Goal: Obtain resource: Obtain resource

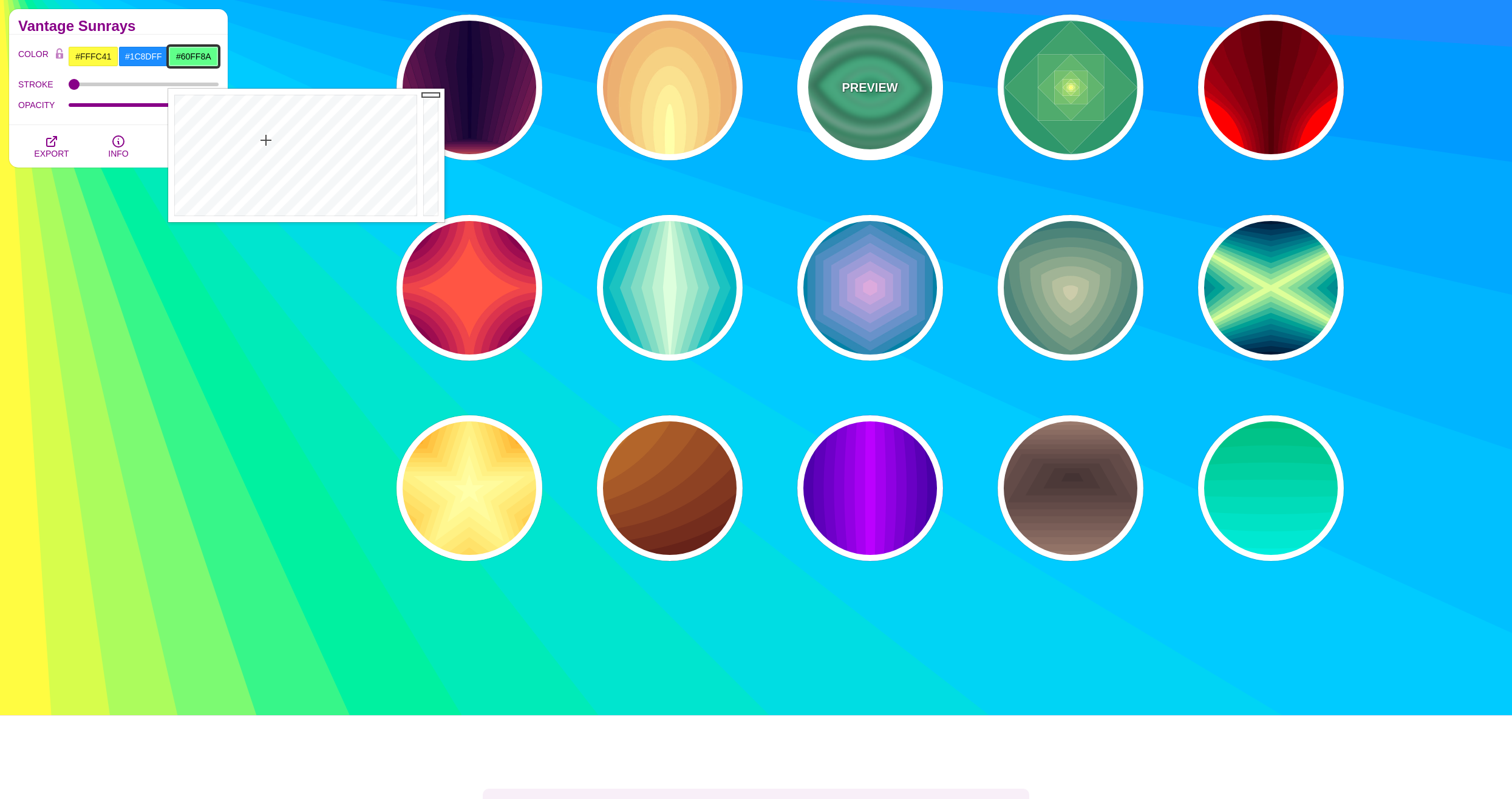
scroll to position [61, 0]
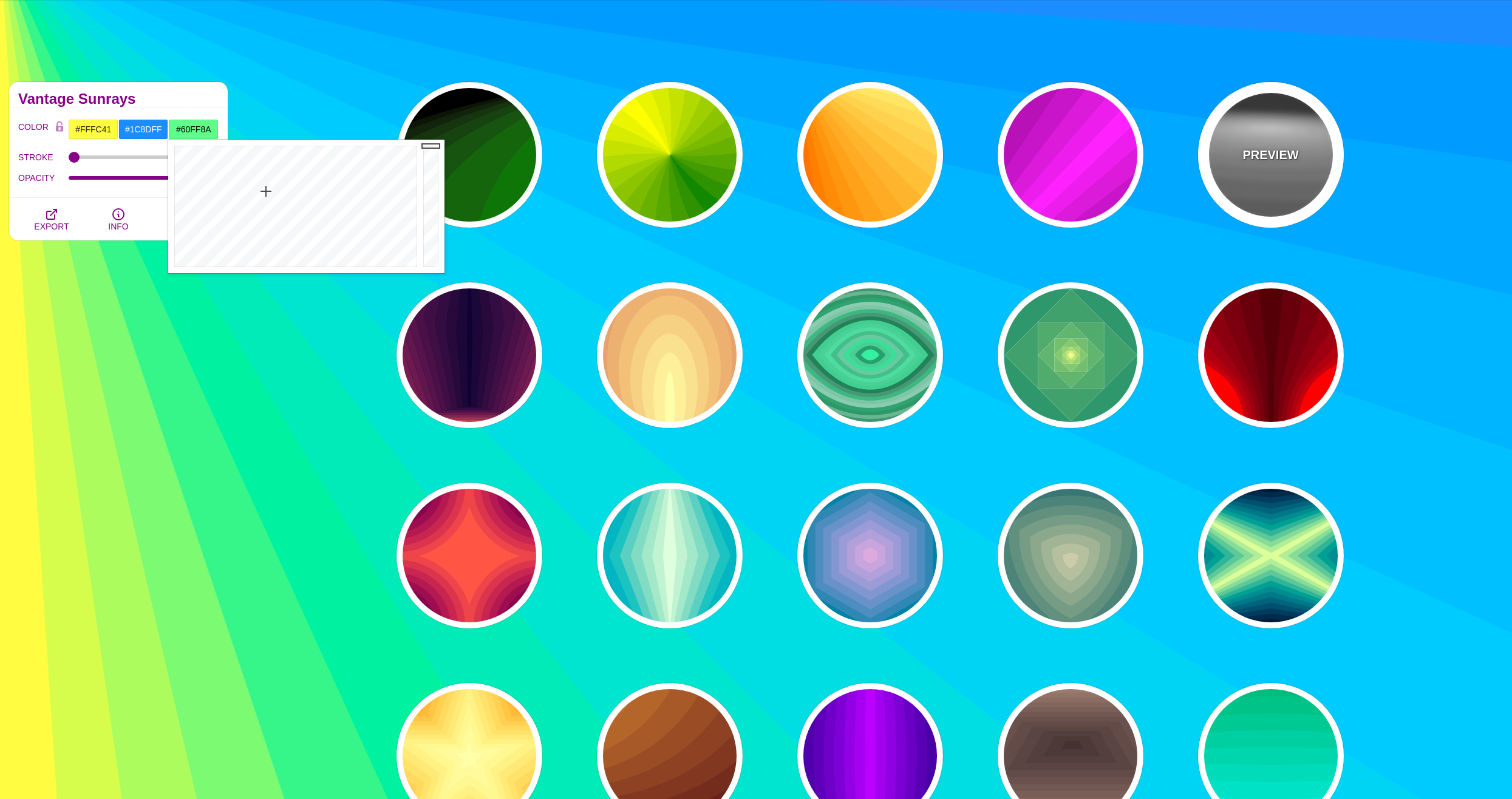
click at [1274, 173] on div "PREVIEW" at bounding box center [1270, 155] width 146 height 146
type input "#222222"
type input "#333333"
type input "#FFFFFF"
type input "0"
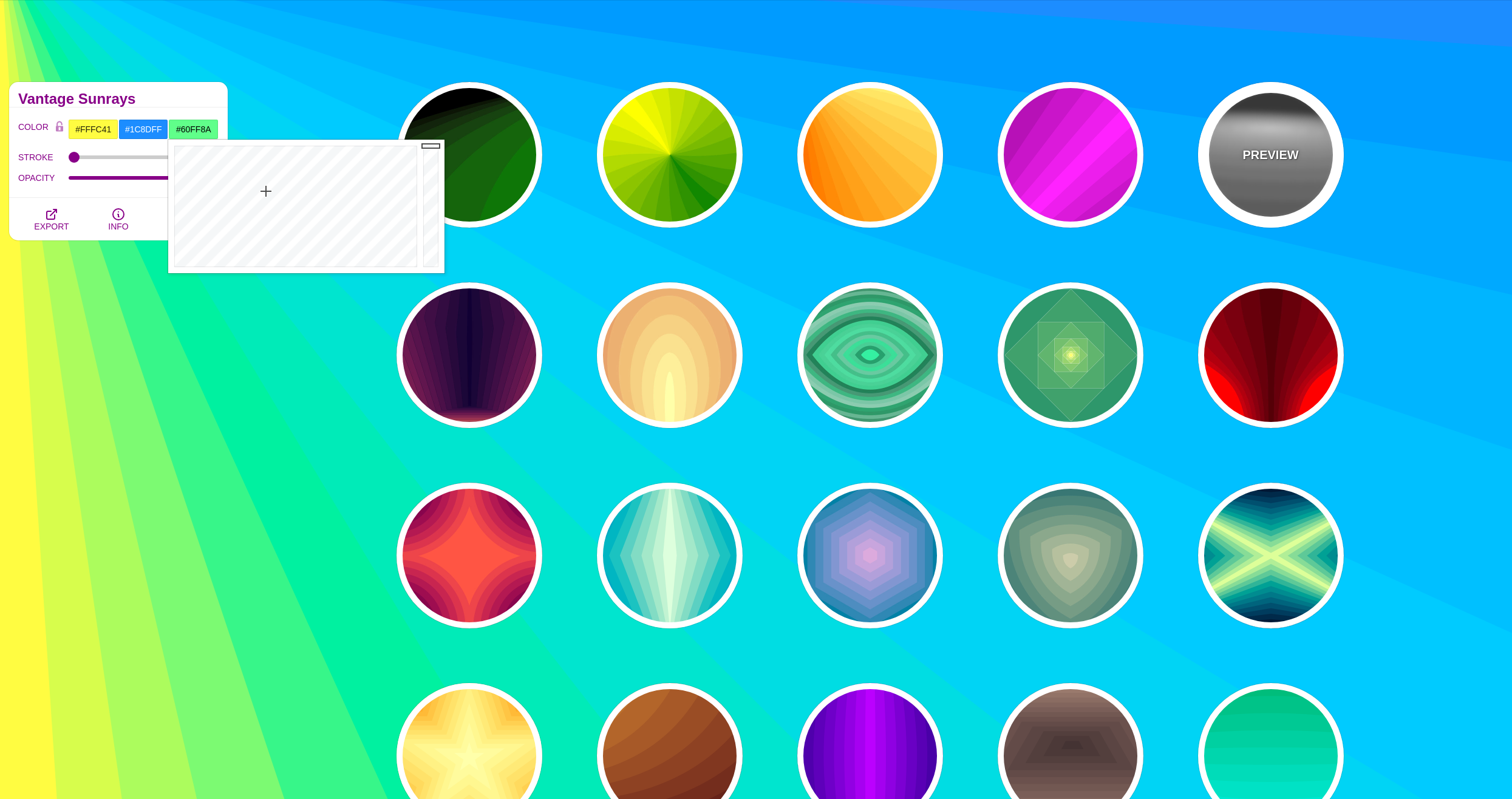
type input "1"
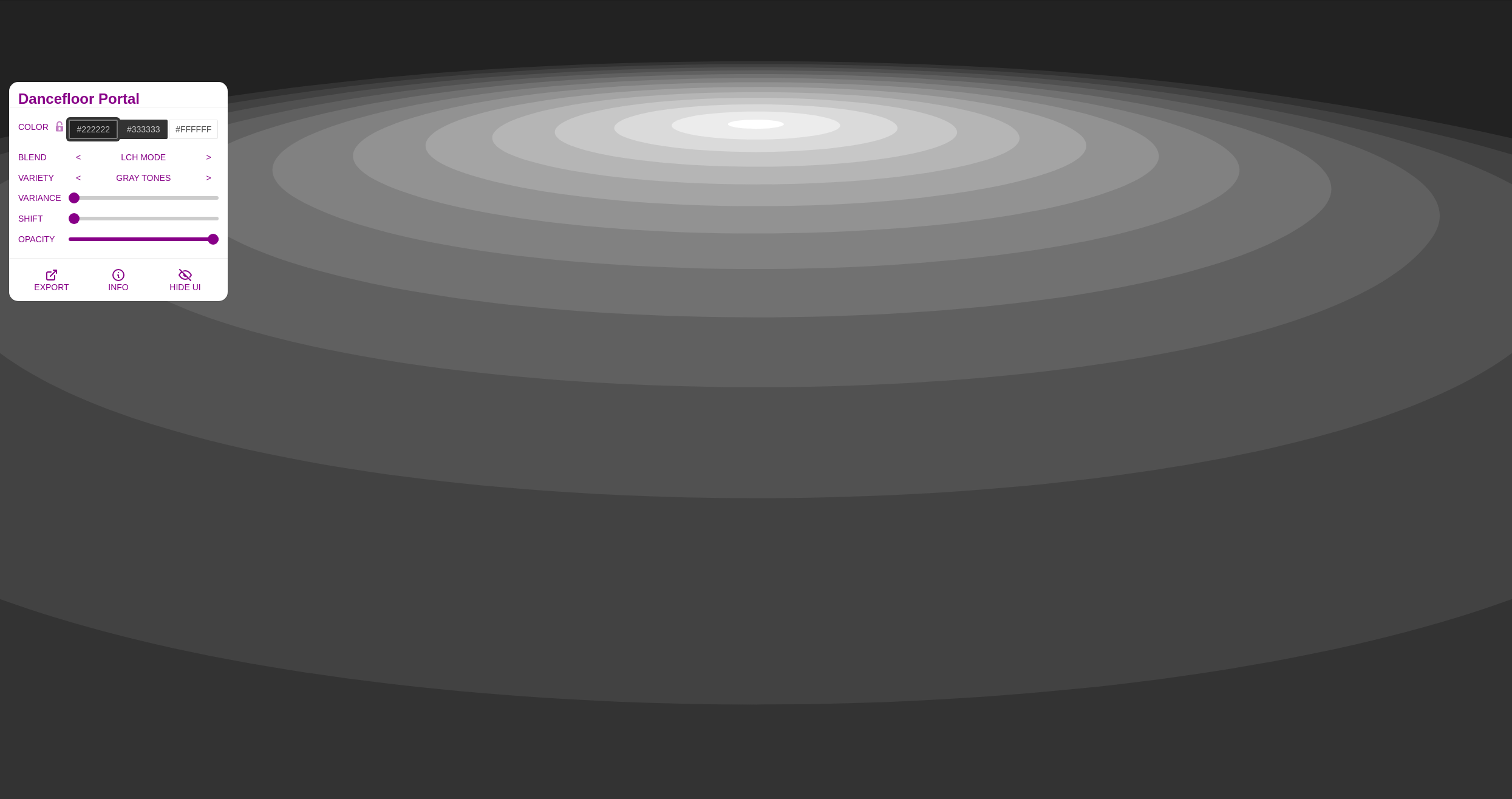
click at [101, 130] on input "#222222" at bounding box center [93, 129] width 51 height 20
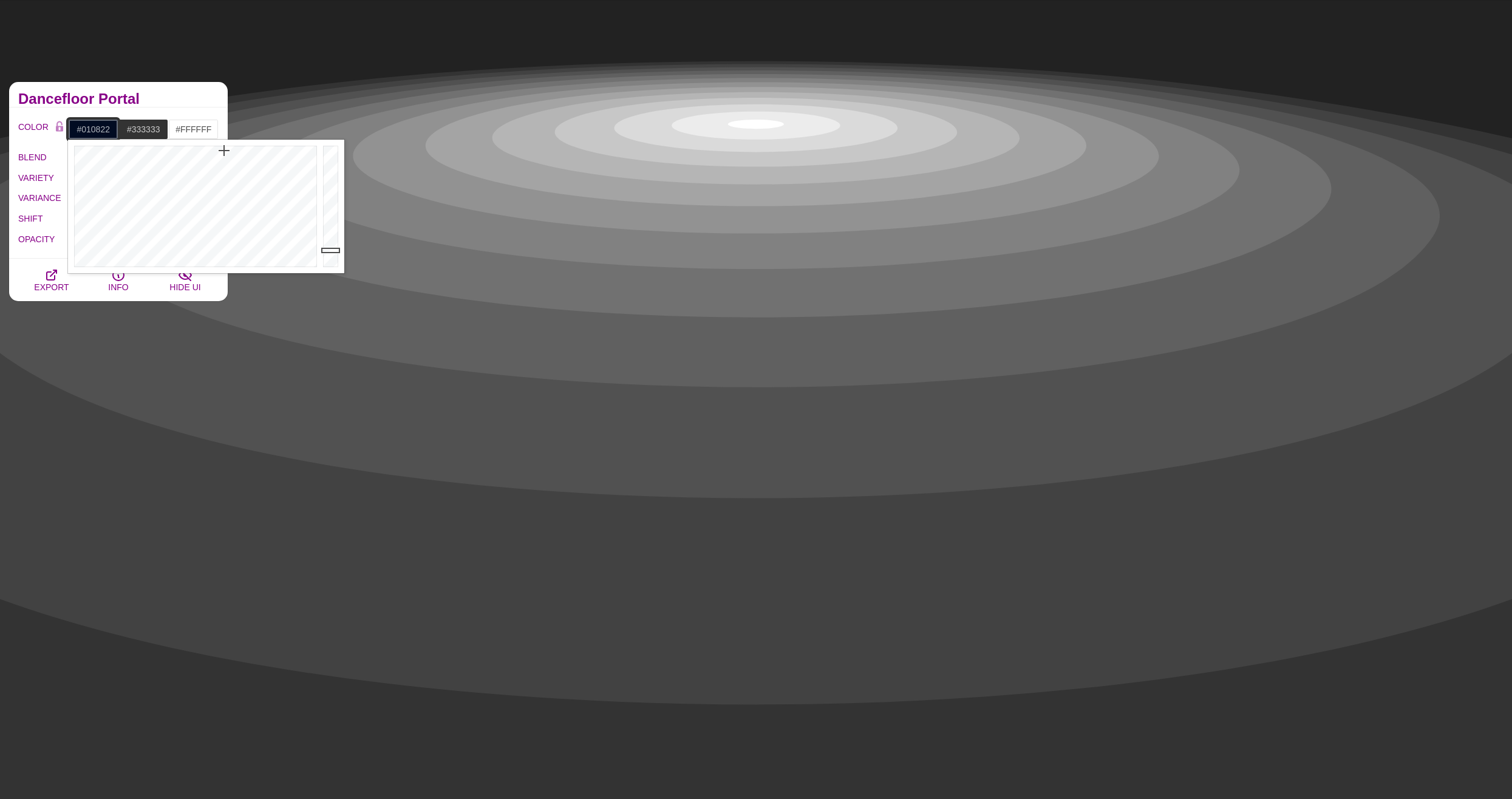
drag, startPoint x: 211, startPoint y: 173, endPoint x: 227, endPoint y: 149, distance: 28.8
click at [227, 148] on div at bounding box center [194, 206] width 252 height 134
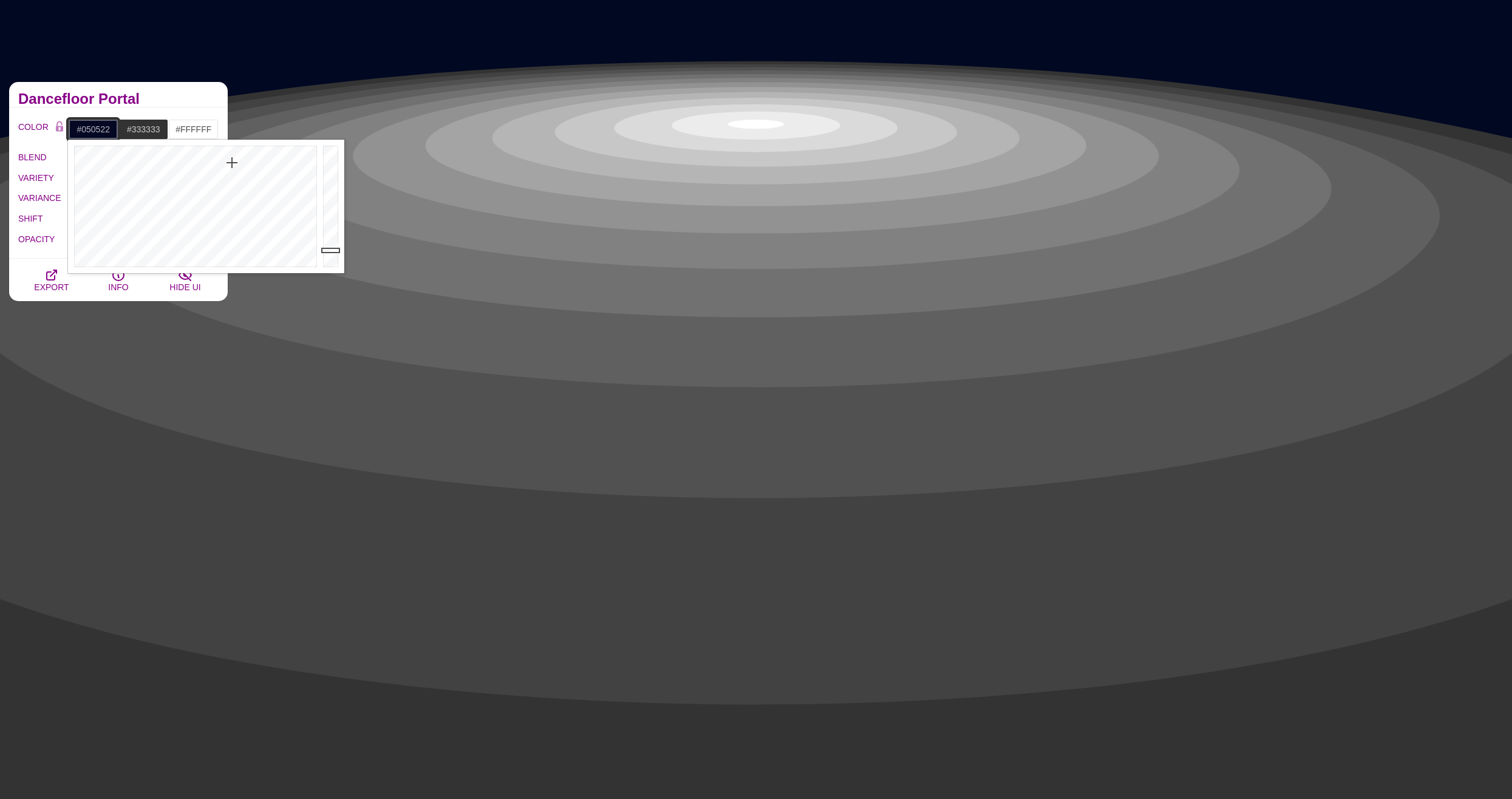
type input "#050422"
click at [237, 161] on div at bounding box center [194, 206] width 252 height 134
click at [129, 120] on input "#333333" at bounding box center [143, 129] width 51 height 20
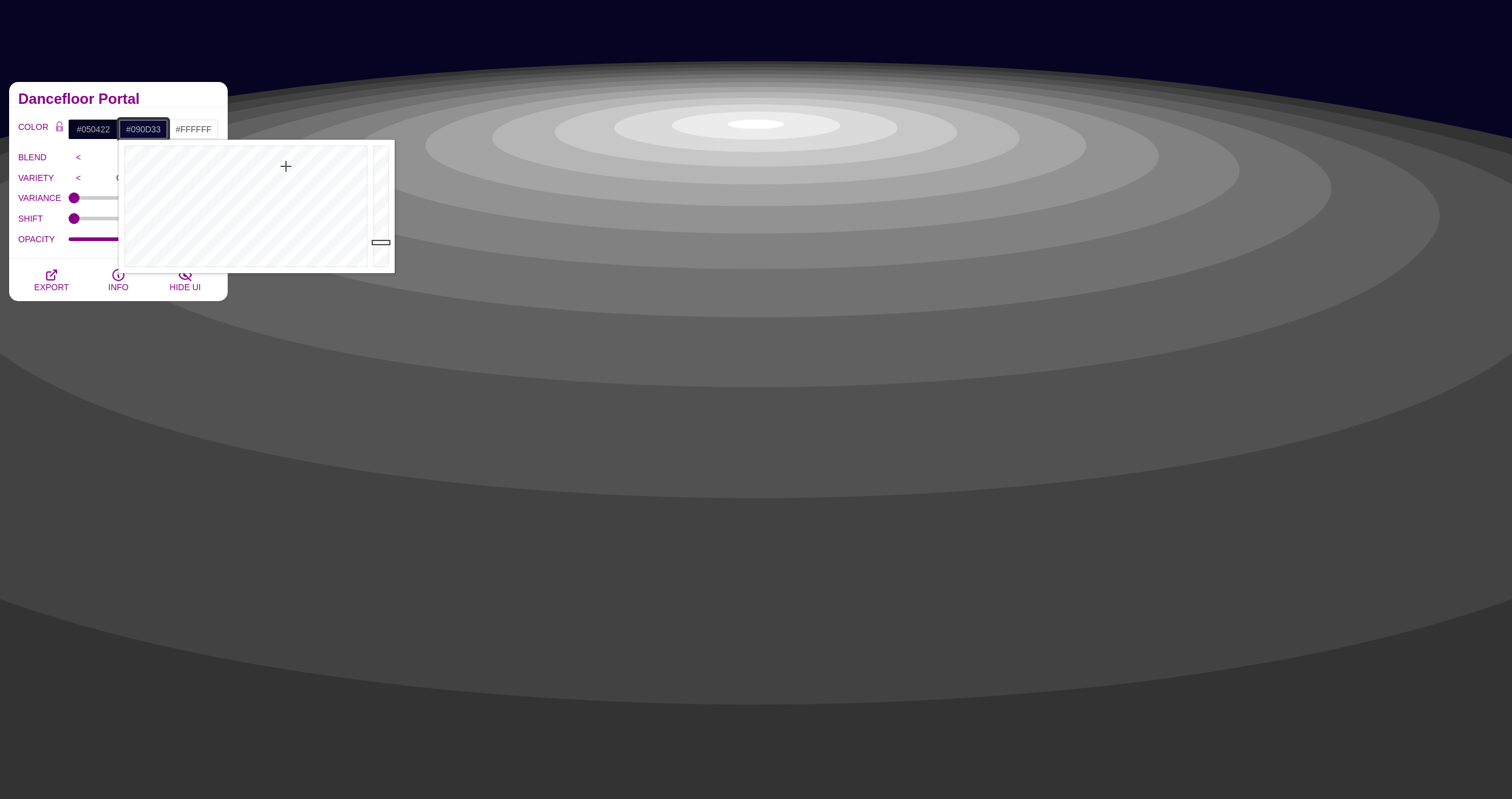
click at [281, 166] on div at bounding box center [244, 206] width 252 height 134
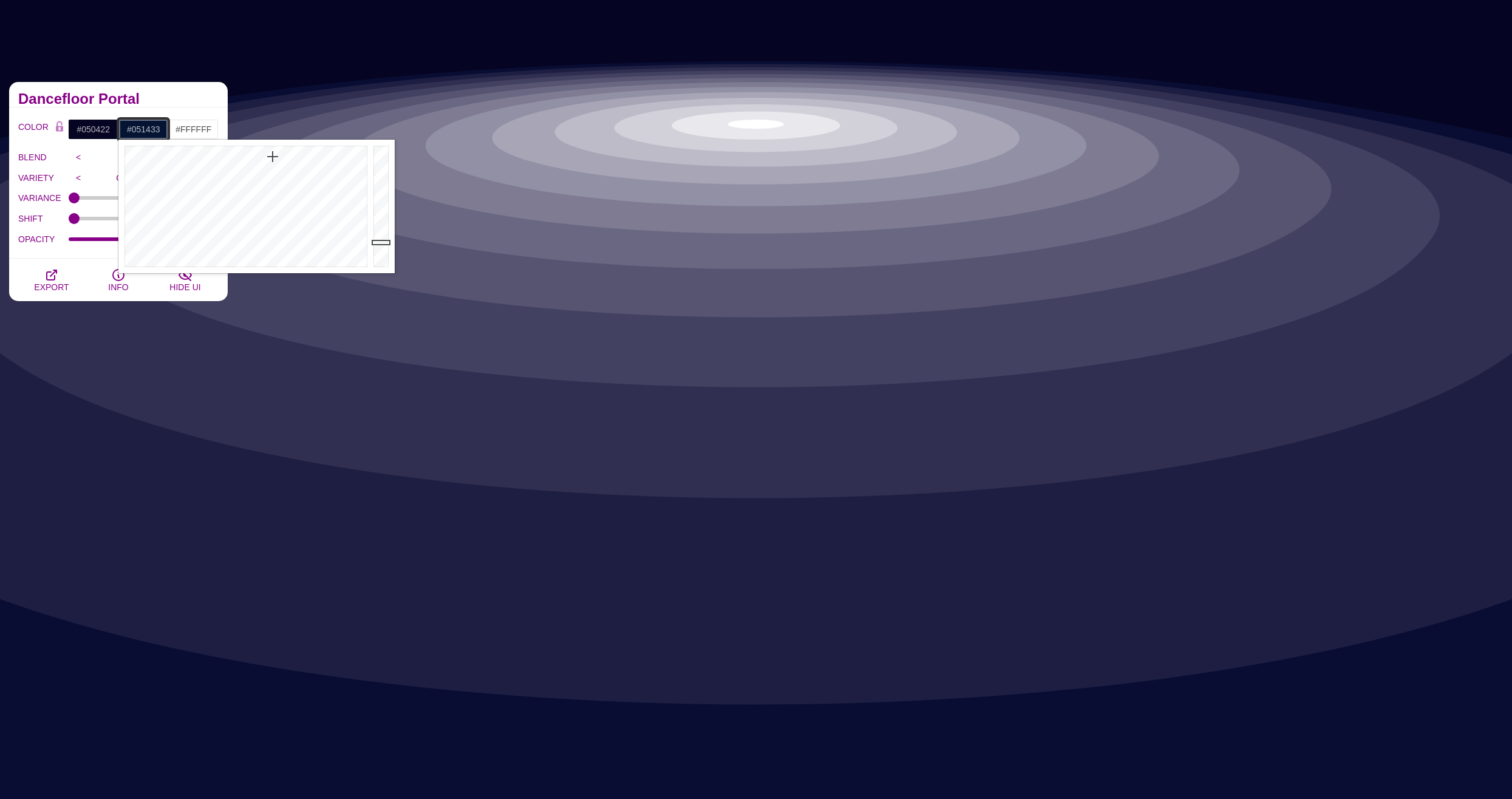
drag, startPoint x: 279, startPoint y: 161, endPoint x: 272, endPoint y: 157, distance: 8.1
click at [272, 157] on div at bounding box center [244, 206] width 252 height 134
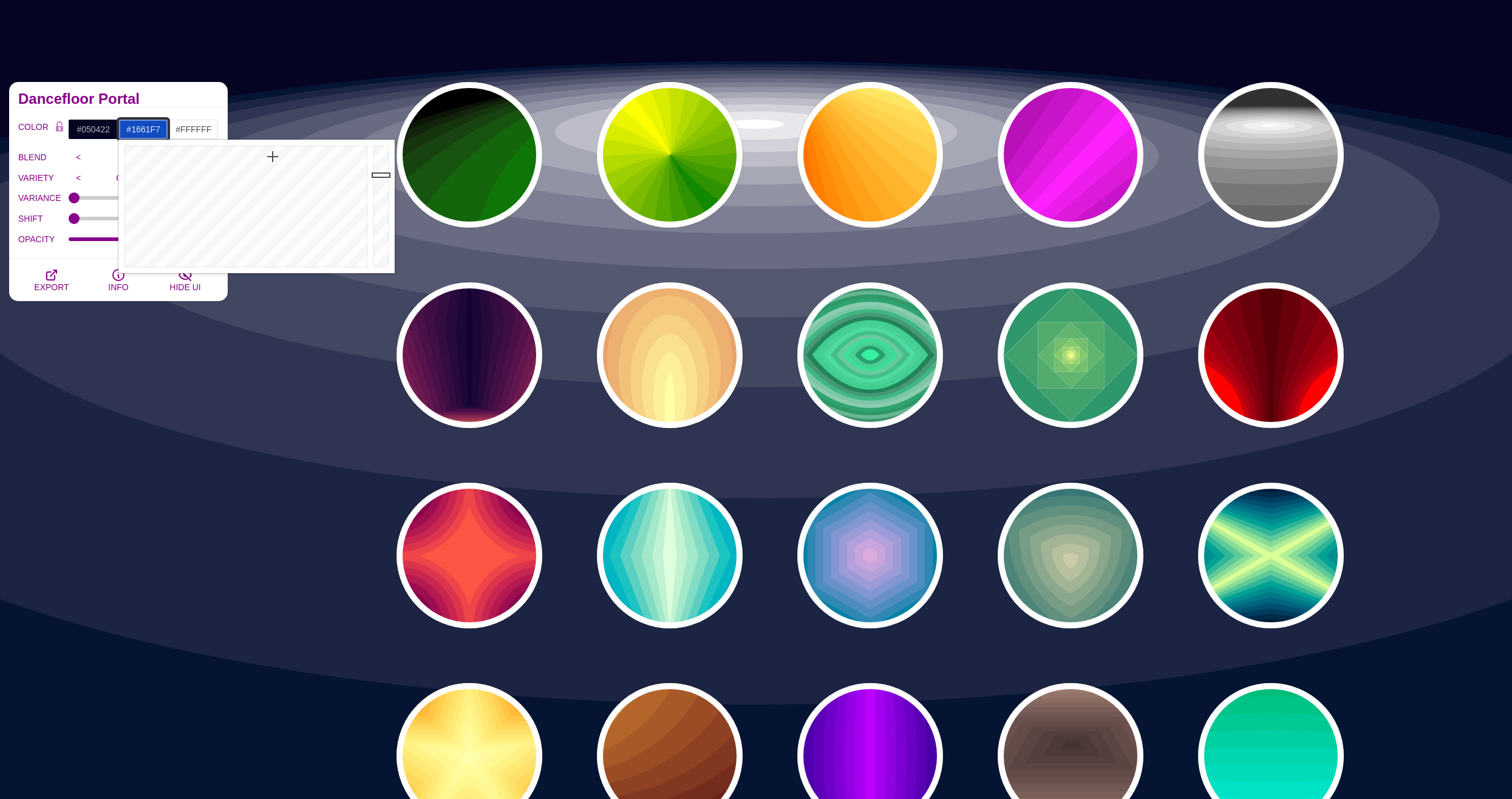
drag, startPoint x: 387, startPoint y: 175, endPoint x: 389, endPoint y: 149, distance: 26.1
click at [389, 149] on div at bounding box center [382, 206] width 24 height 134
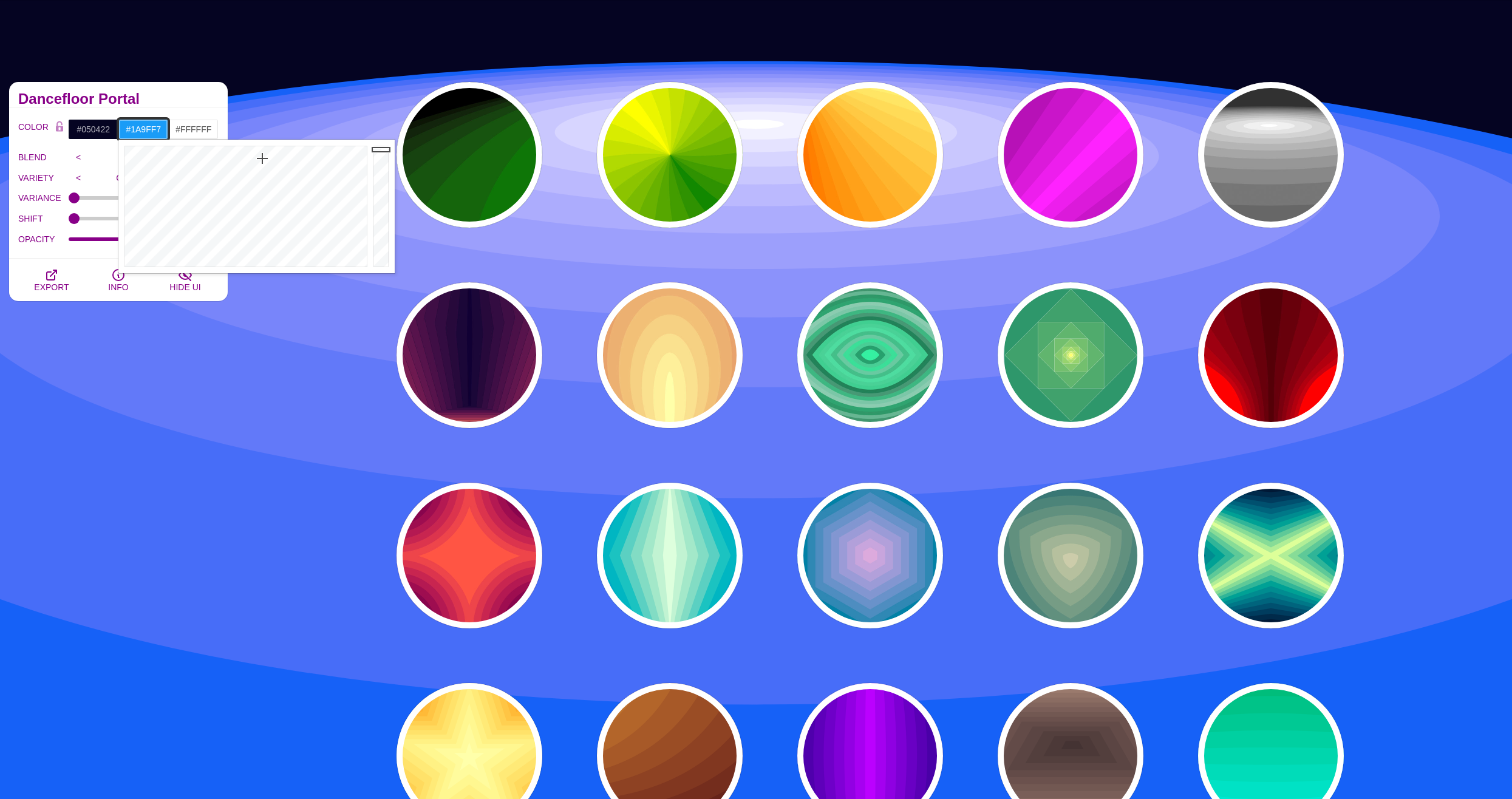
drag, startPoint x: 272, startPoint y: 159, endPoint x: 262, endPoint y: 159, distance: 10.0
click at [262, 159] on div at bounding box center [244, 206] width 252 height 134
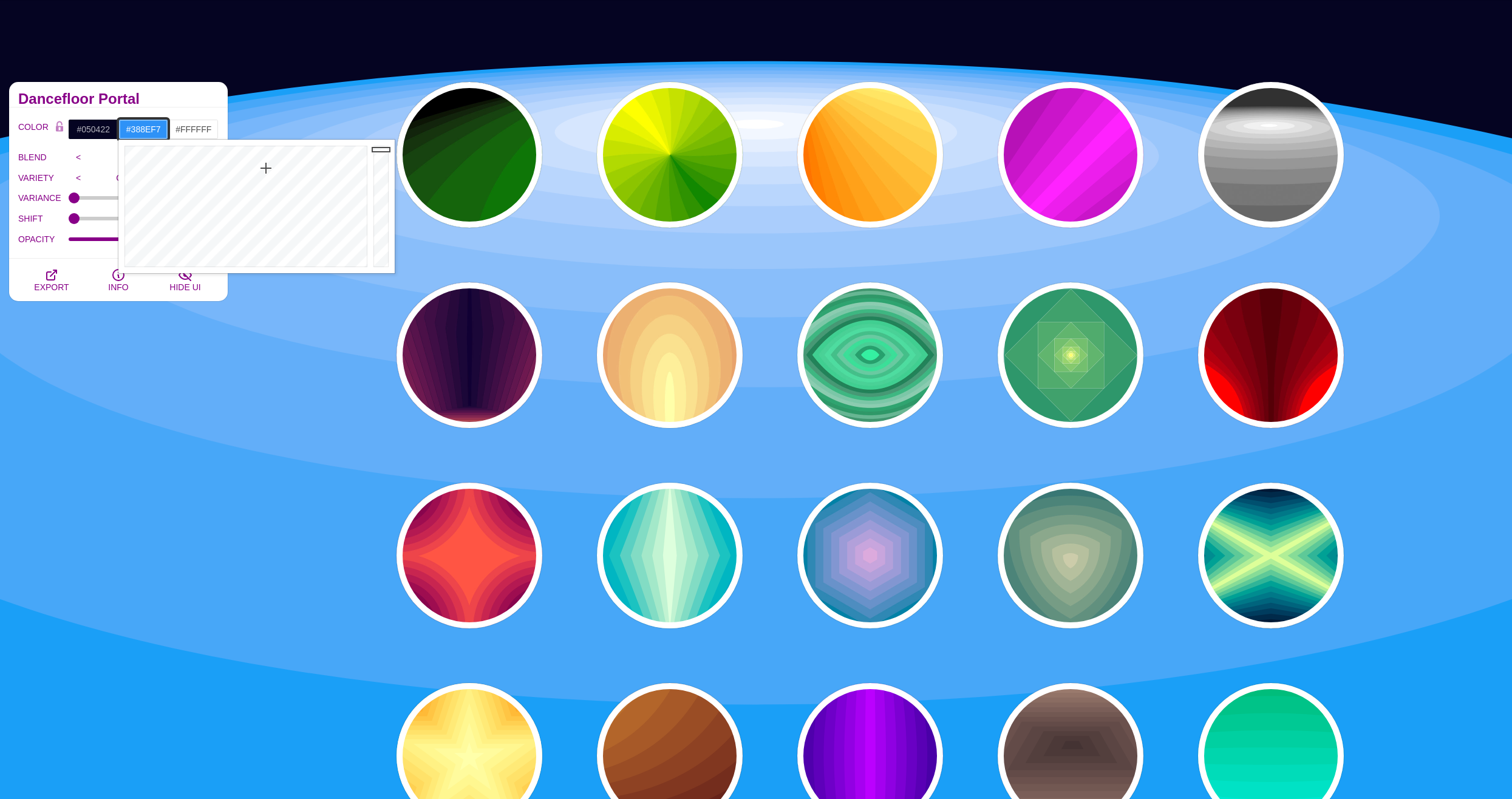
drag, startPoint x: 262, startPoint y: 161, endPoint x: 268, endPoint y: 173, distance: 13.4
click at [268, 173] on div at bounding box center [244, 206] width 252 height 134
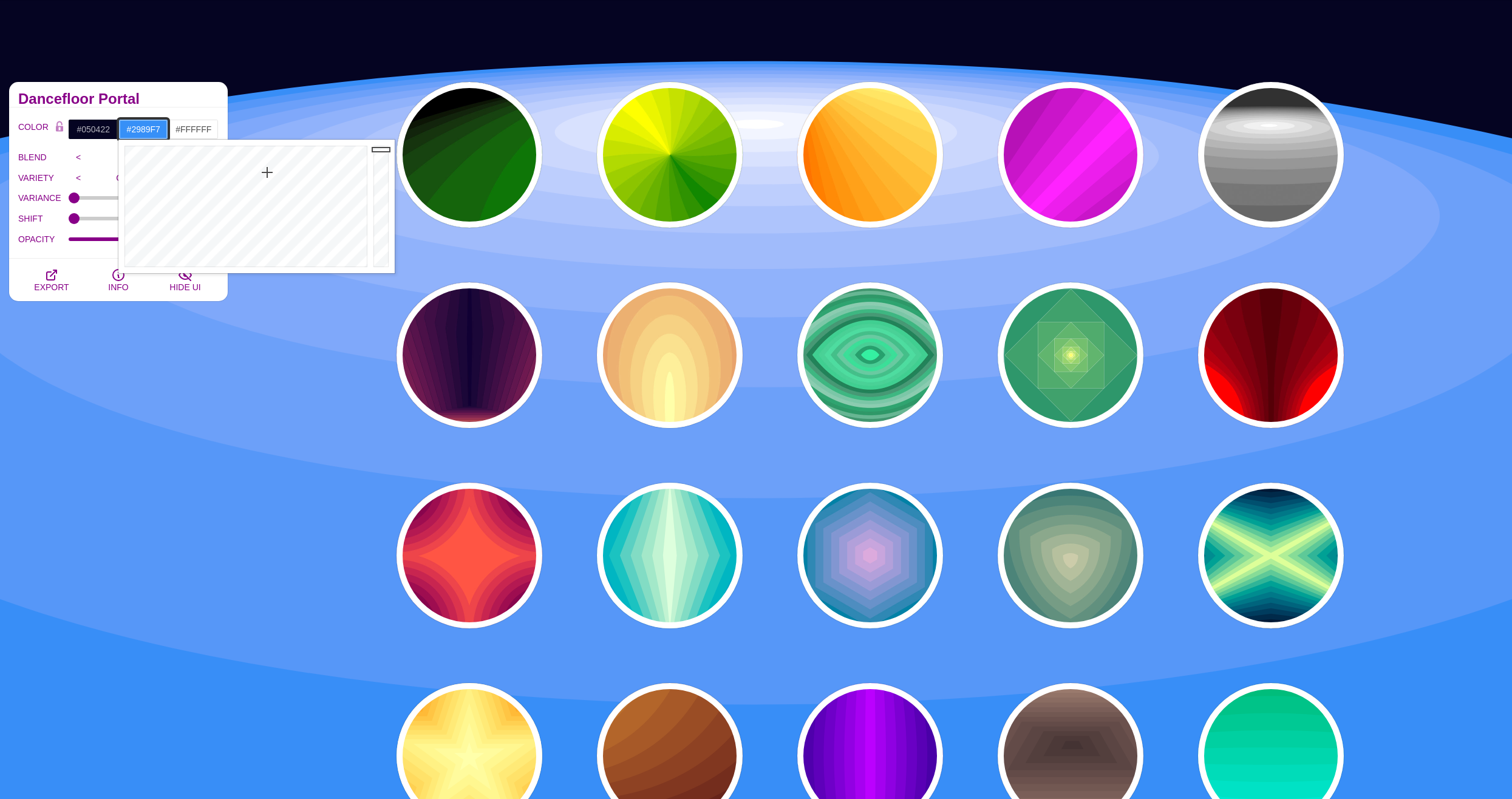
type input "#2888F7"
drag, startPoint x: 268, startPoint y: 173, endPoint x: 268, endPoint y: 165, distance: 8.0
click at [268, 165] on div at bounding box center [244, 206] width 252 height 134
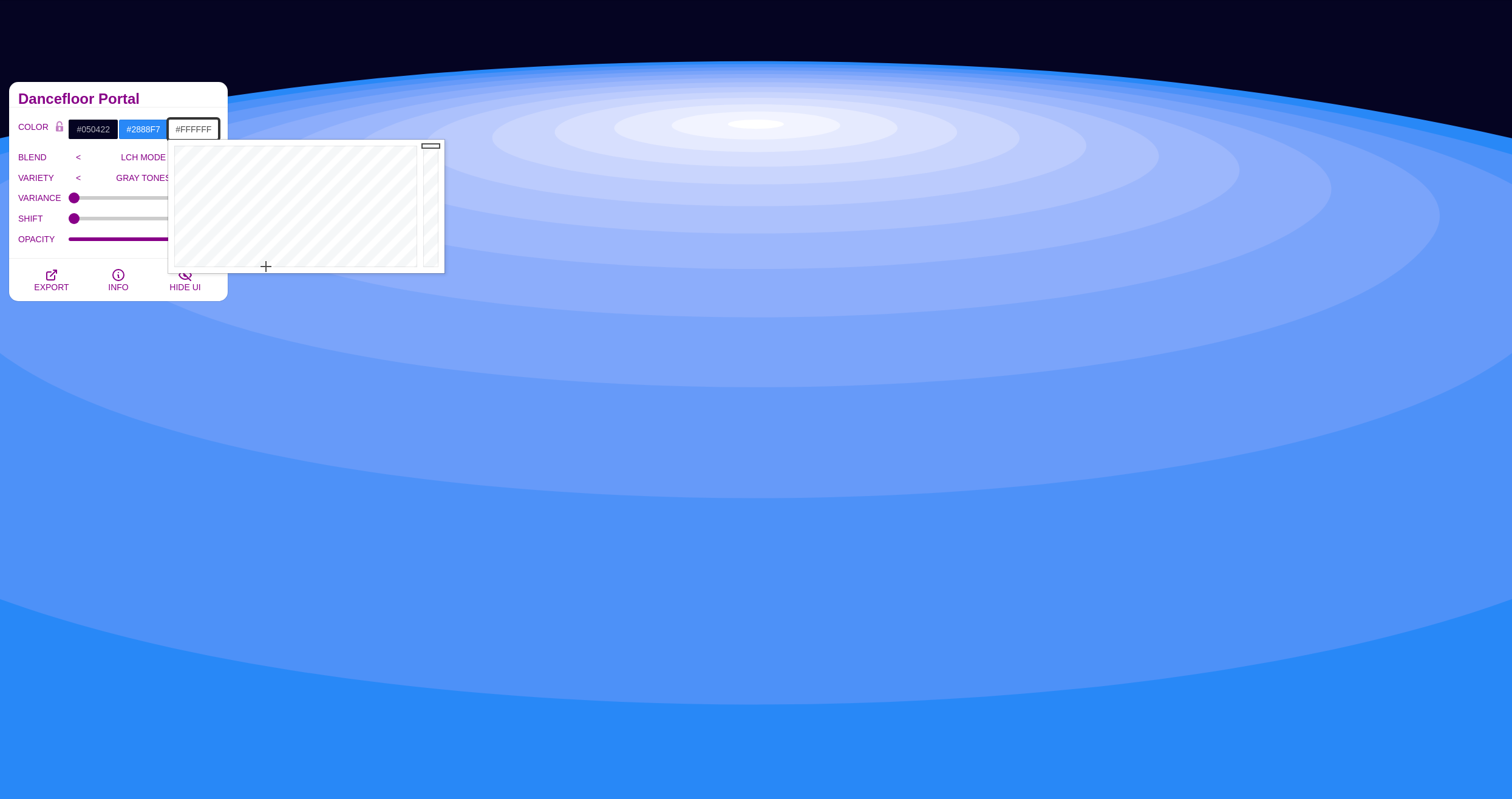
click at [191, 135] on input "#FFFFFF" at bounding box center [193, 129] width 51 height 20
drag, startPoint x: 237, startPoint y: 173, endPoint x: 234, endPoint y: 194, distance: 21.2
click at [234, 194] on div at bounding box center [293, 206] width 252 height 134
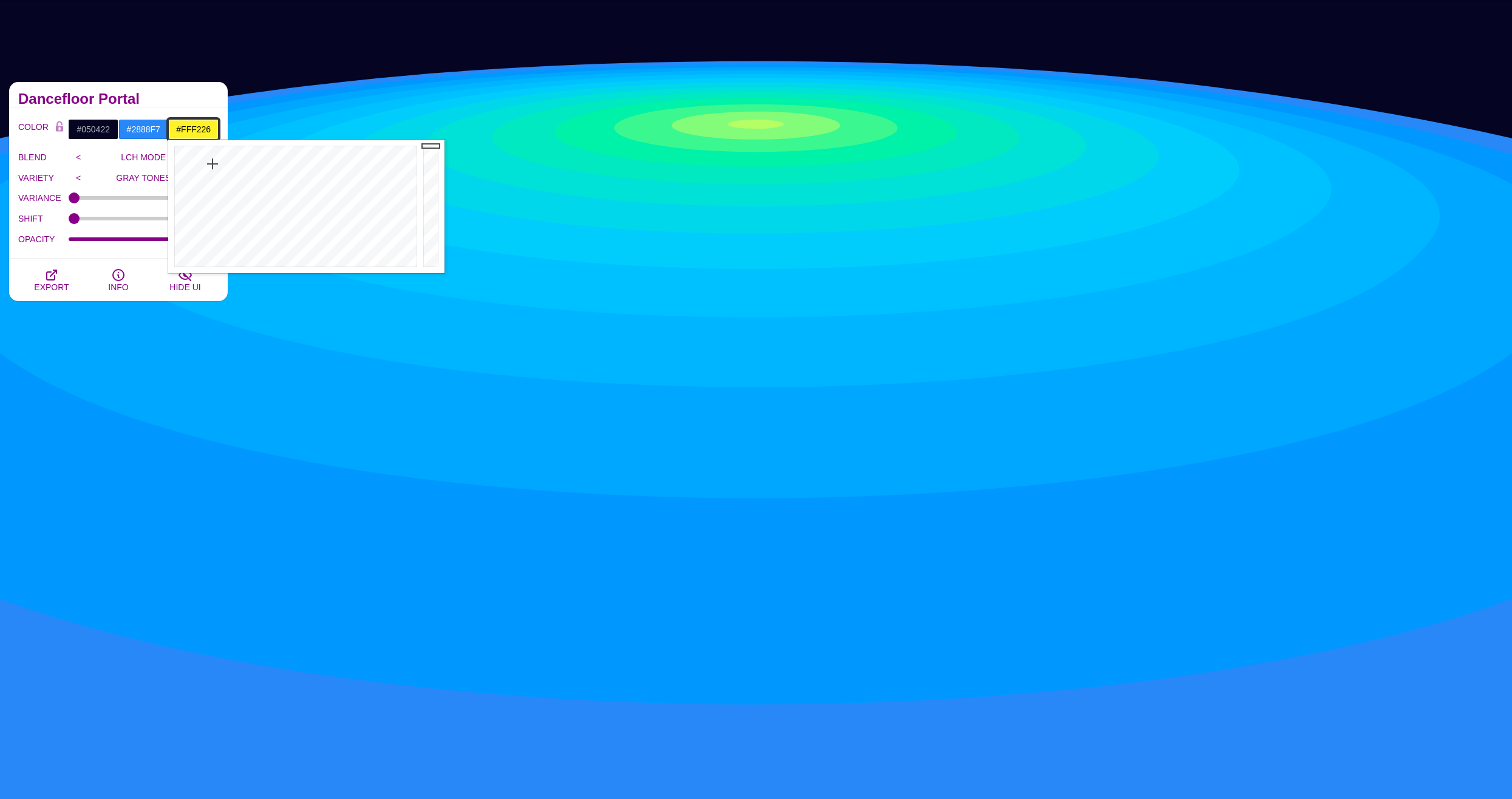
drag, startPoint x: 239, startPoint y: 186, endPoint x: 212, endPoint y: 164, distance: 34.8
click at [212, 164] on div at bounding box center [293, 206] width 252 height 134
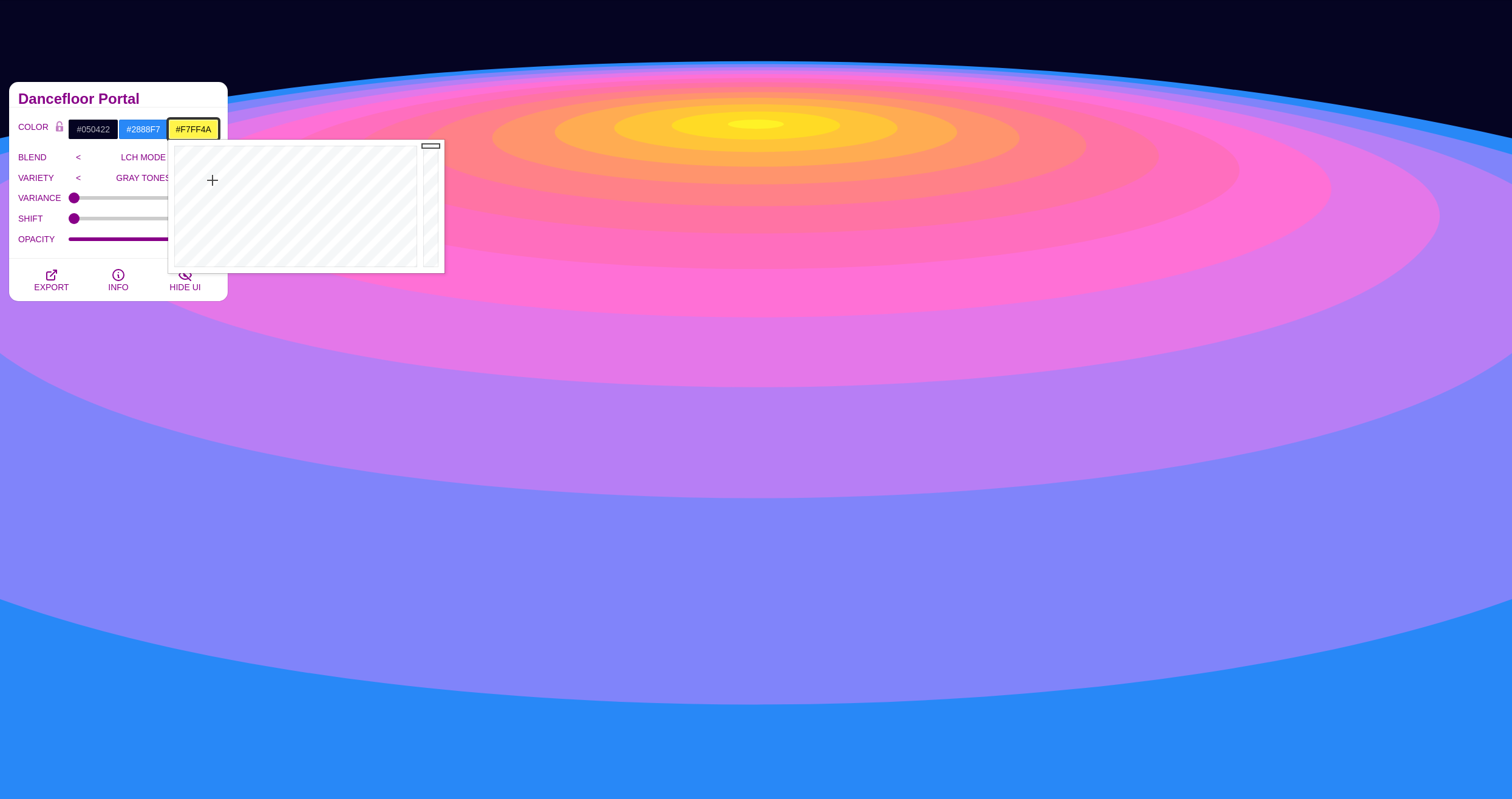
type input "#F4FF4A"
drag, startPoint x: 212, startPoint y: 172, endPoint x: 218, endPoint y: 181, distance: 10.8
click at [218, 181] on div at bounding box center [293, 206] width 252 height 134
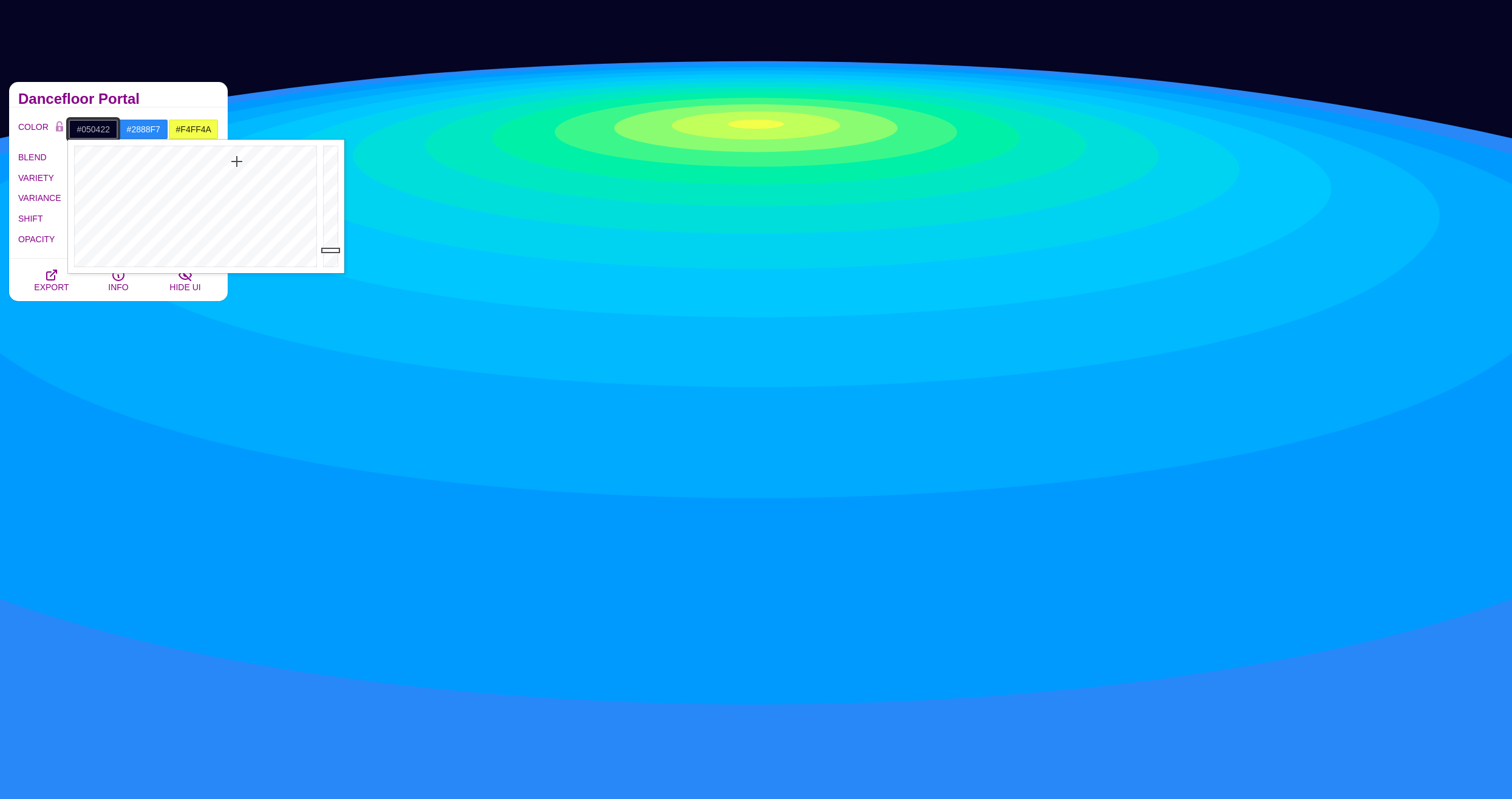
click at [97, 129] on input "#050422" at bounding box center [93, 129] width 51 height 20
drag, startPoint x: 218, startPoint y: 166, endPoint x: 224, endPoint y: 152, distance: 15.2
click at [224, 152] on div at bounding box center [194, 206] width 252 height 134
drag, startPoint x: 218, startPoint y: 157, endPoint x: 220, endPoint y: 181, distance: 24.1
click at [220, 180] on div at bounding box center [194, 206] width 252 height 134
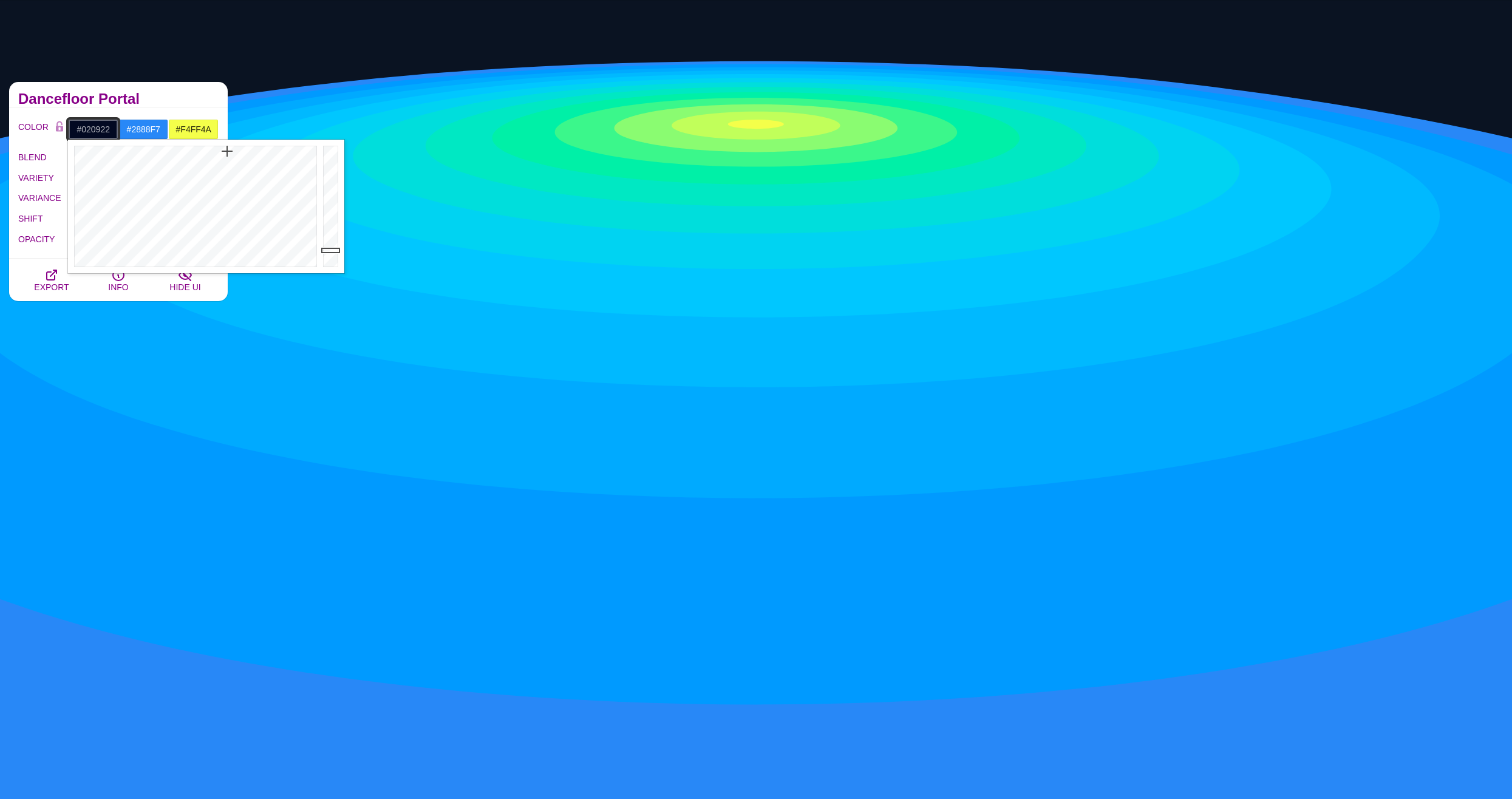
drag, startPoint x: 220, startPoint y: 167, endPoint x: 227, endPoint y: 151, distance: 17.5
click at [227, 151] on div at bounding box center [194, 206] width 252 height 134
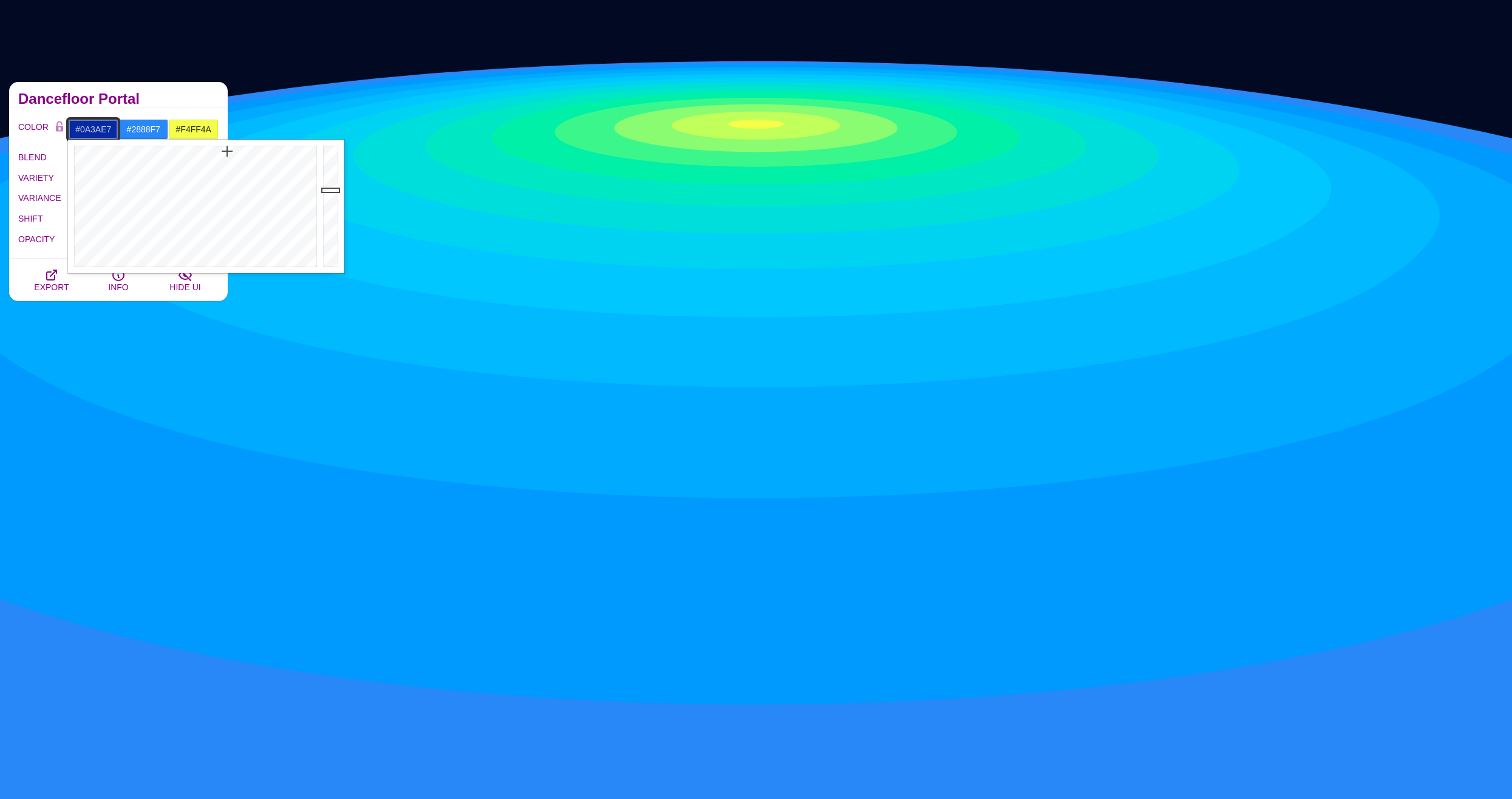
drag, startPoint x: 337, startPoint y: 190, endPoint x: 334, endPoint y: 157, distance: 33.1
click at [334, 157] on div at bounding box center [332, 206] width 24 height 134
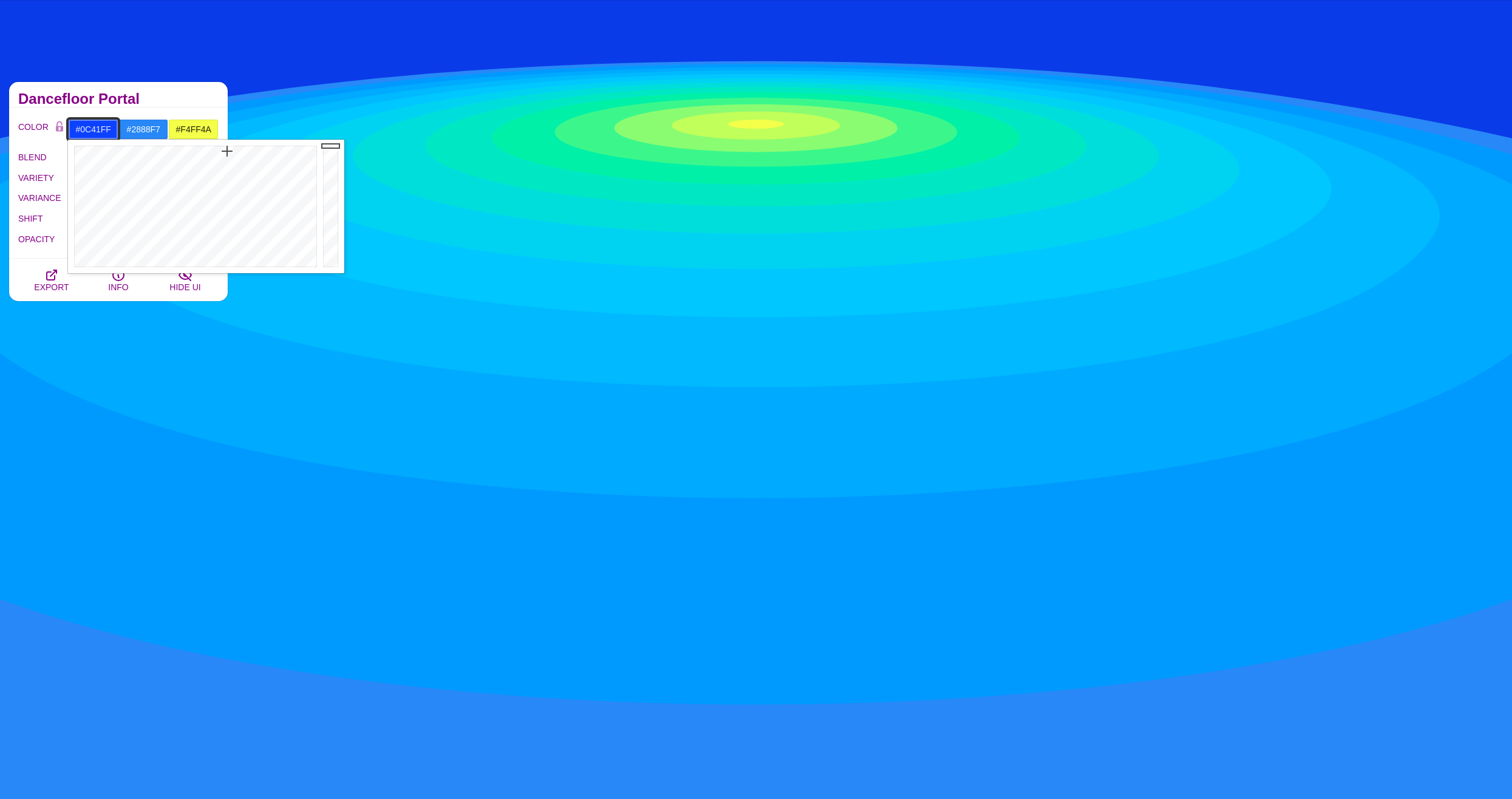
drag, startPoint x: 334, startPoint y: 157, endPoint x: 334, endPoint y: 141, distance: 16.0
click at [334, 141] on div at bounding box center [332, 206] width 24 height 134
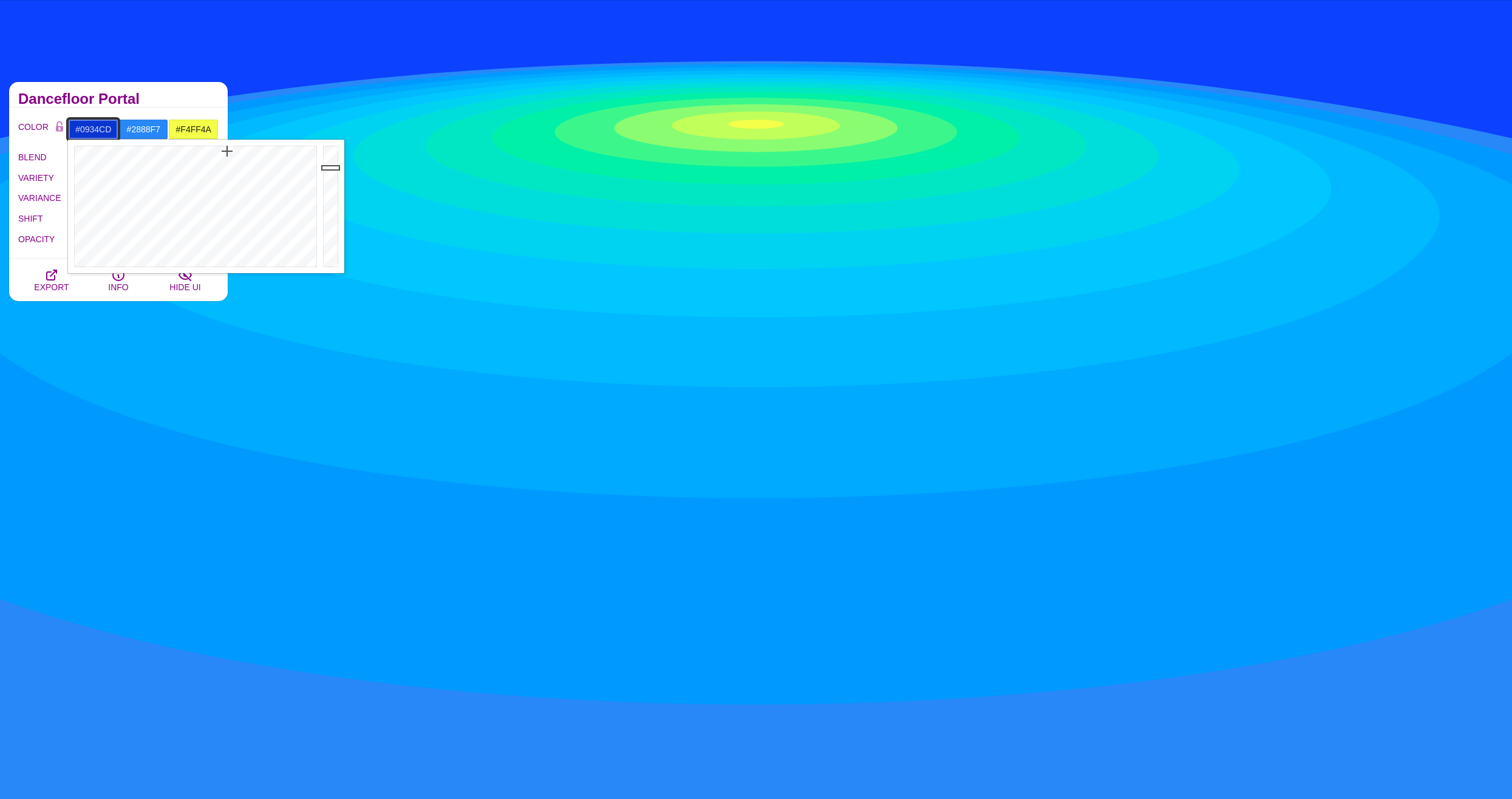
click at [335, 170] on div at bounding box center [332, 206] width 24 height 134
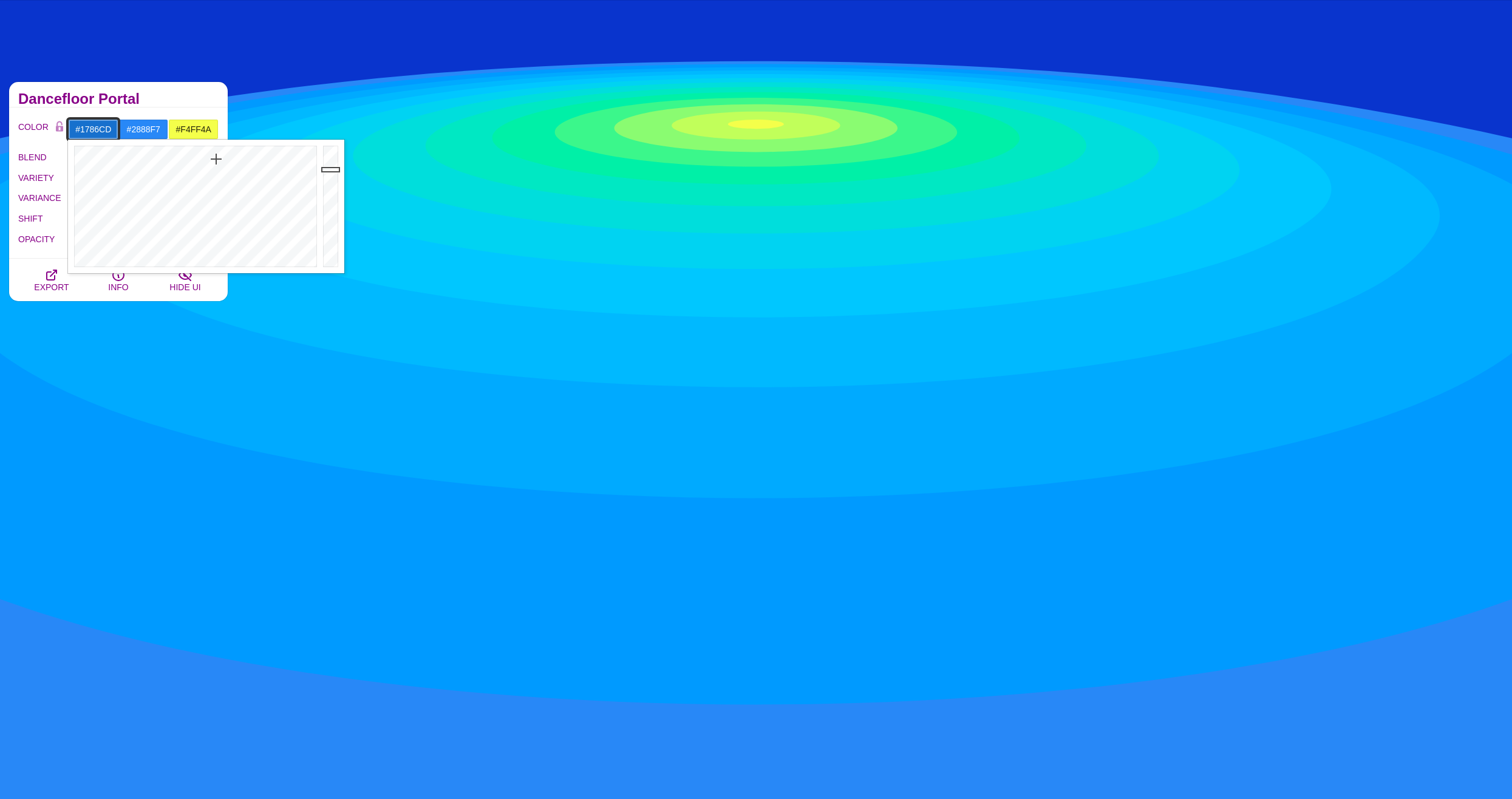
drag, startPoint x: 220, startPoint y: 159, endPoint x: 211, endPoint y: 159, distance: 9.0
click at [211, 159] on div at bounding box center [194, 206] width 252 height 134
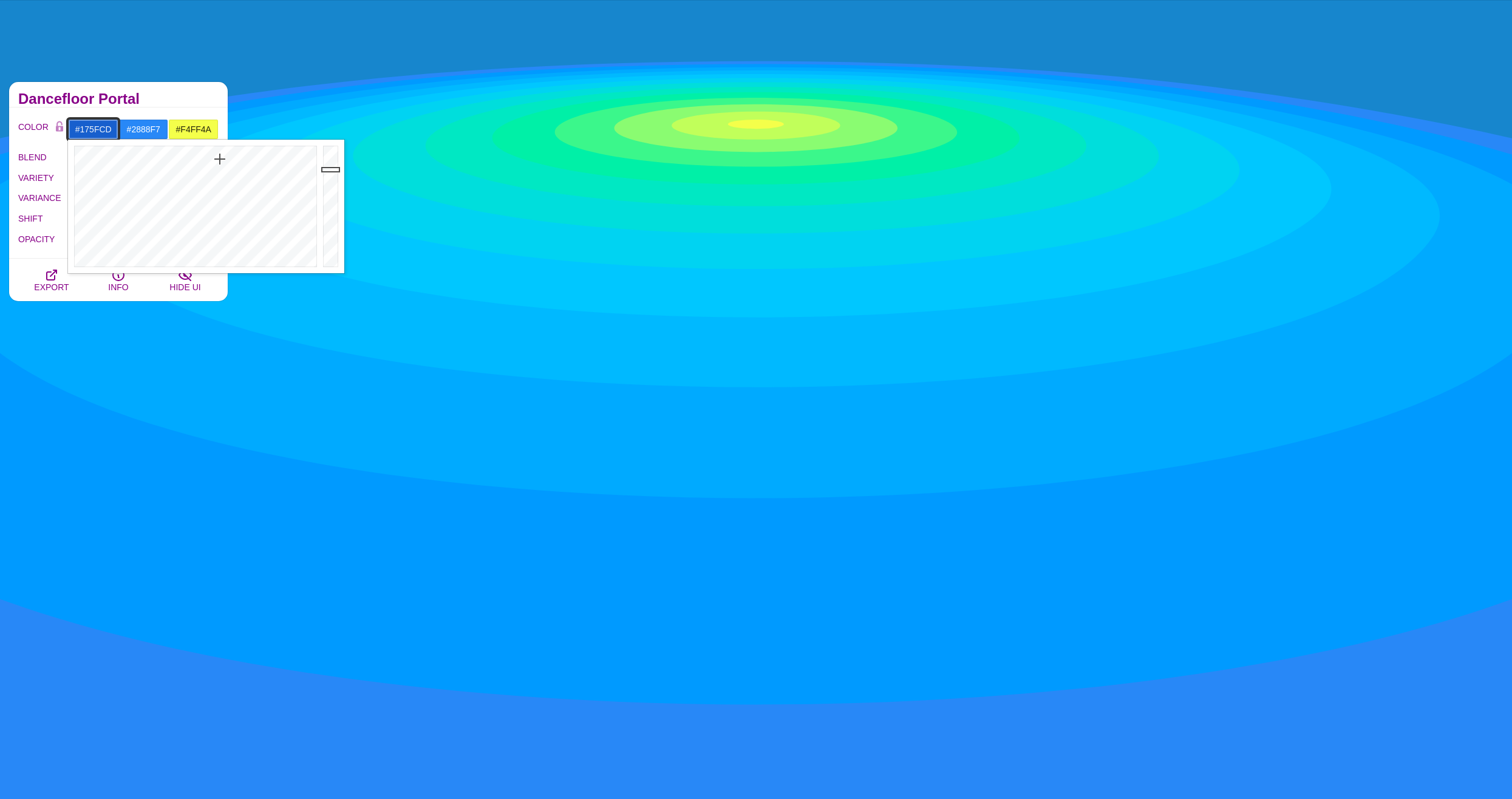
drag, startPoint x: 212, startPoint y: 159, endPoint x: 220, endPoint y: 159, distance: 8.0
click at [220, 159] on div at bounding box center [194, 206] width 252 height 134
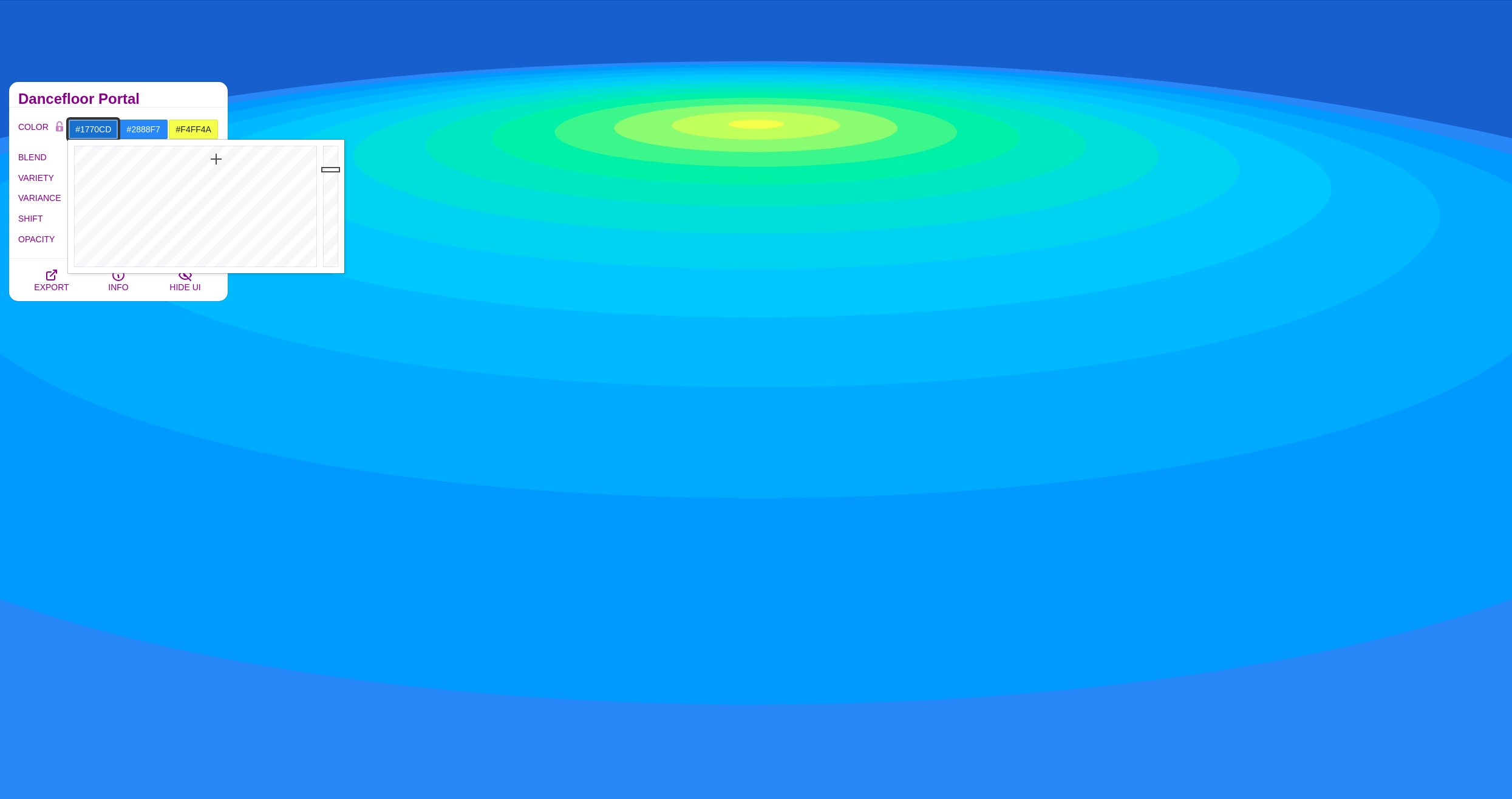
click at [216, 159] on div at bounding box center [194, 206] width 252 height 134
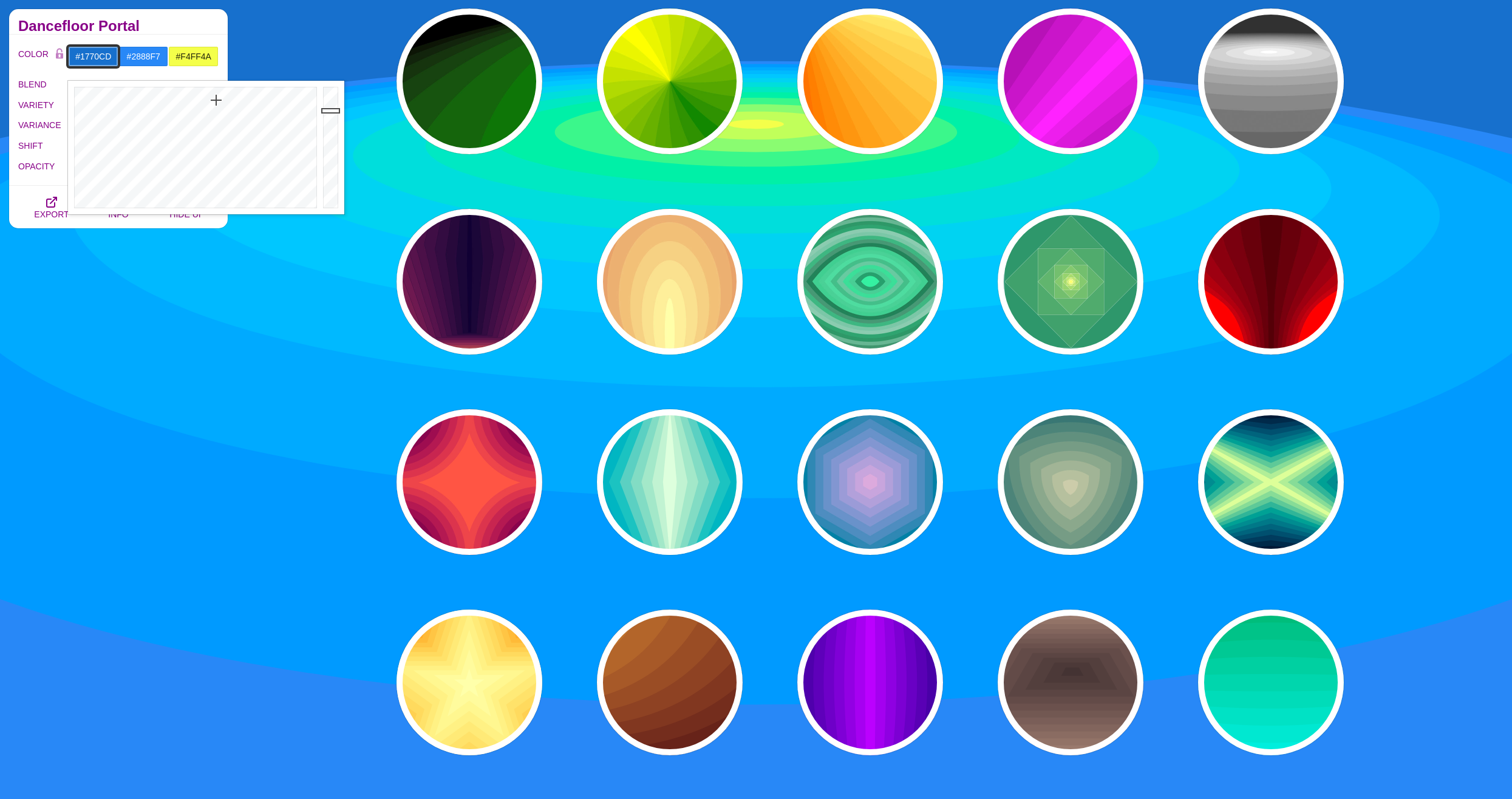
scroll to position [122, 0]
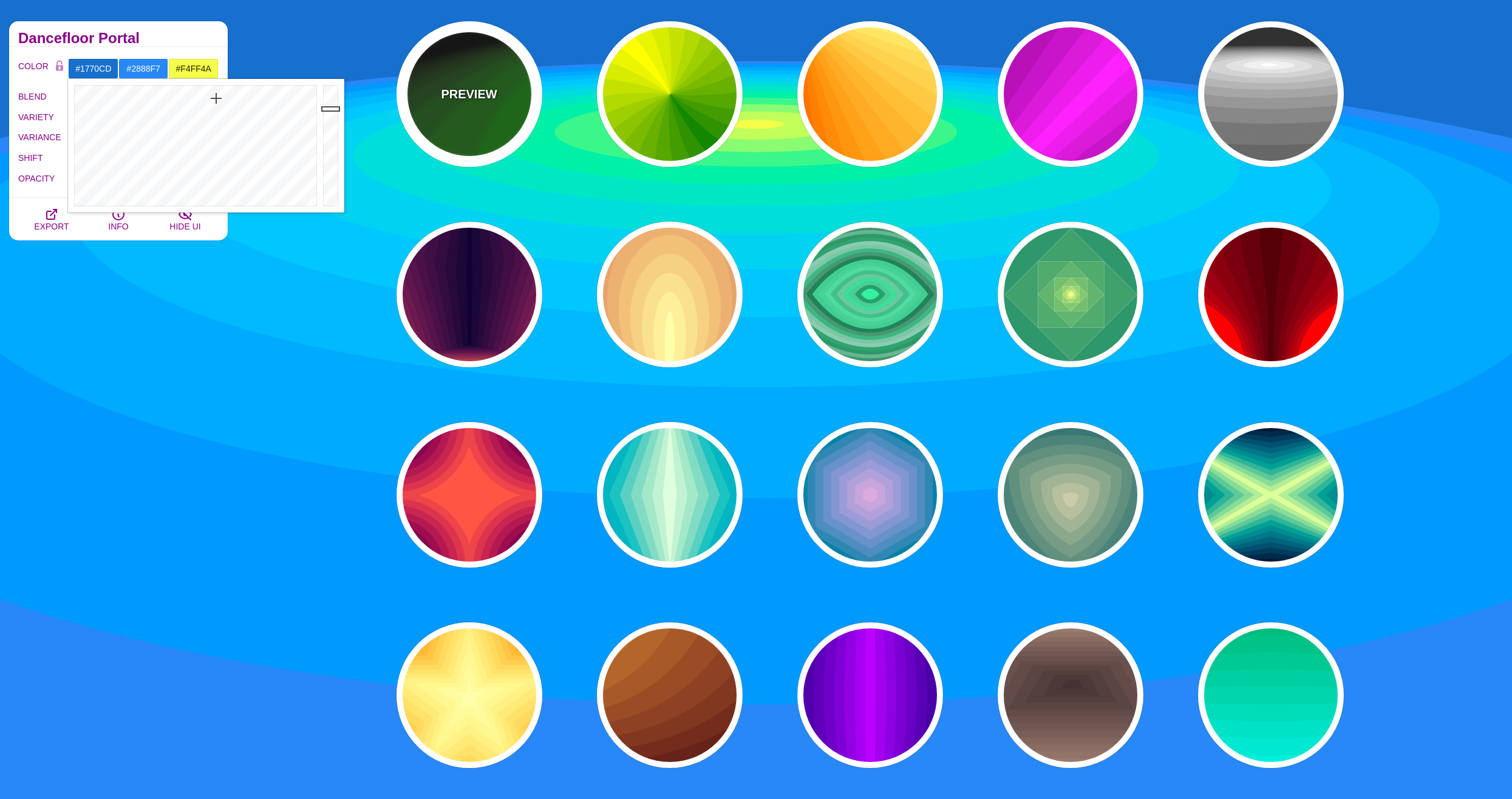
click at [450, 107] on div "PREVIEW" at bounding box center [470, 94] width 146 height 146
type input "#000000"
type input "#008800"
type input "#FFFFFF"
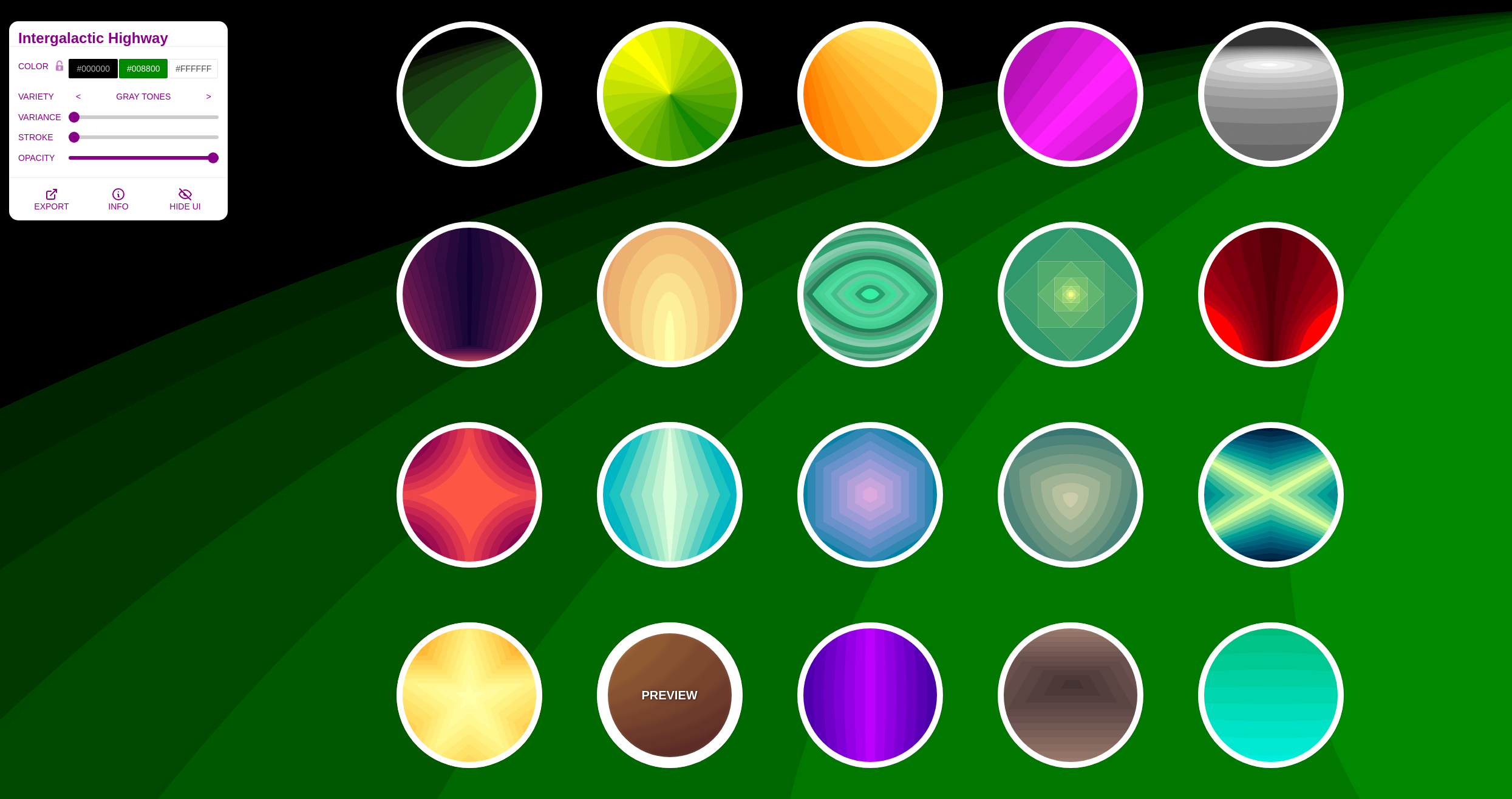
click at [674, 711] on div "PREVIEW" at bounding box center [670, 696] width 146 height 146
type input "#DD9933"
type input "#330000"
type input "1"
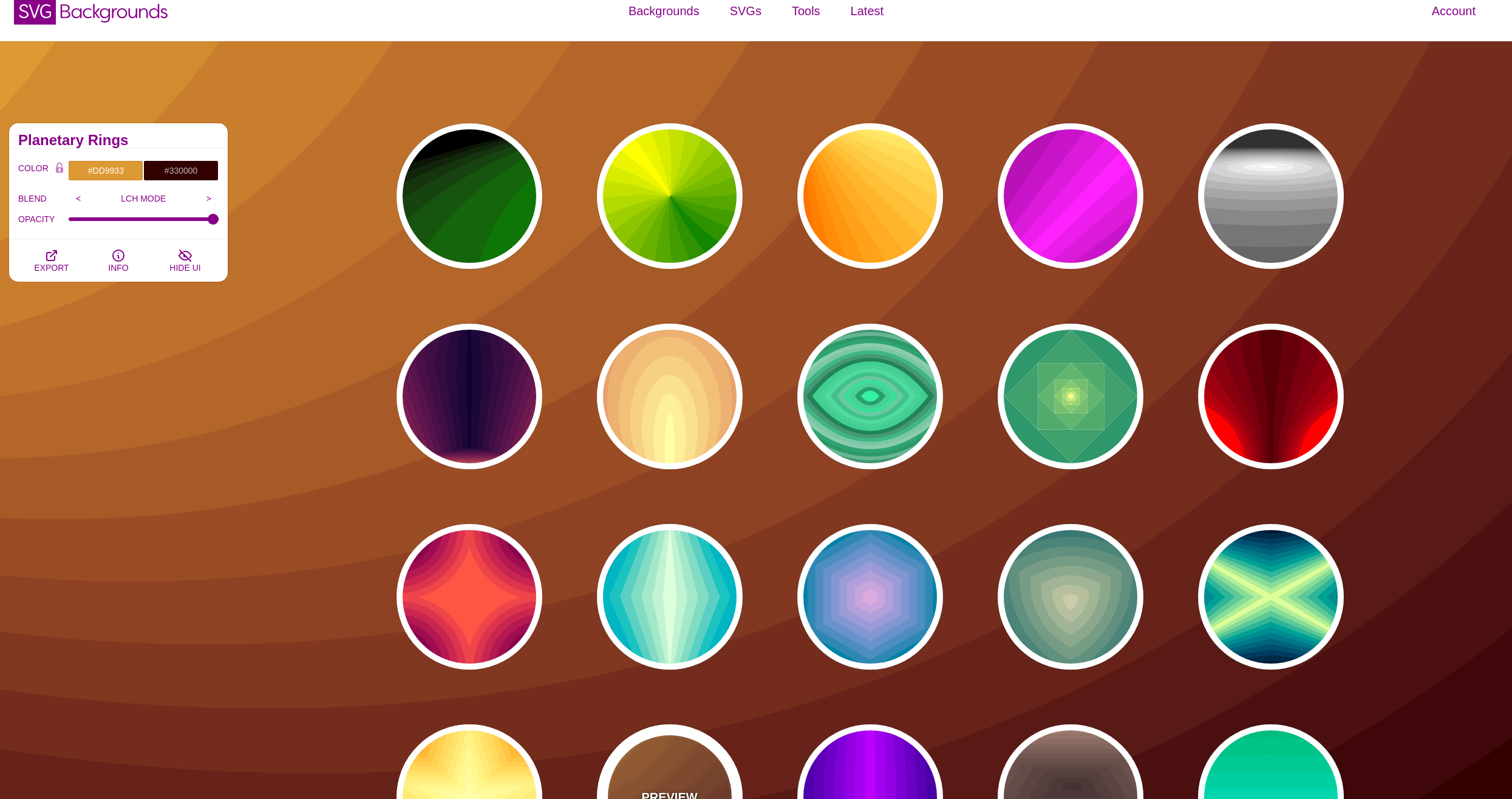
scroll to position [0, 0]
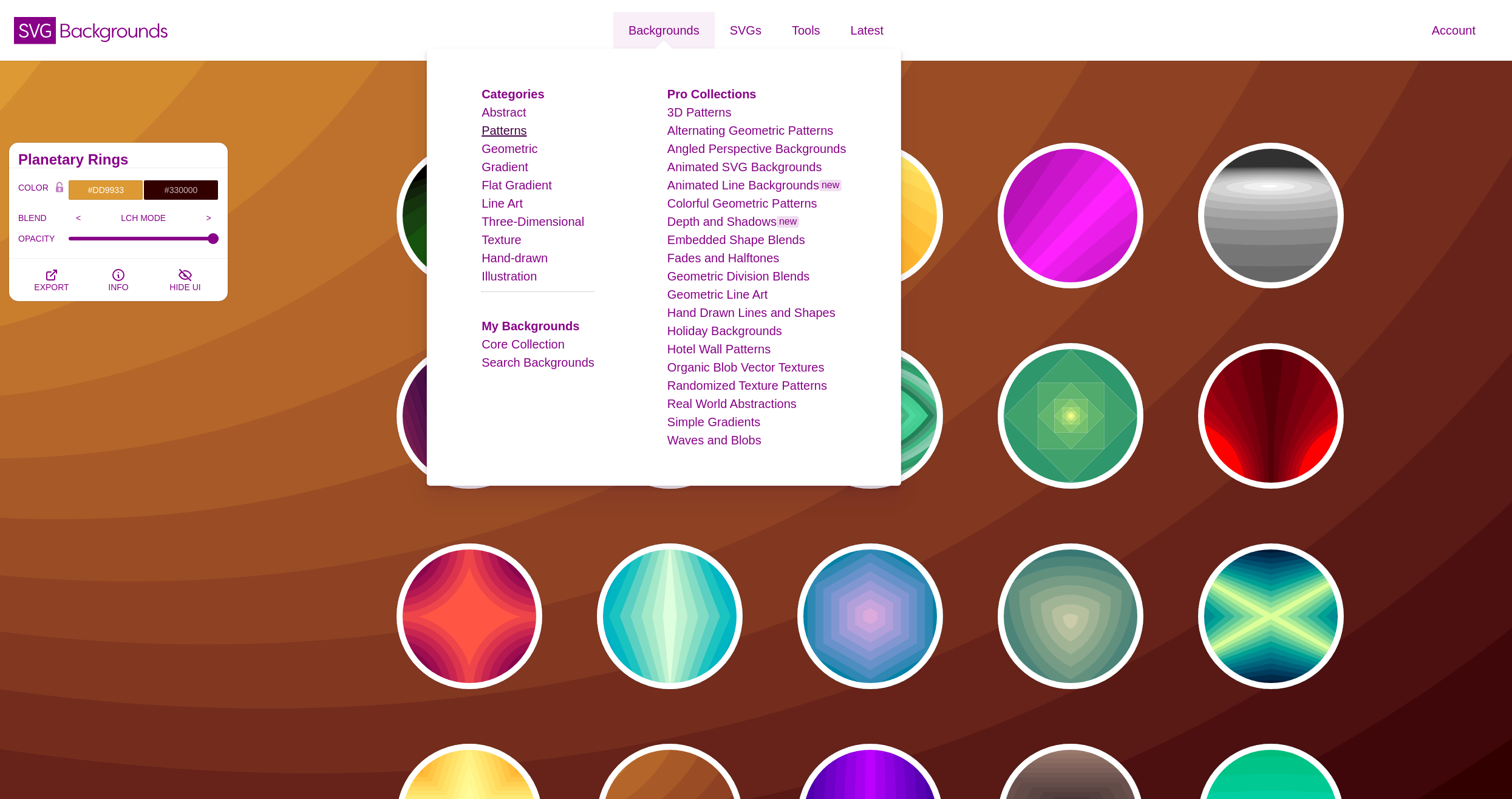
click at [506, 128] on link "Patterns" at bounding box center [504, 130] width 45 height 13
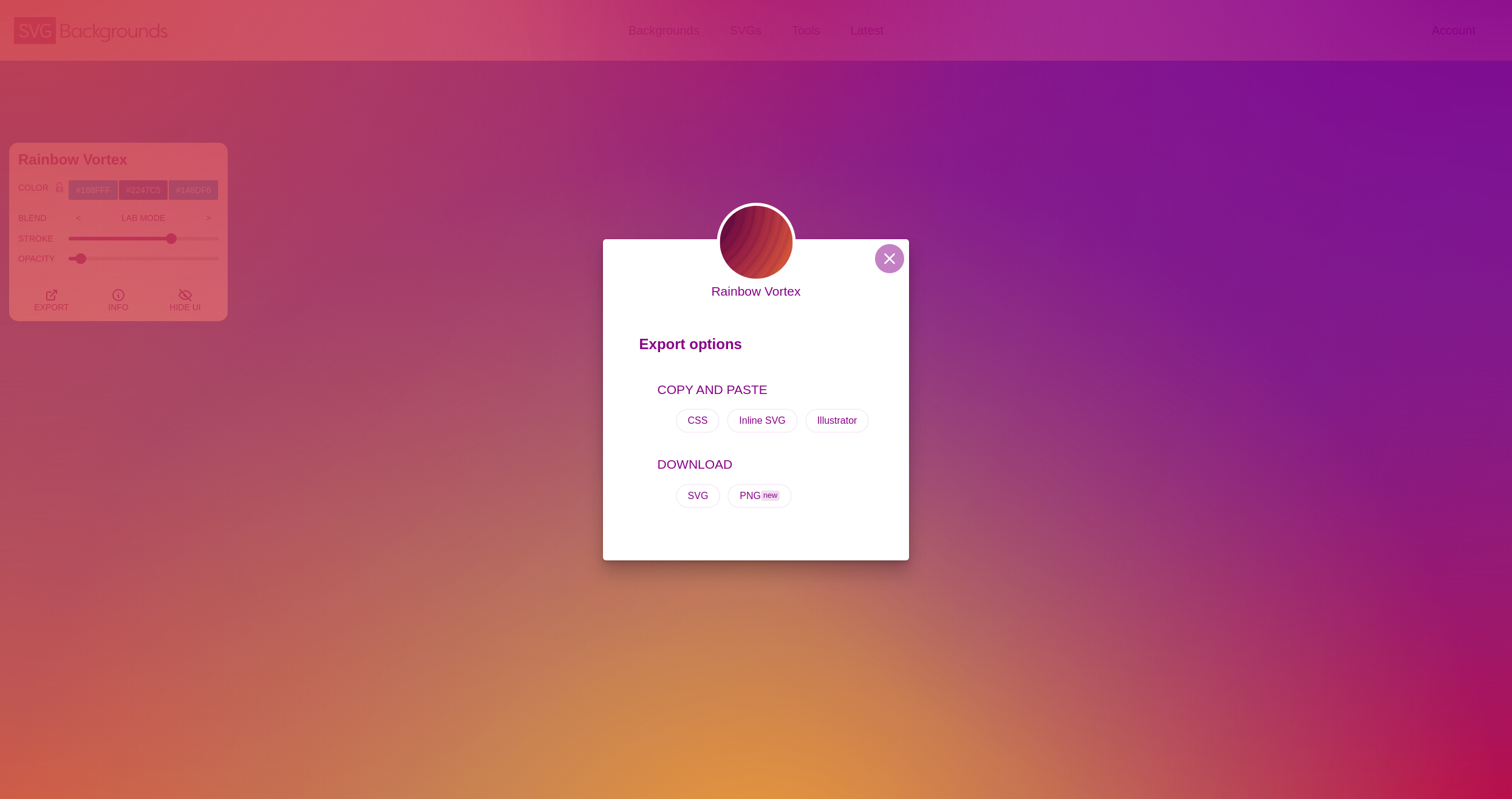
scroll to position [1032, 0]
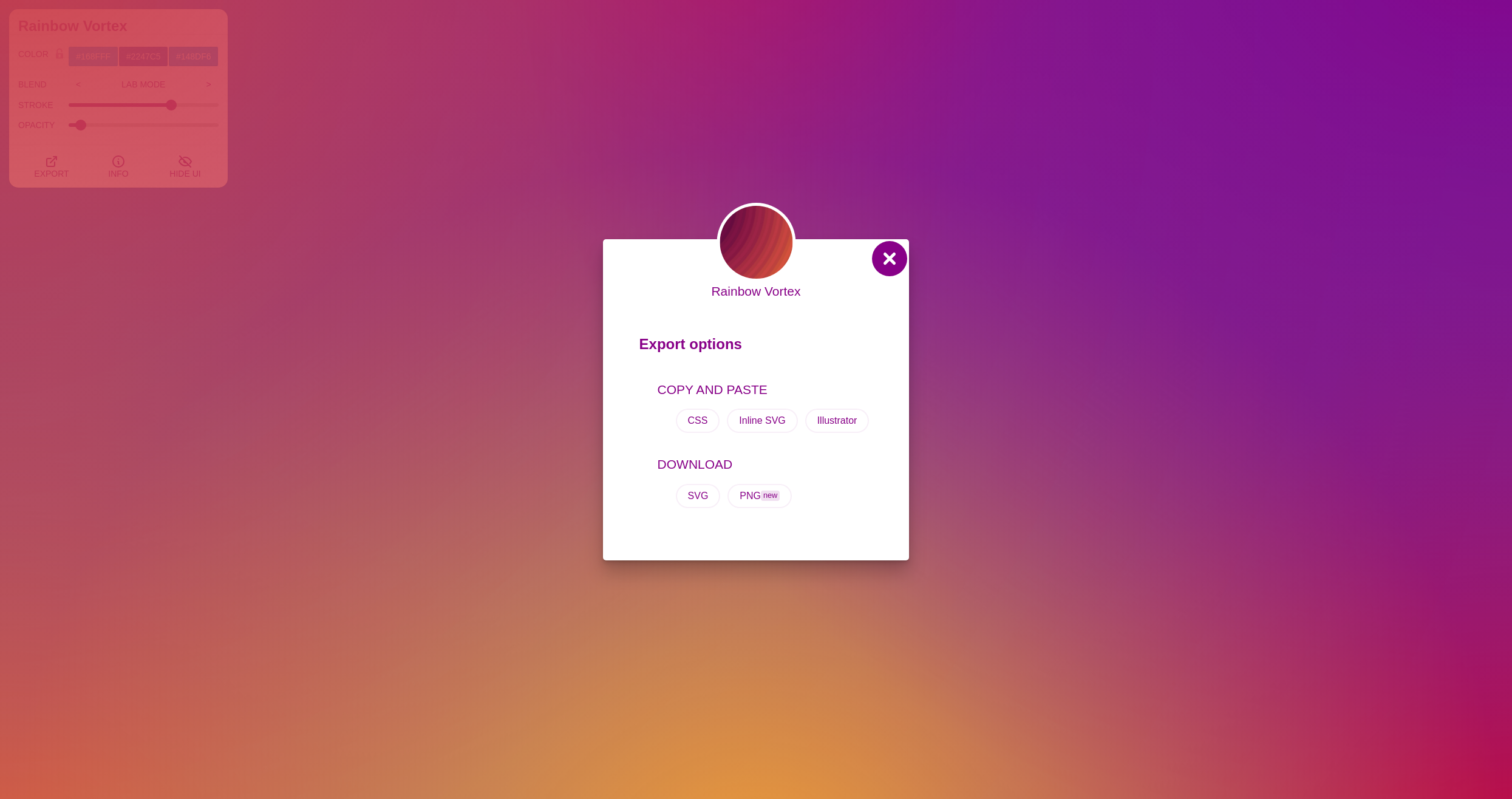
click at [885, 262] on button at bounding box center [889, 259] width 30 height 30
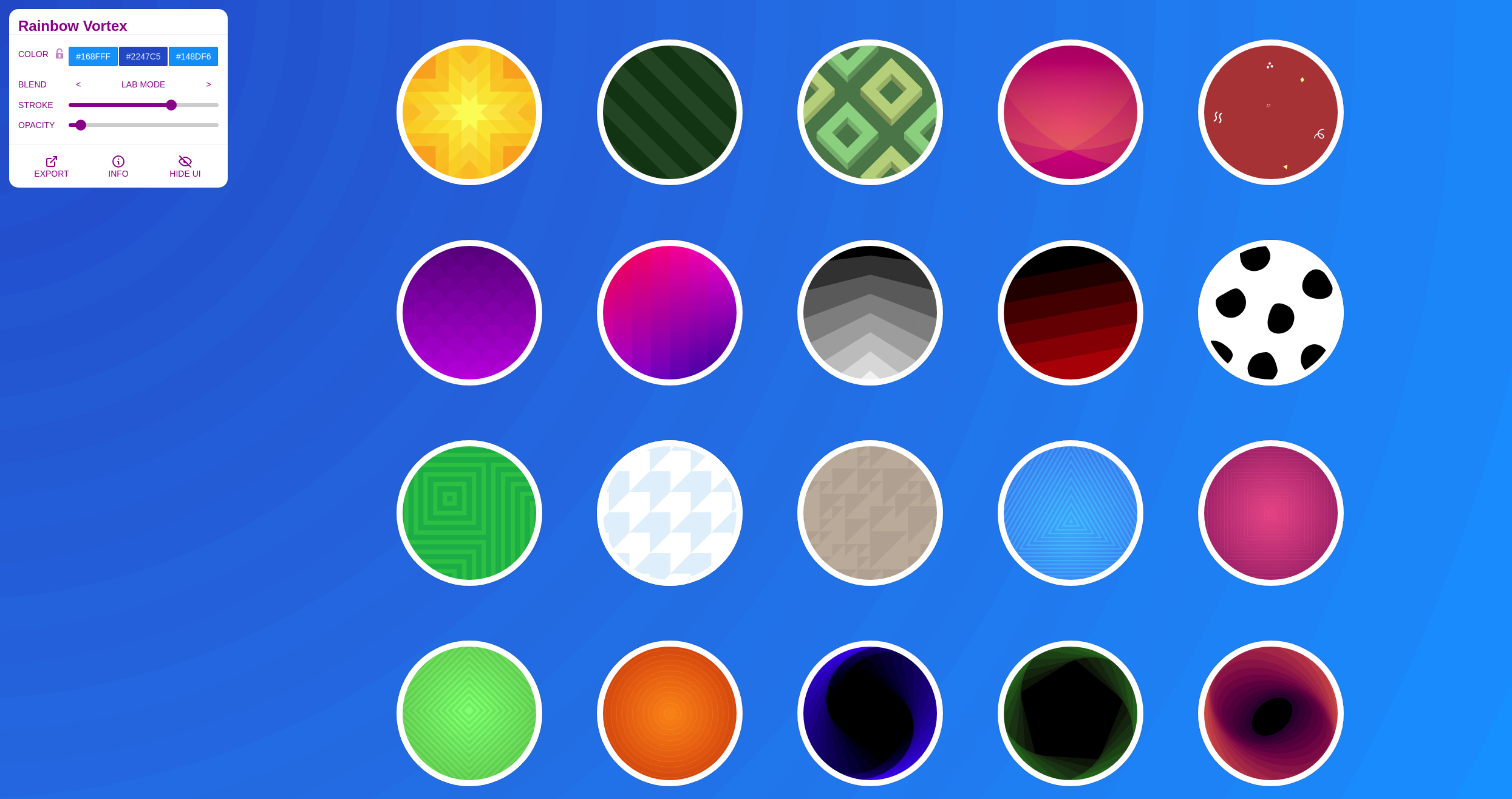
scroll to position [729, 0]
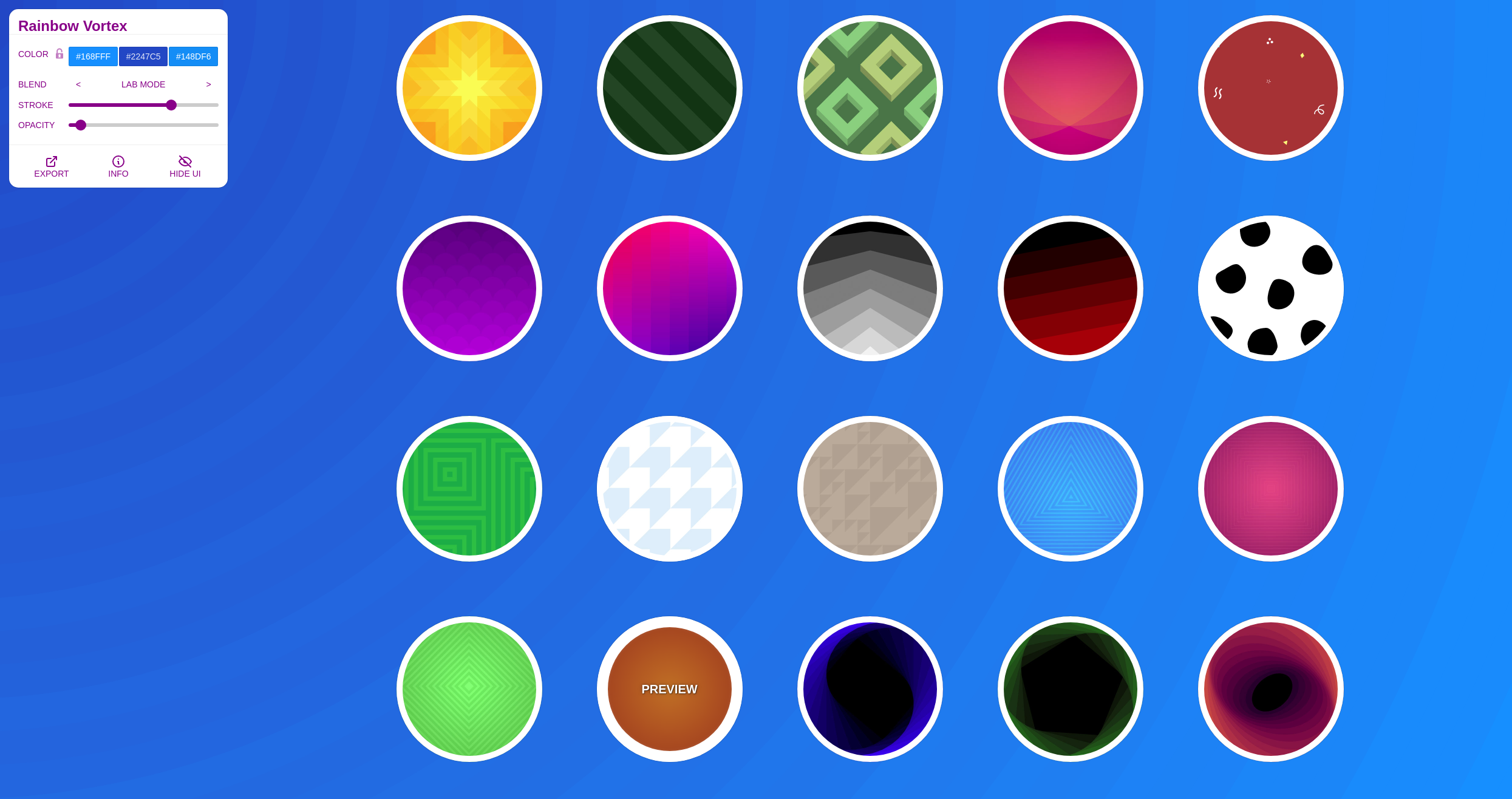
click at [645, 698] on p "PREVIEW" at bounding box center [669, 689] width 56 height 18
type input "#FF0000"
type input "#990000"
type input "#FFFF00"
type input "#FF4400"
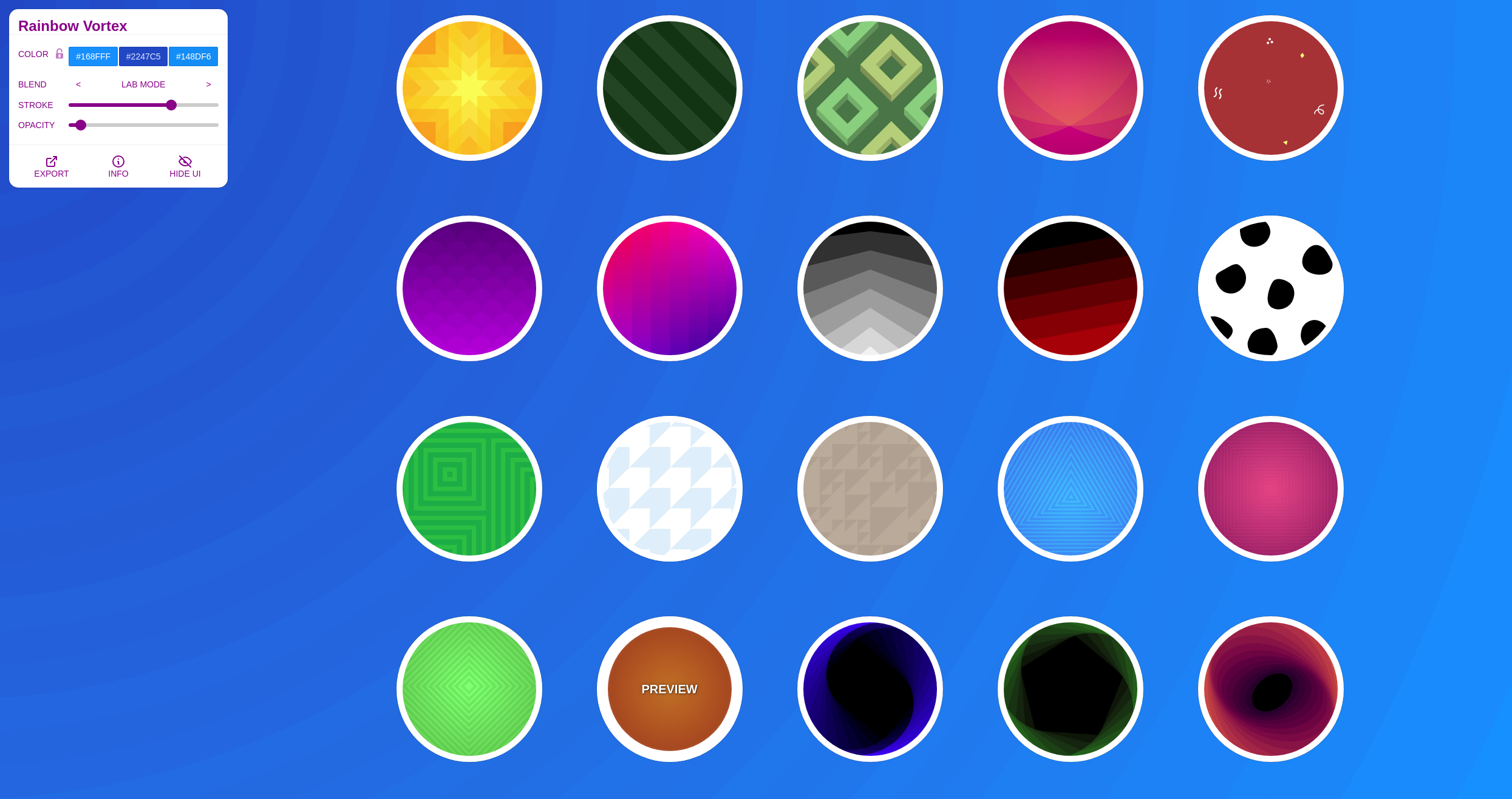
type input "2"
type input "60"
type input "70"
type input "0.5"
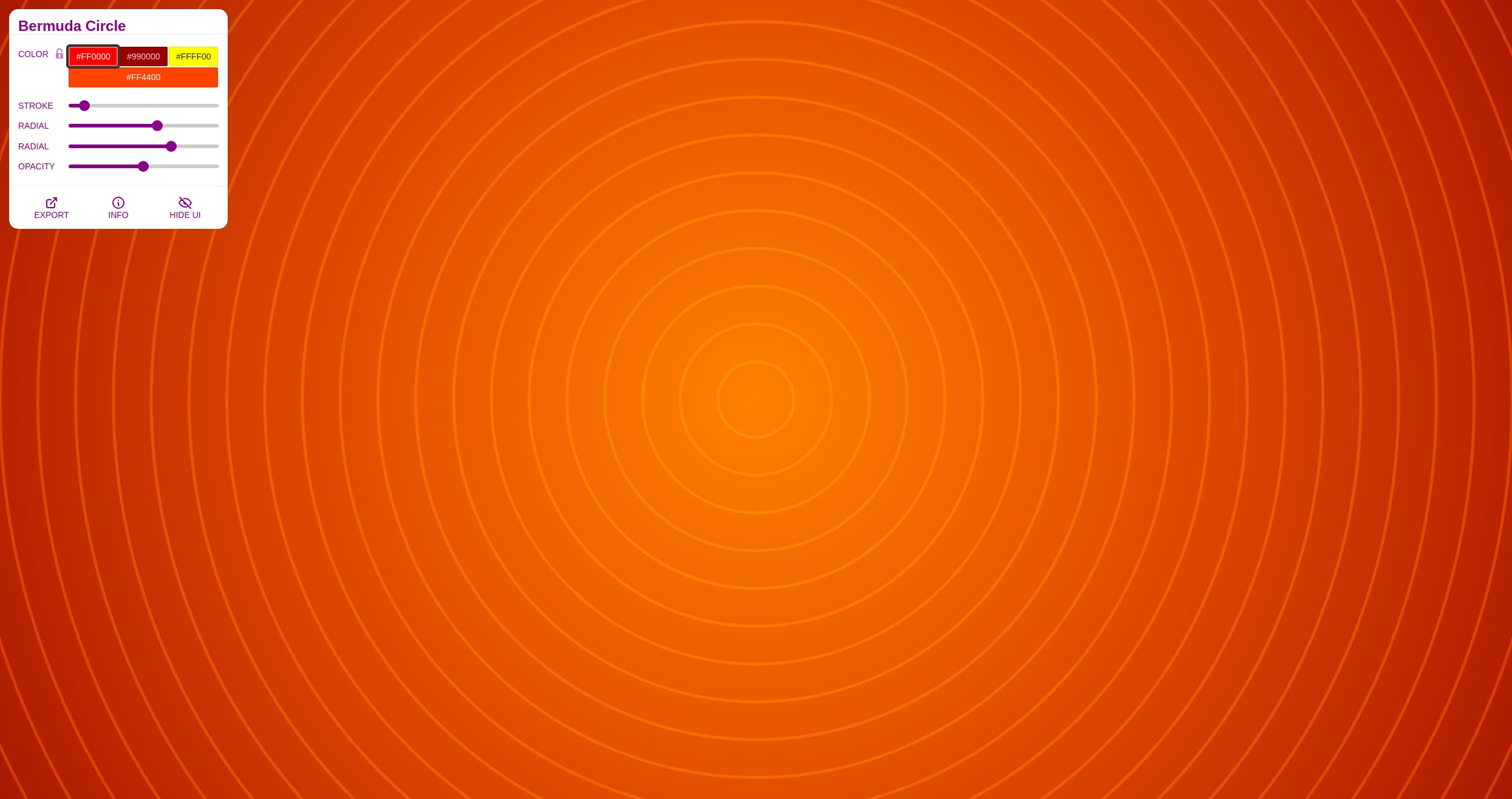
click at [95, 54] on input "#FF0000" at bounding box center [93, 56] width 51 height 20
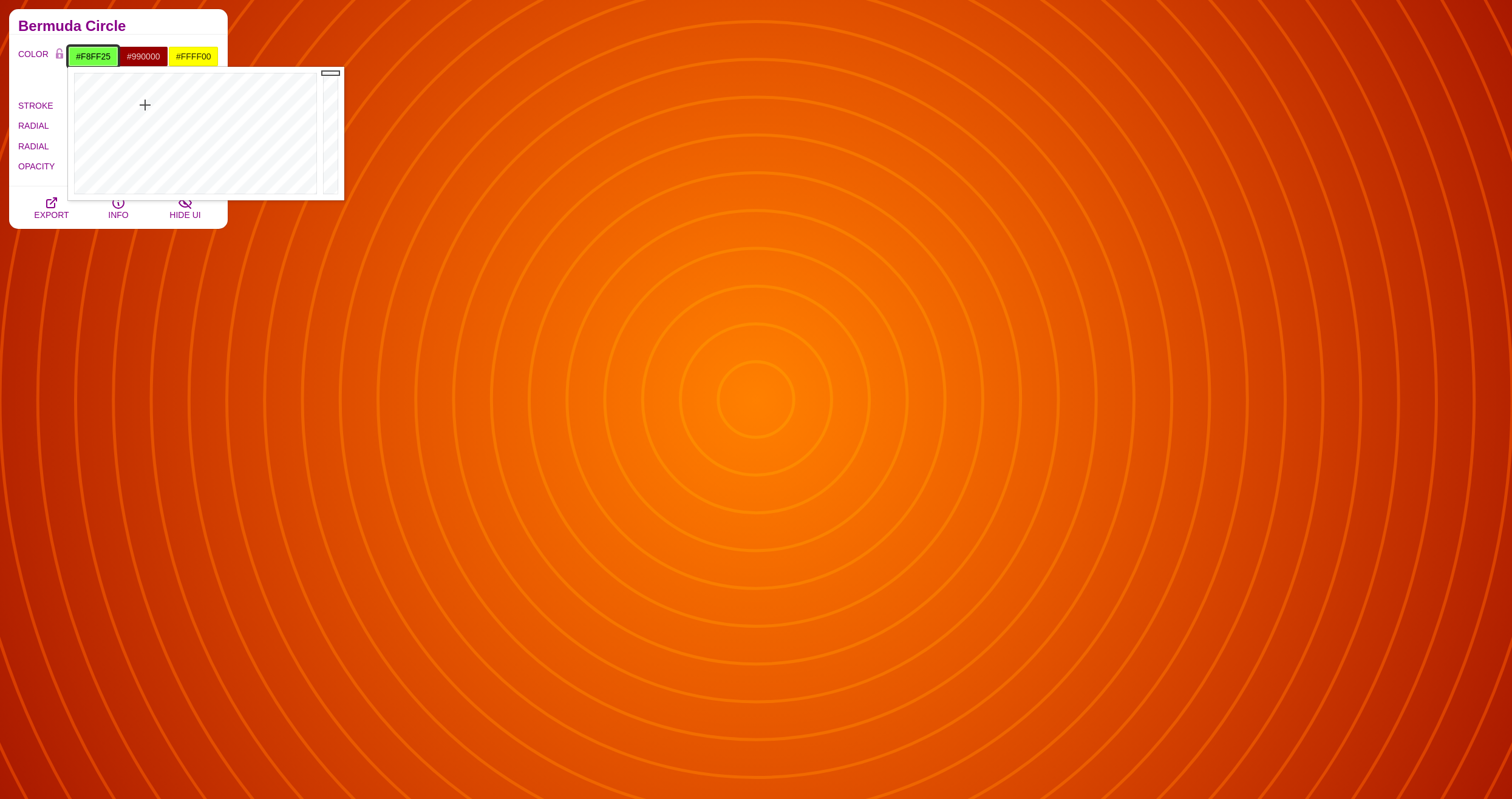
type input "#FCFF25"
drag, startPoint x: 150, startPoint y: 106, endPoint x: 115, endPoint y: 90, distance: 38.5
click at [115, 90] on div at bounding box center [194, 133] width 252 height 134
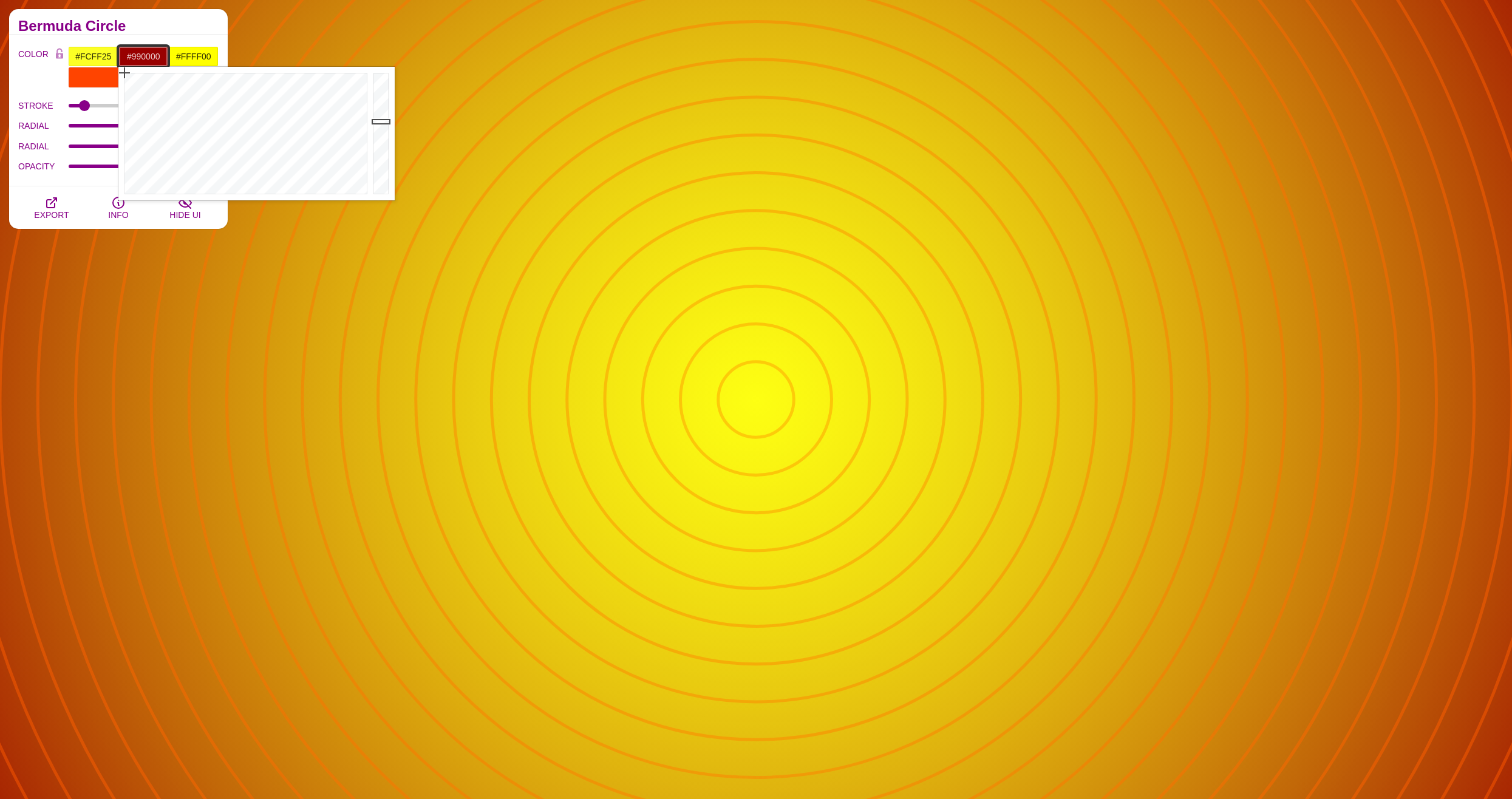
click at [148, 59] on input "#990000" at bounding box center [143, 56] width 51 height 20
drag, startPoint x: 185, startPoint y: 114, endPoint x: 192, endPoint y: 115, distance: 7.1
click at [192, 115] on div at bounding box center [244, 133] width 252 height 134
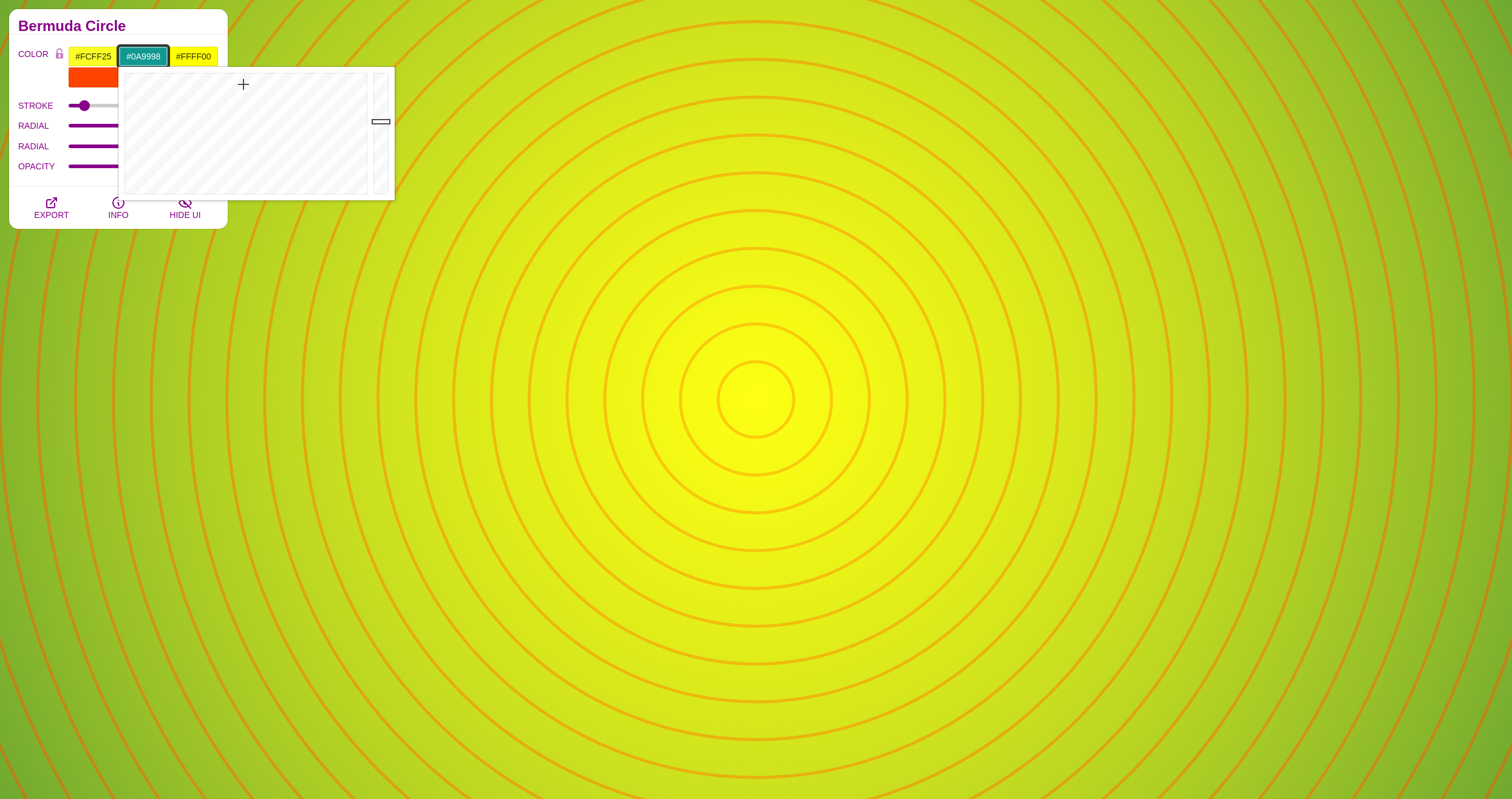
drag, startPoint x: 220, startPoint y: 103, endPoint x: 245, endPoint y: 80, distance: 34.0
click at [245, 80] on div at bounding box center [244, 133] width 252 height 134
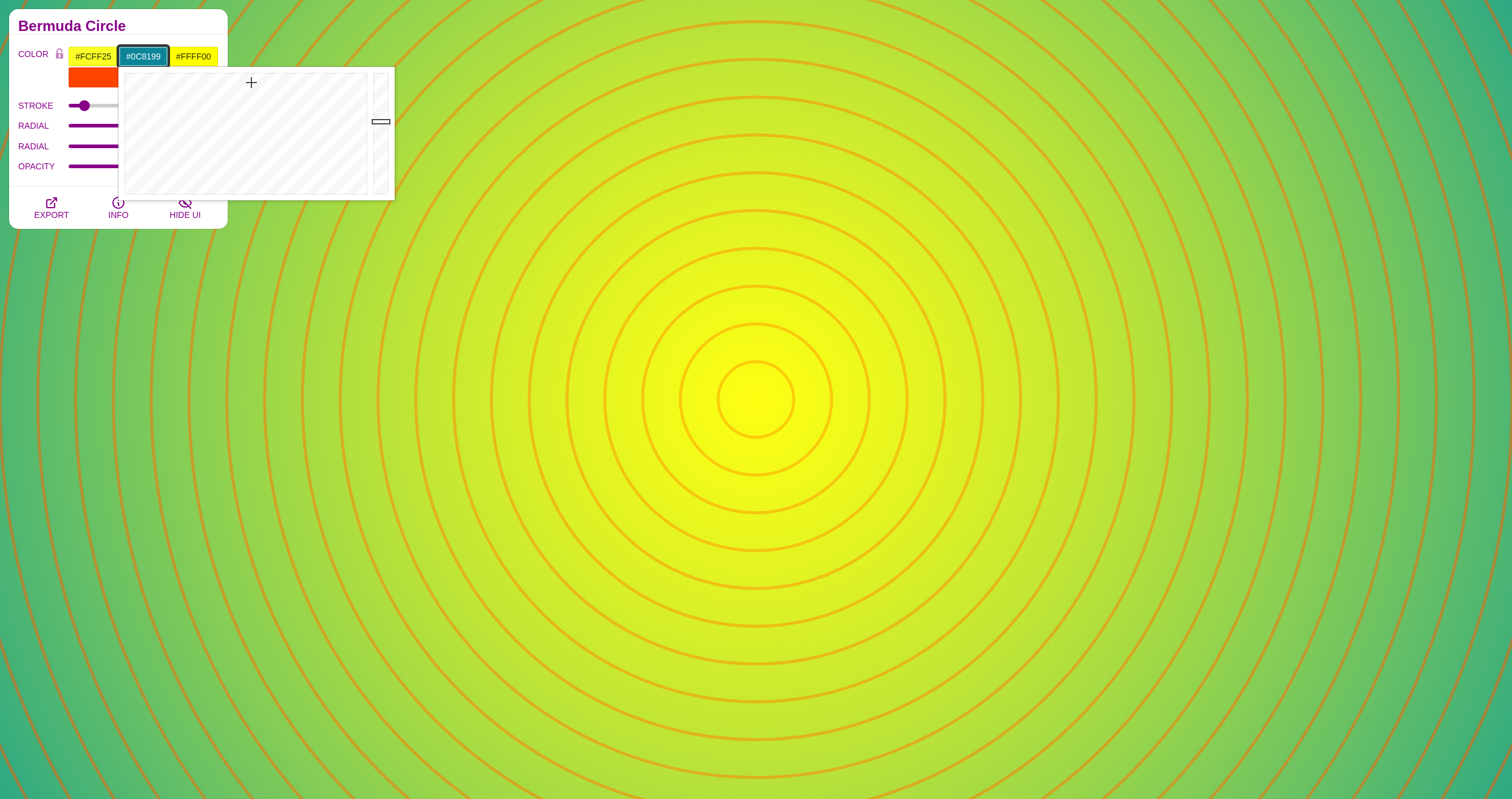
drag, startPoint x: 239, startPoint y: 85, endPoint x: 253, endPoint y: 82, distance: 14.3
click at [253, 82] on div at bounding box center [244, 133] width 252 height 134
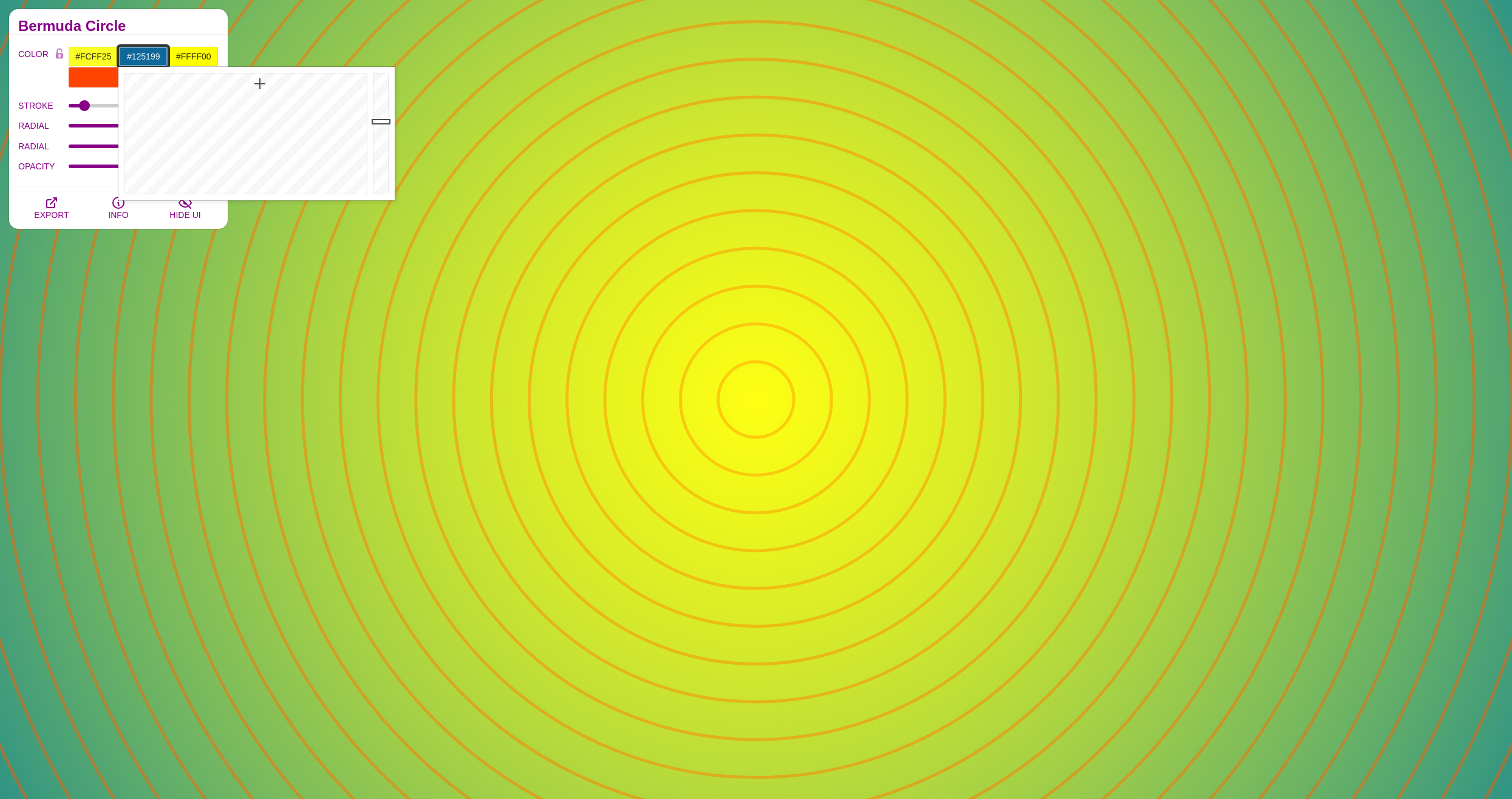
drag, startPoint x: 260, startPoint y: 84, endPoint x: 268, endPoint y: 87, distance: 8.5
click at [268, 87] on div at bounding box center [244, 133] width 252 height 134
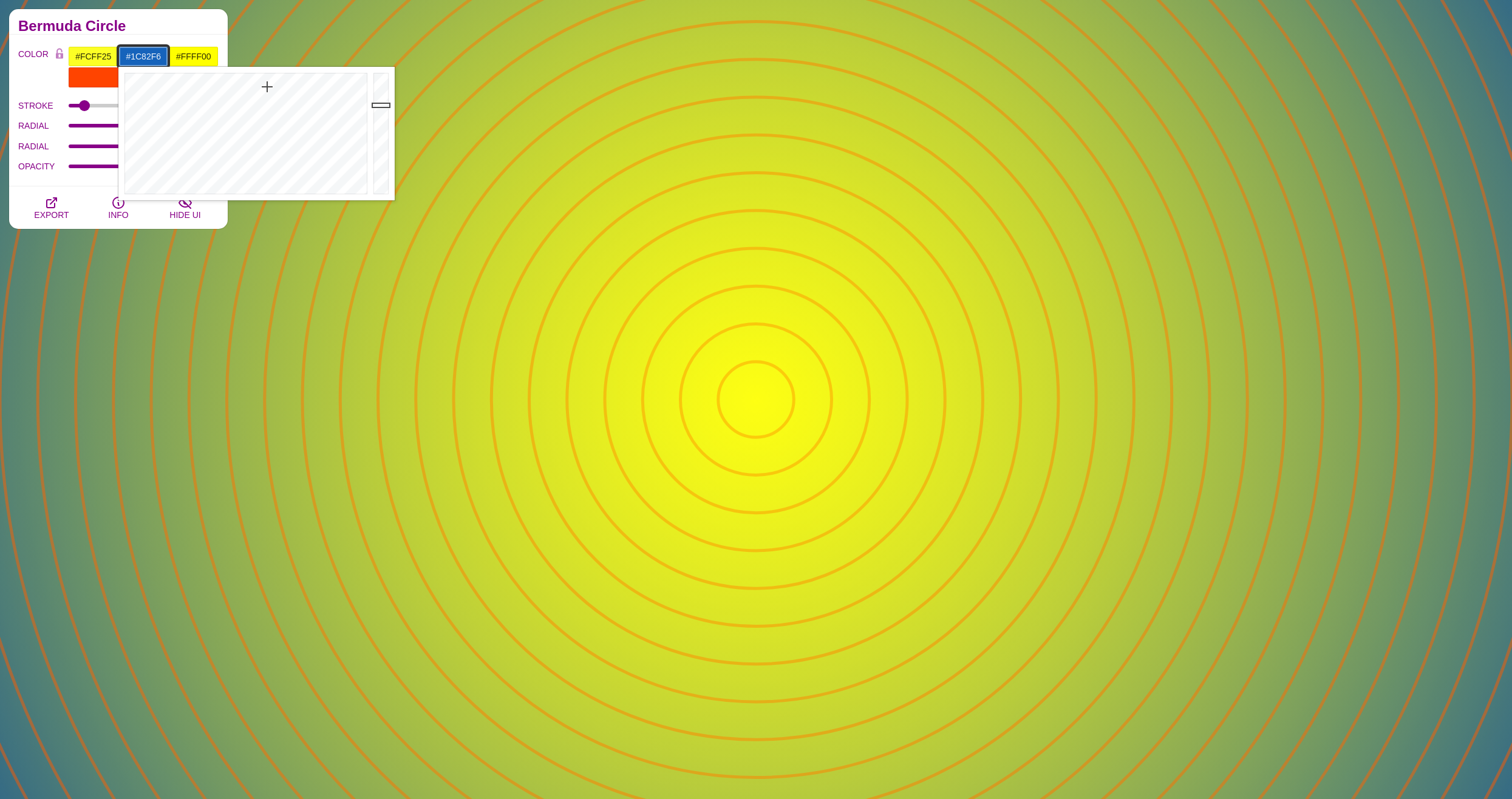
type input "#1D82F7"
drag, startPoint x: 381, startPoint y: 105, endPoint x: 378, endPoint y: 77, distance: 28.2
click at [378, 77] on div at bounding box center [382, 133] width 24 height 134
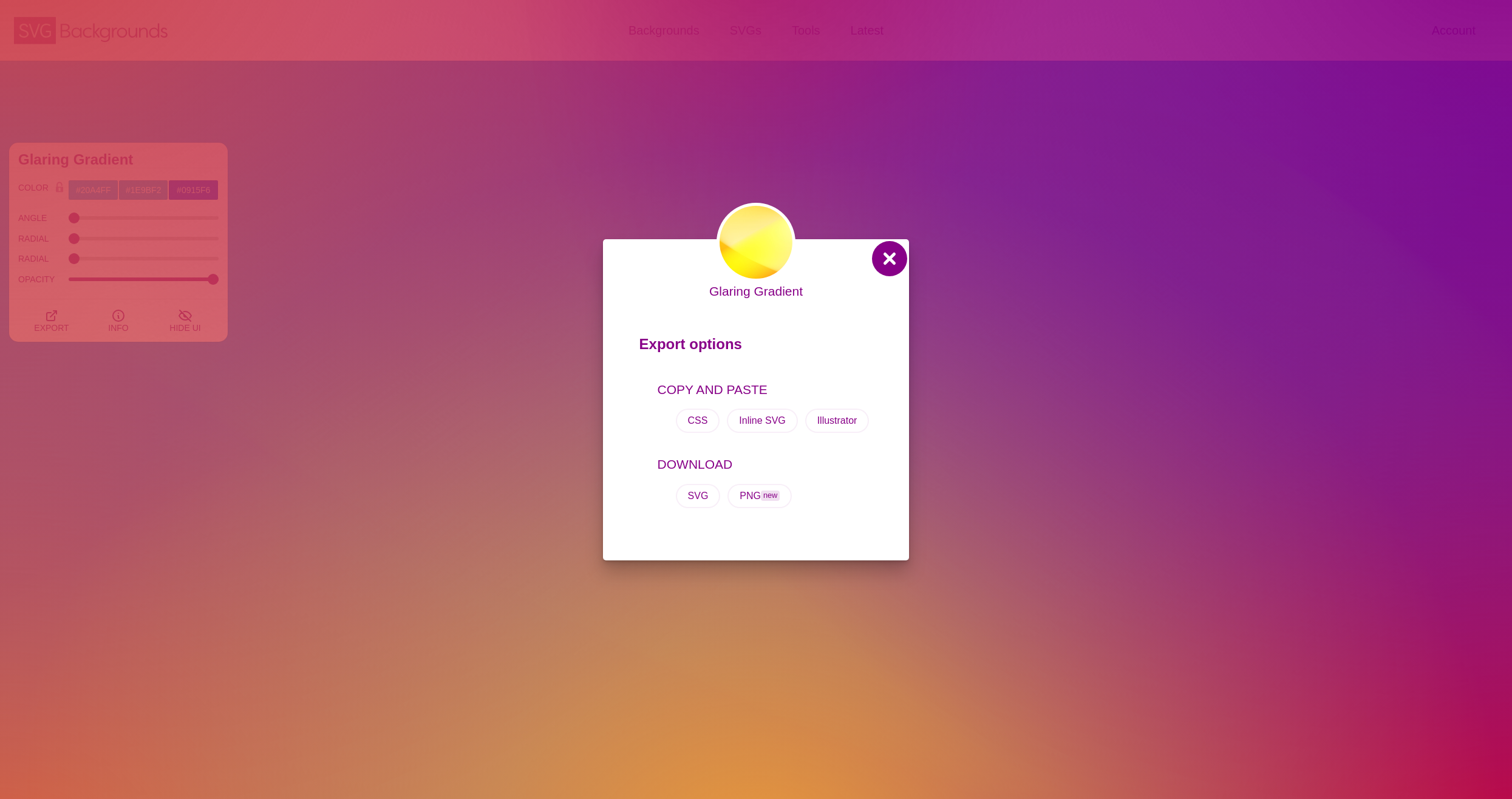
click at [881, 263] on button at bounding box center [889, 259] width 30 height 30
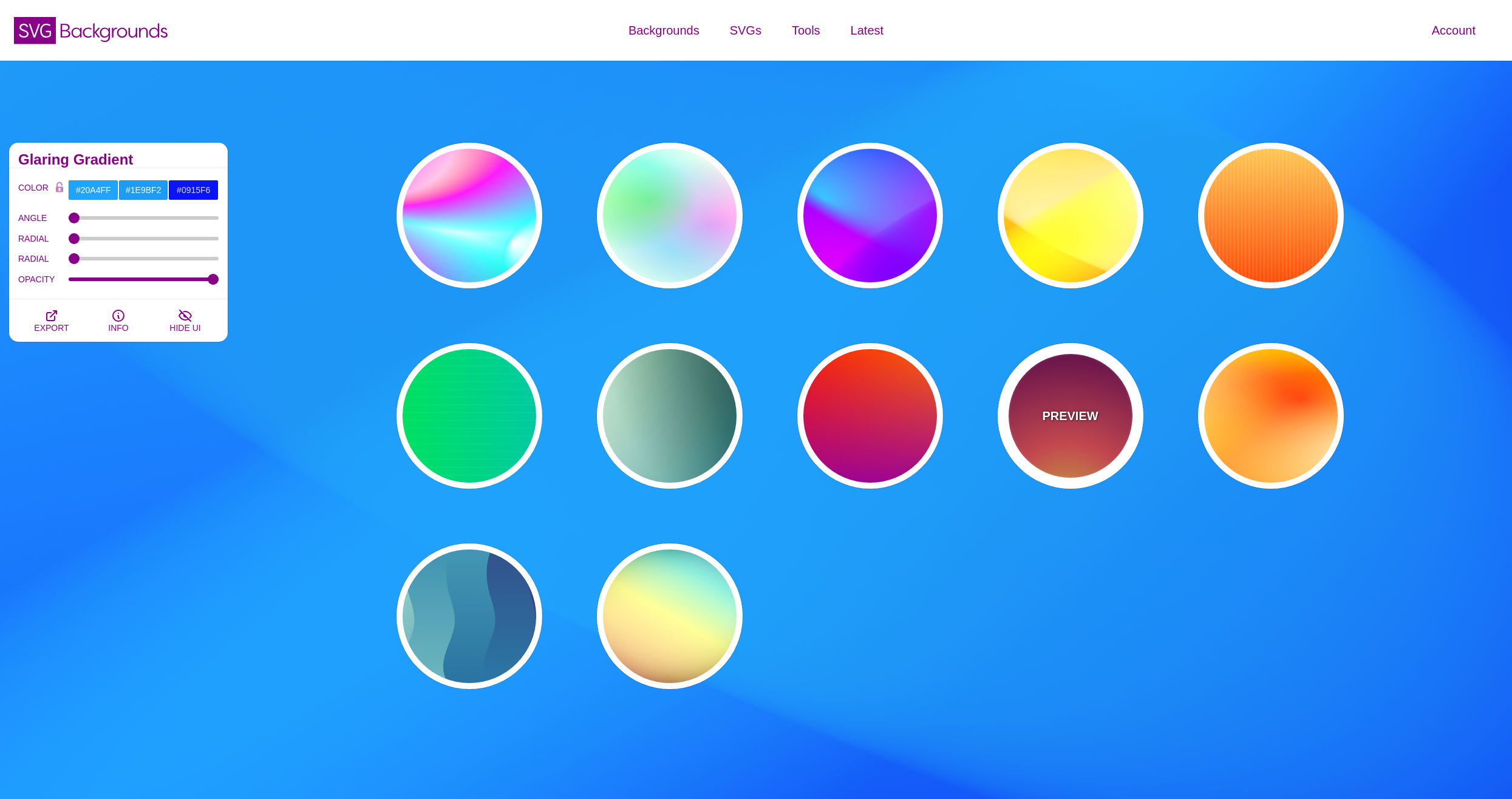
click at [1092, 409] on p "PREVIEW" at bounding box center [1069, 416] width 56 height 18
type input "#FFCC40"
type input "#FE4A54"
type input "#7F004F"
type input "#33003E"
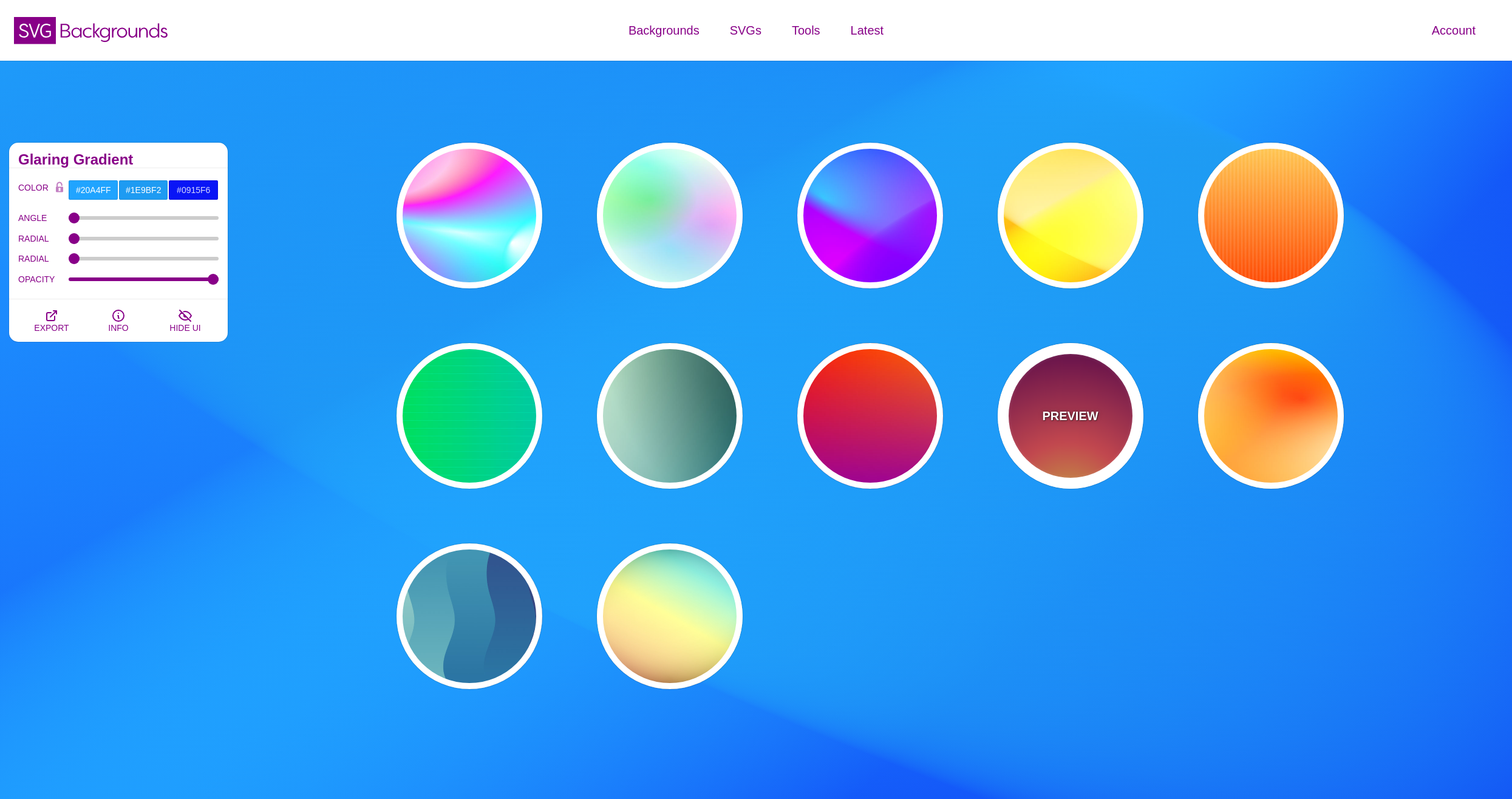
type input "100"
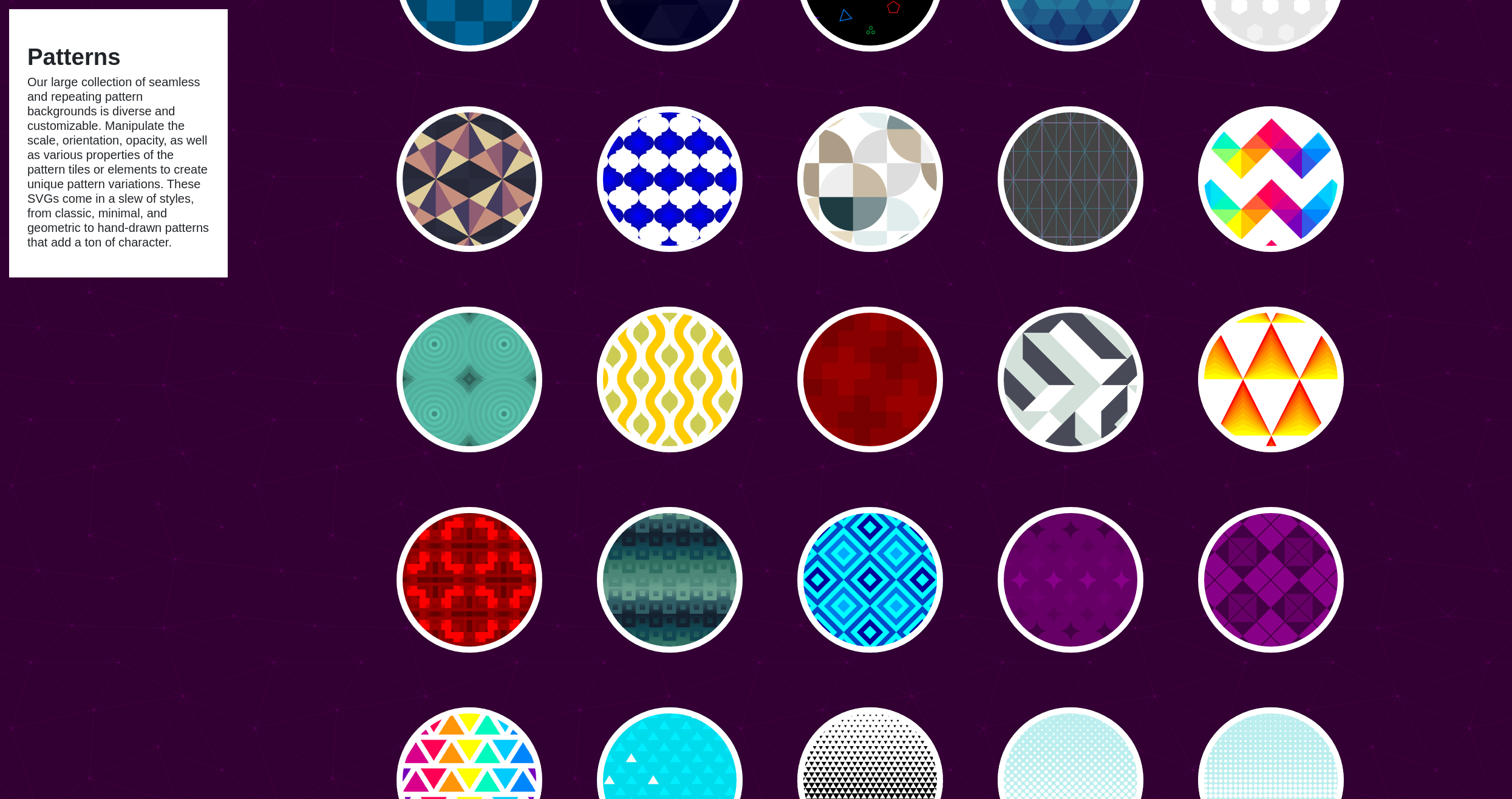
type input "#450057"
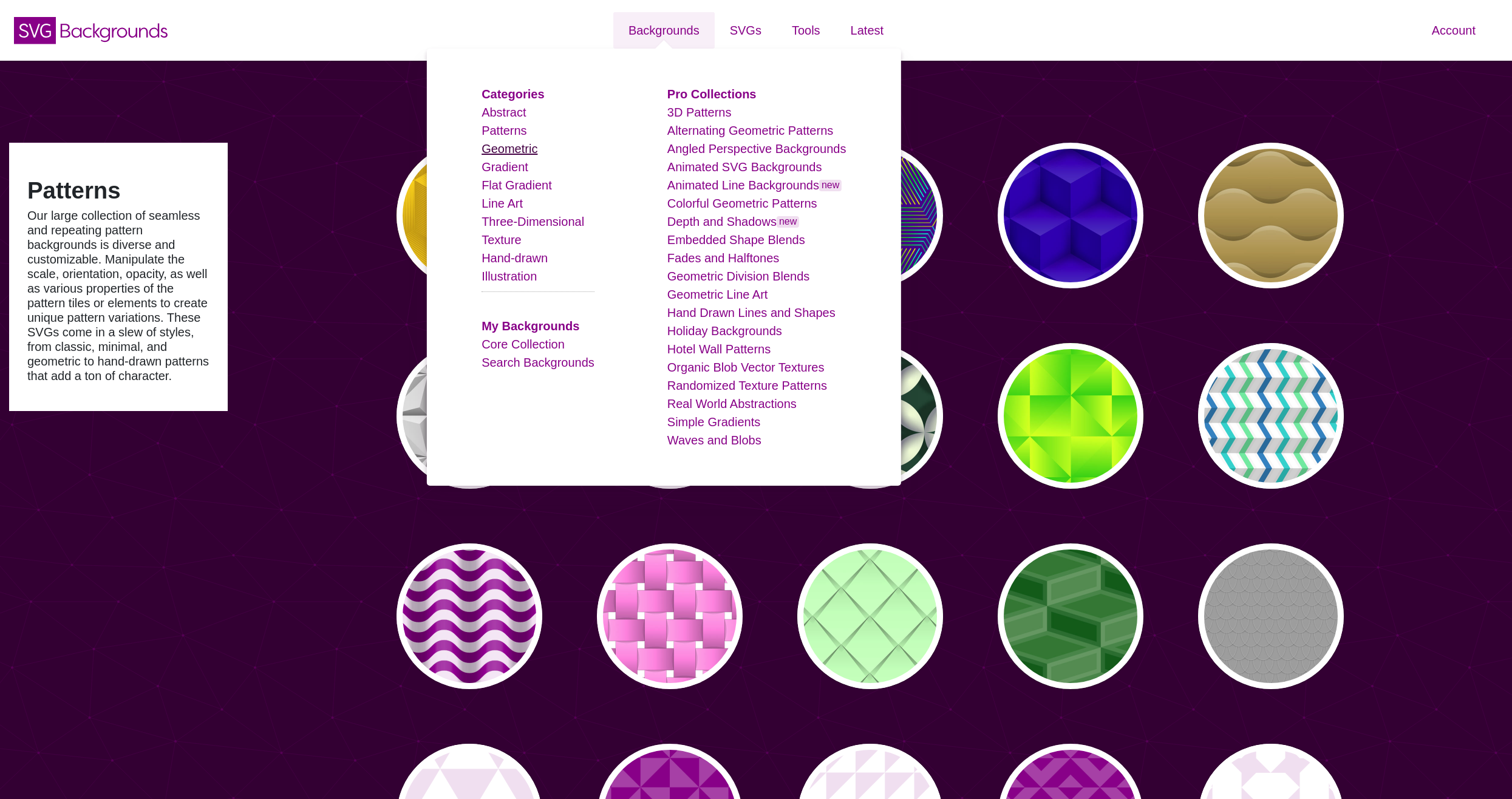
click at [512, 149] on link "Geometric" at bounding box center [509, 149] width 56 height 13
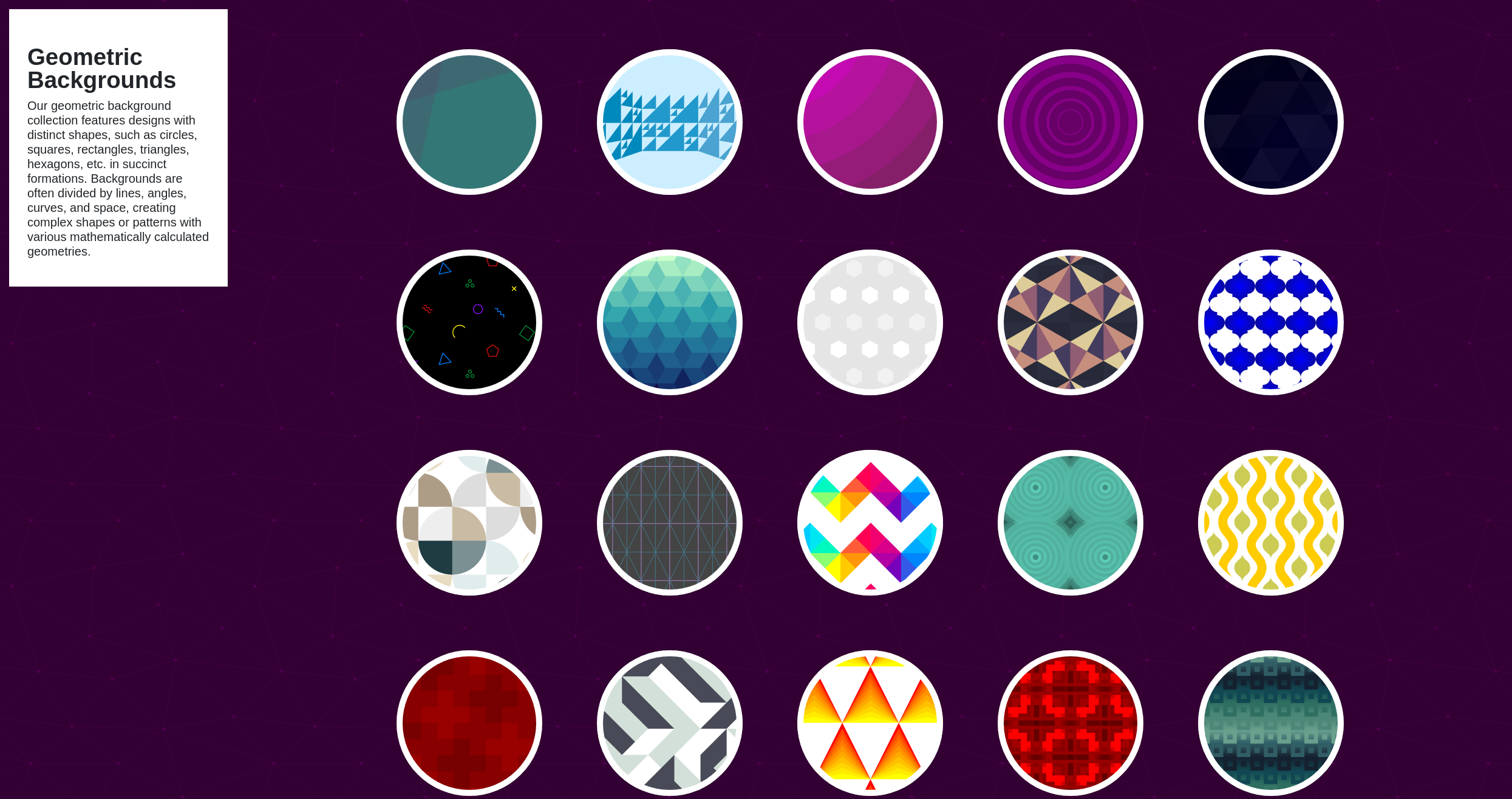
scroll to position [1275, 0]
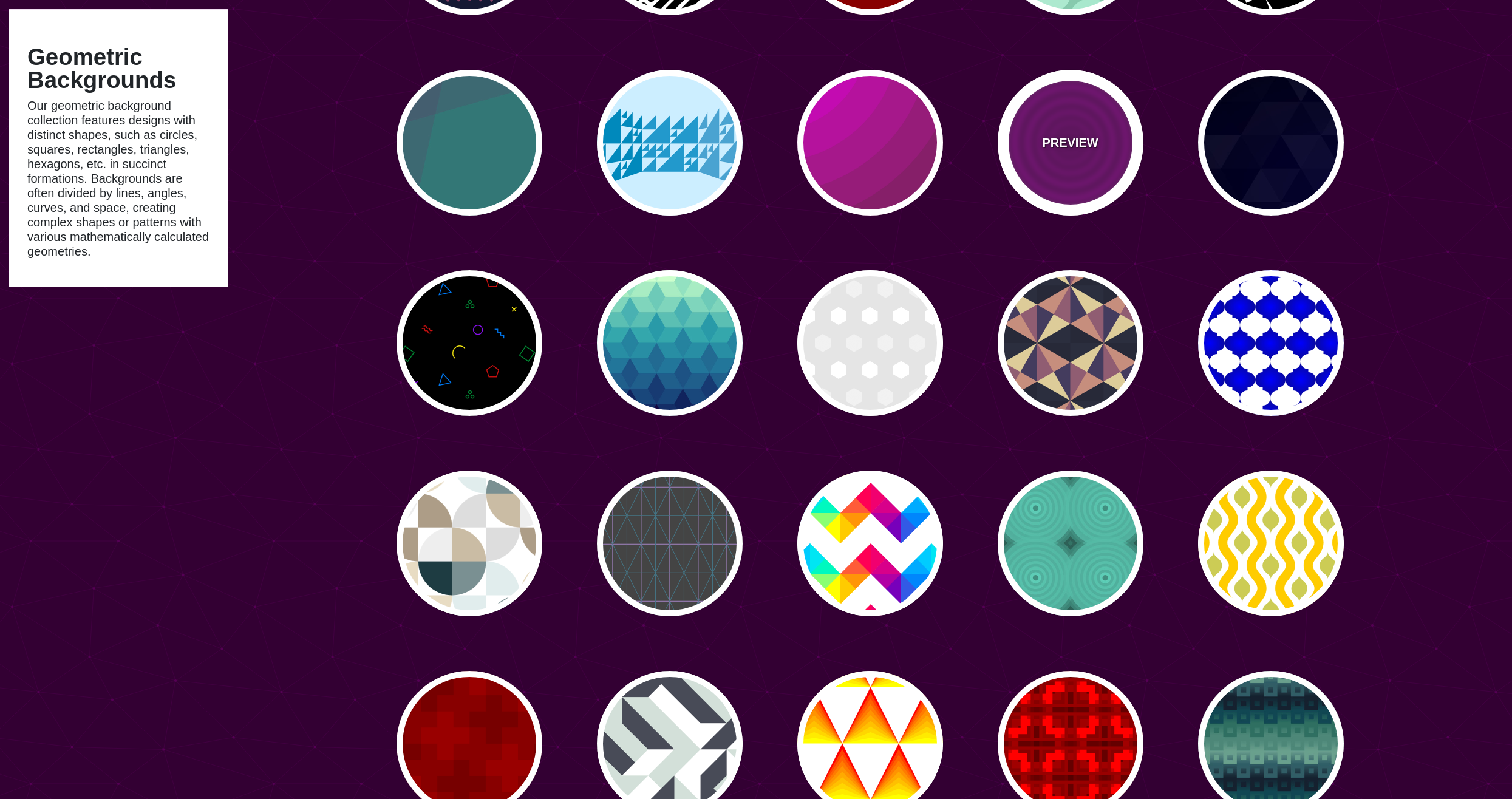
click at [1083, 161] on div "PREVIEW" at bounding box center [1070, 143] width 146 height 146
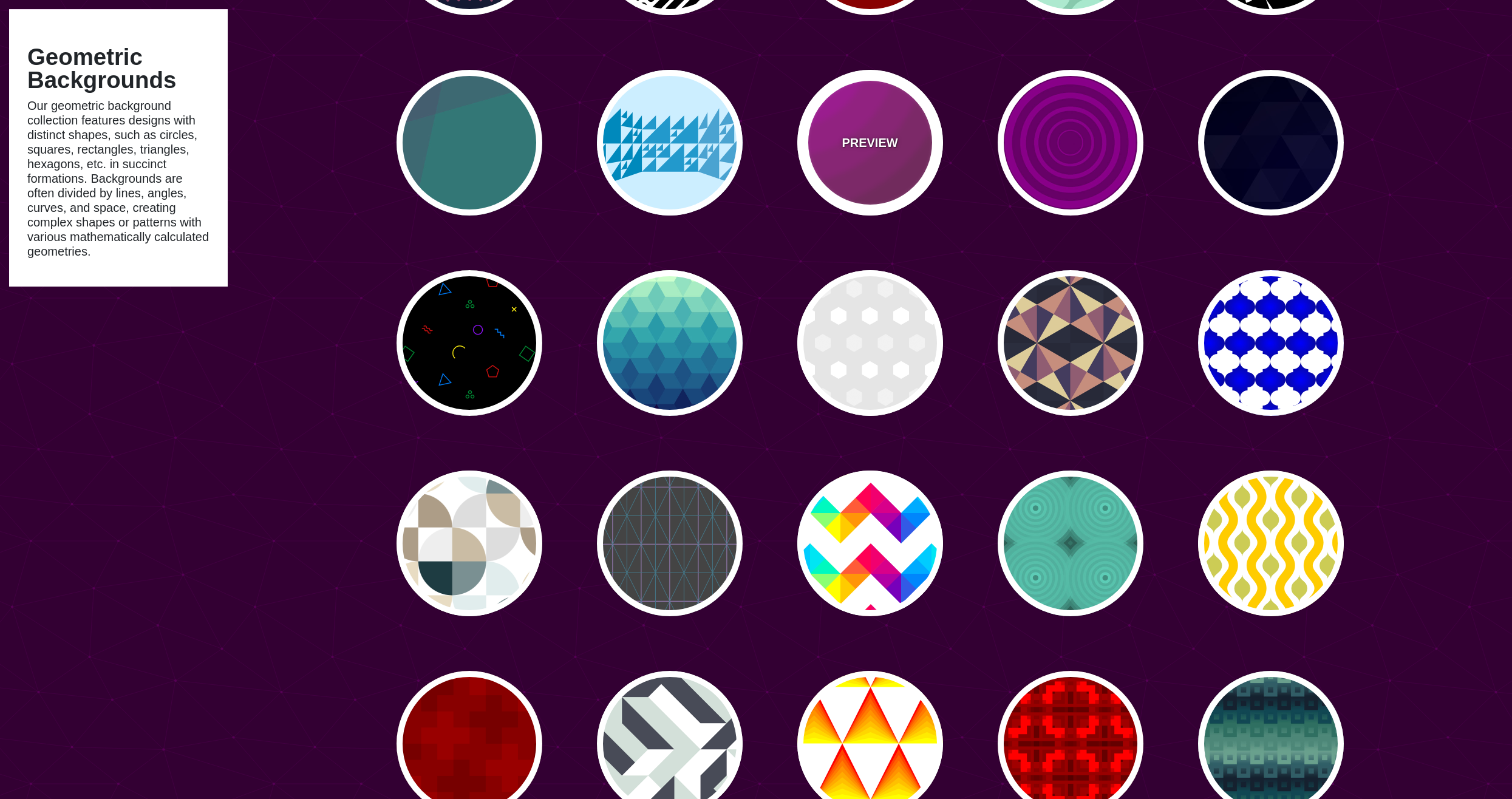
click at [864, 165] on div "PREVIEW" at bounding box center [870, 143] width 146 height 146
click at [864, 143] on p "PREVIEW" at bounding box center [869, 143] width 56 height 18
click at [875, 142] on p "PREVIEW" at bounding box center [869, 143] width 56 height 18
click at [864, 161] on div "PREVIEW" at bounding box center [870, 143] width 146 height 146
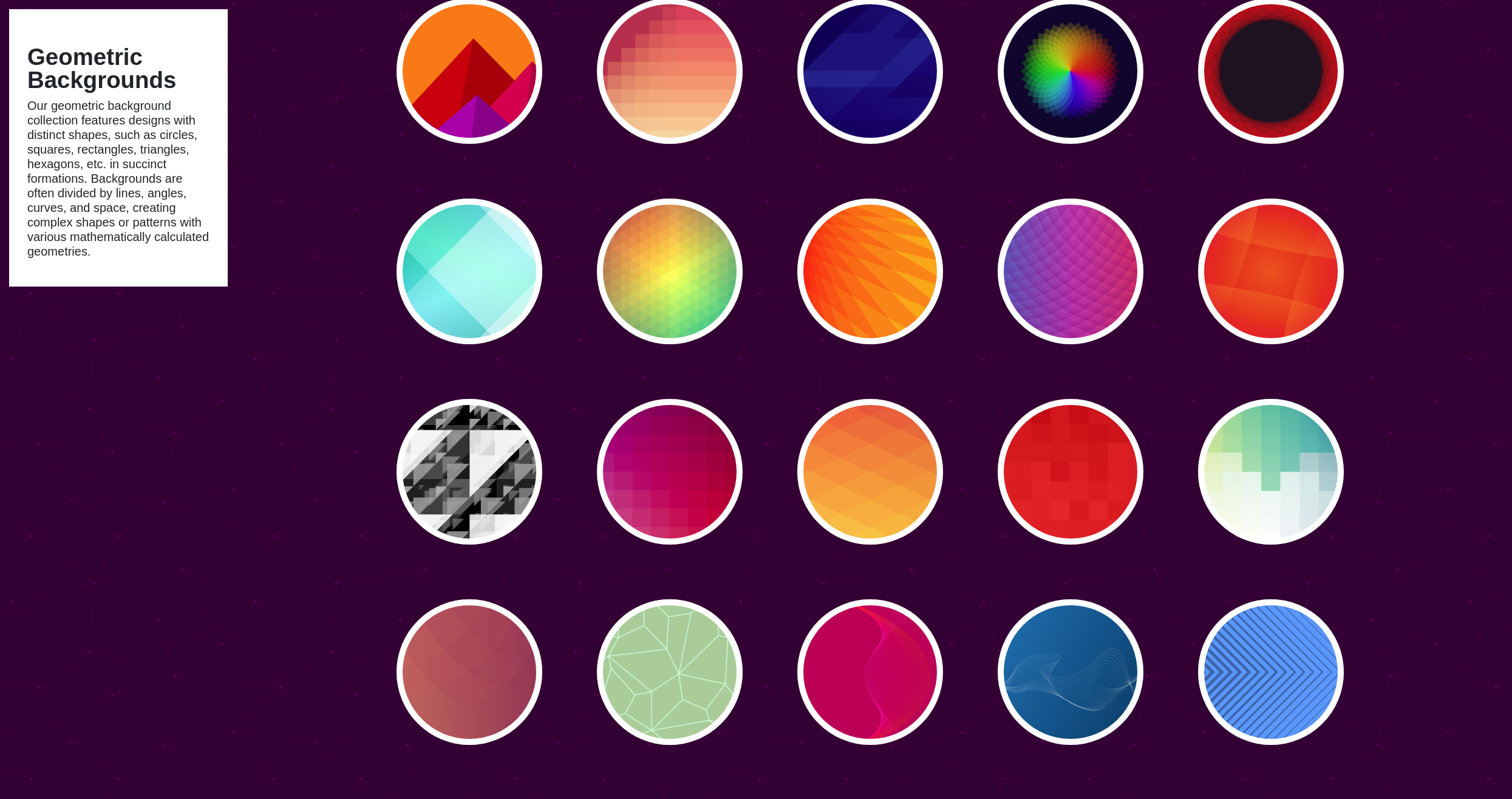
scroll to position [4068, 0]
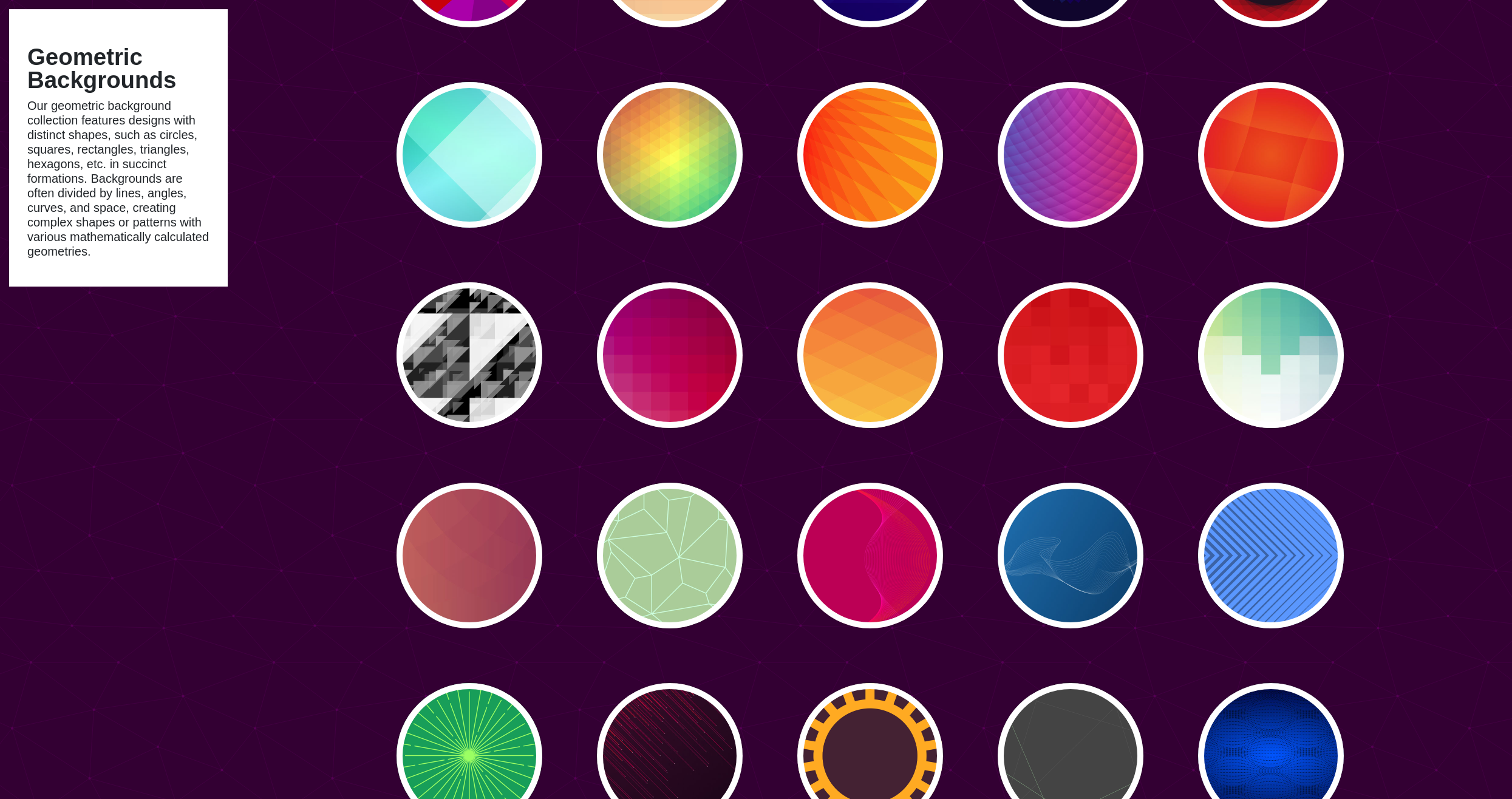
type input "#450057"
type input "#FFFFFF"
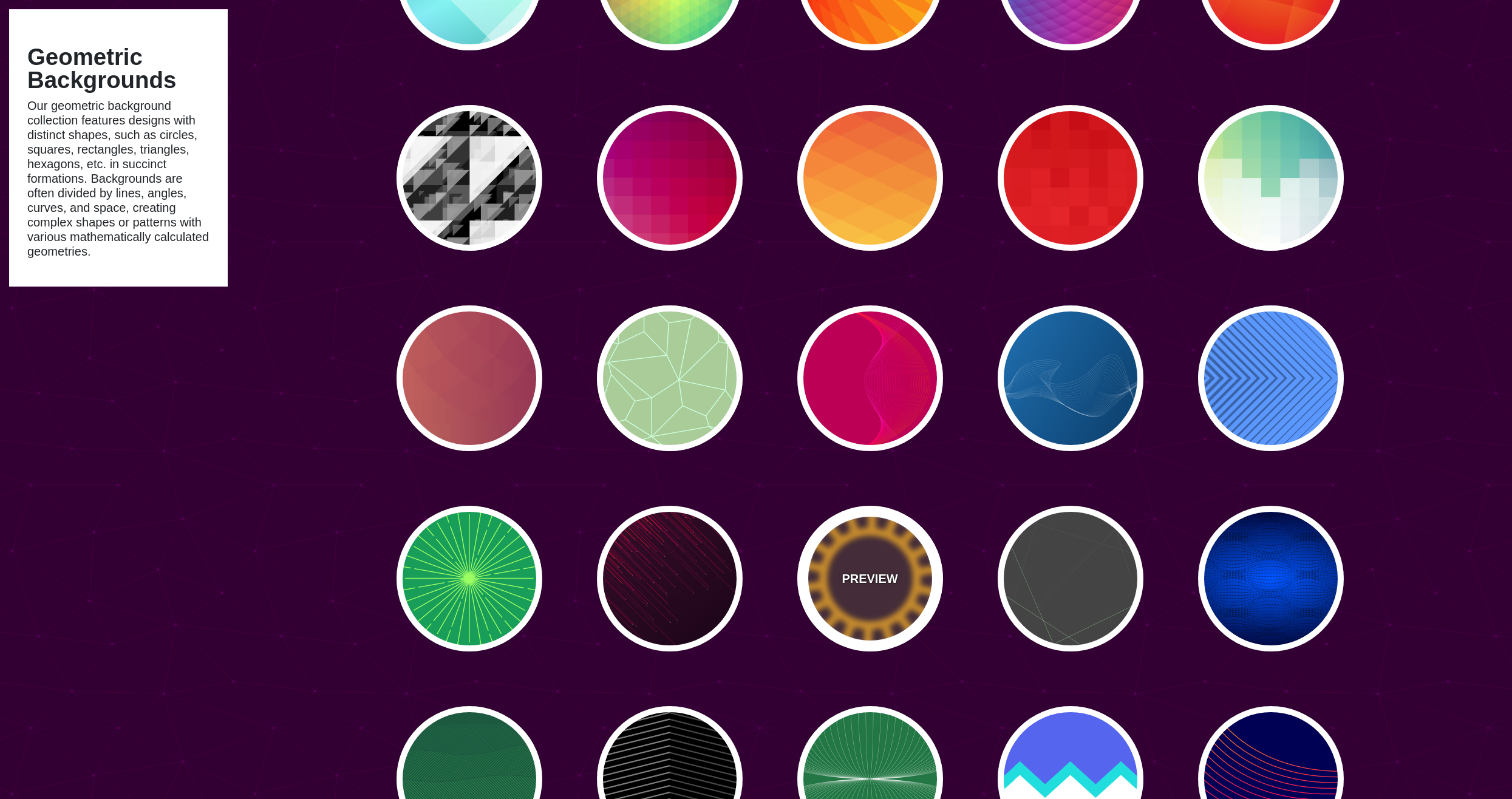
scroll to position [4251, 0]
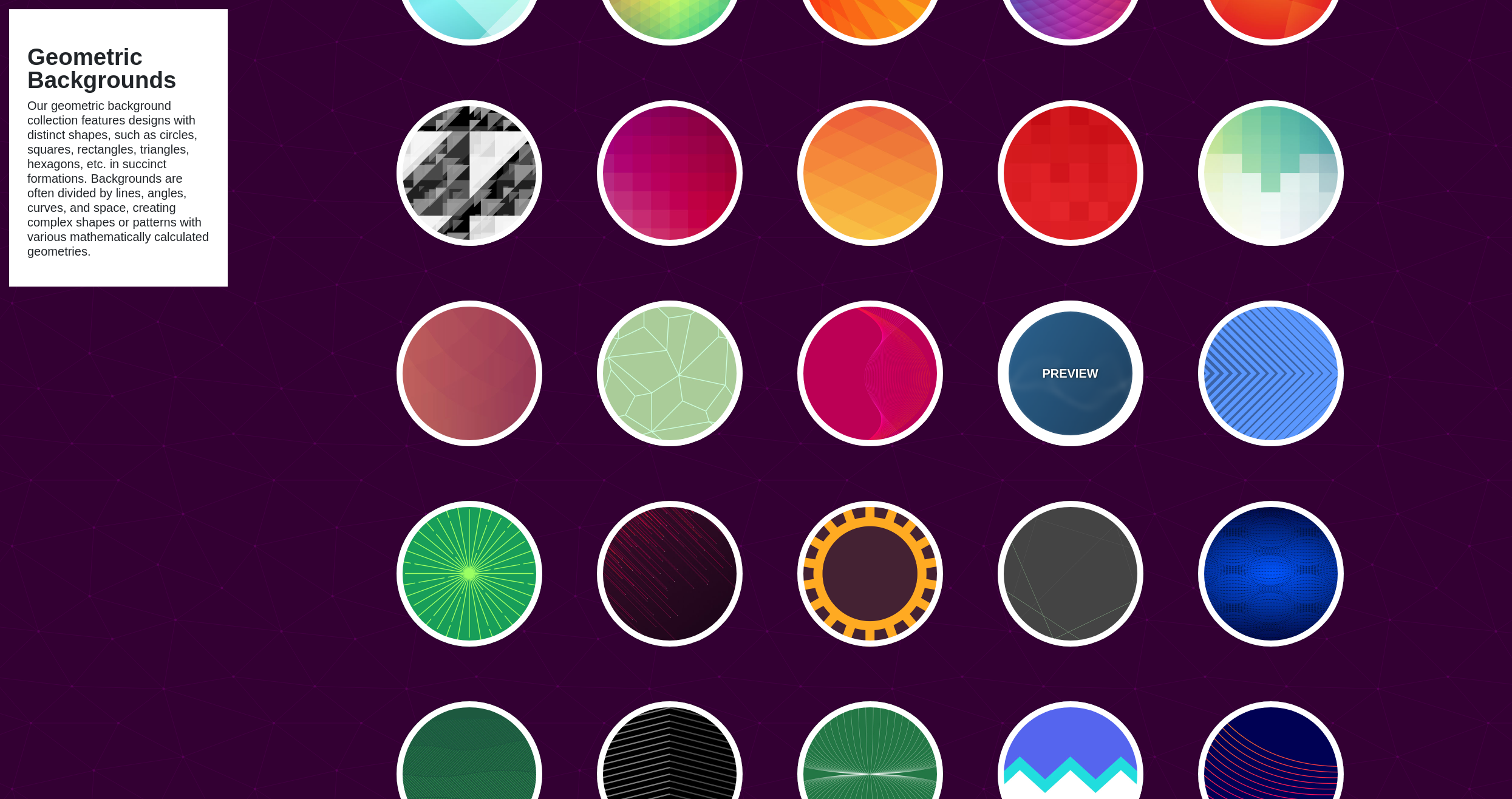
click at [1066, 399] on div "PREVIEW" at bounding box center [1070, 374] width 146 height 146
type input "#2277BB"
type input "#002244"
type input "0.5"
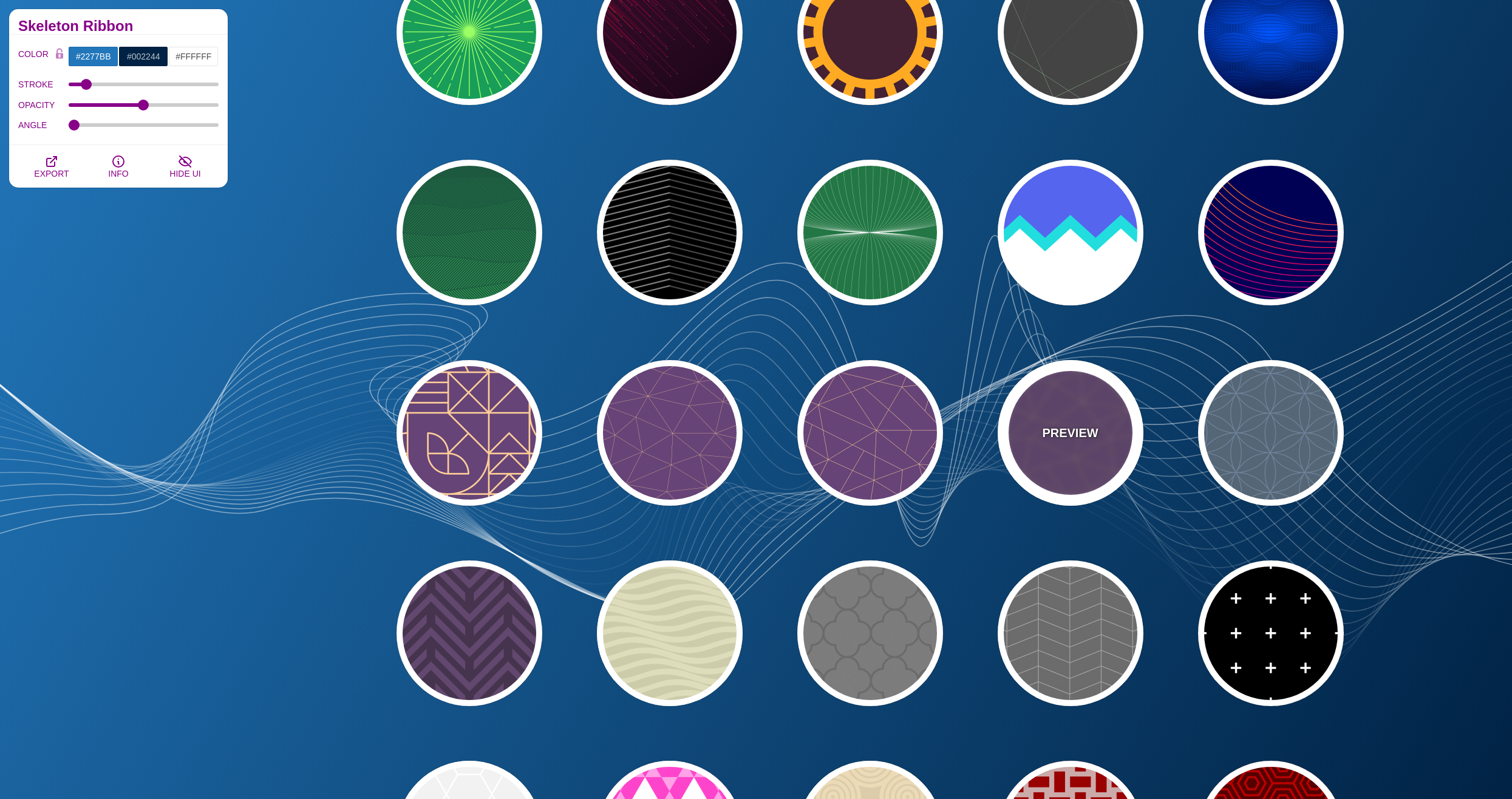
scroll to position [4797, 0]
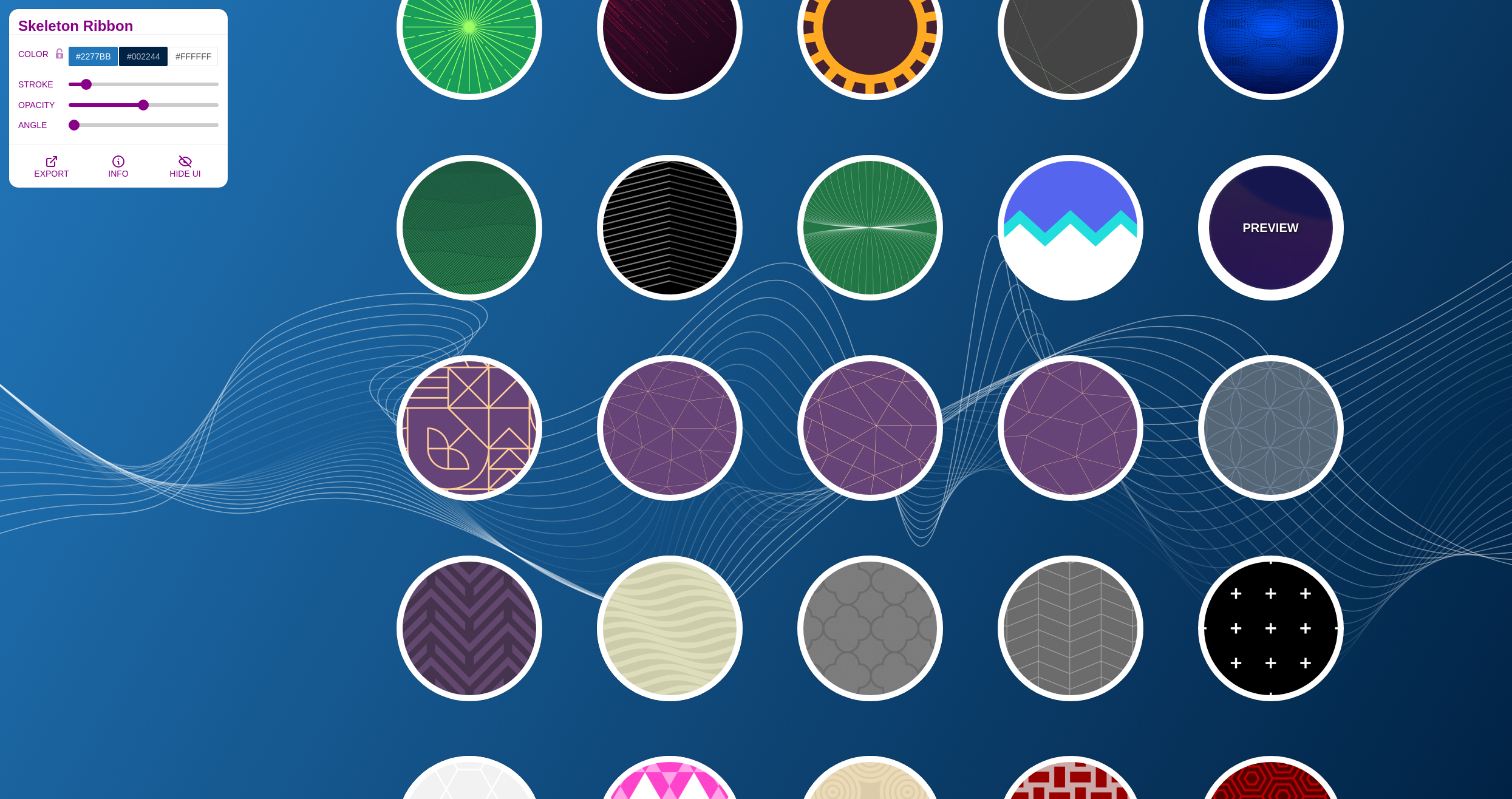
click at [1264, 253] on div "PREVIEW" at bounding box center [1270, 228] width 146 height 146
type input "#000055"
type input "#FFBB00"
type input "#0000FF"
type input "0"
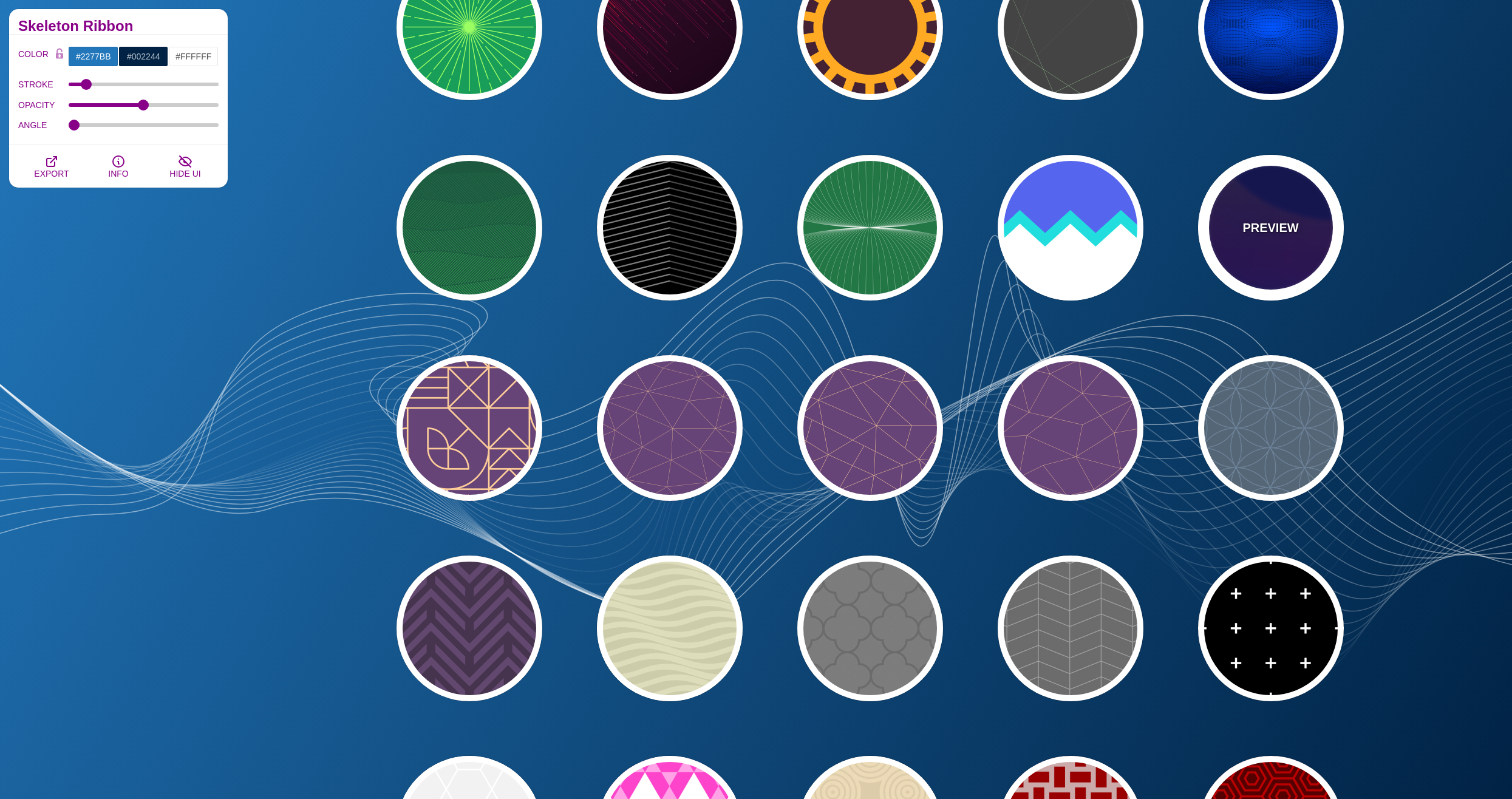
type input "1"
type input "4"
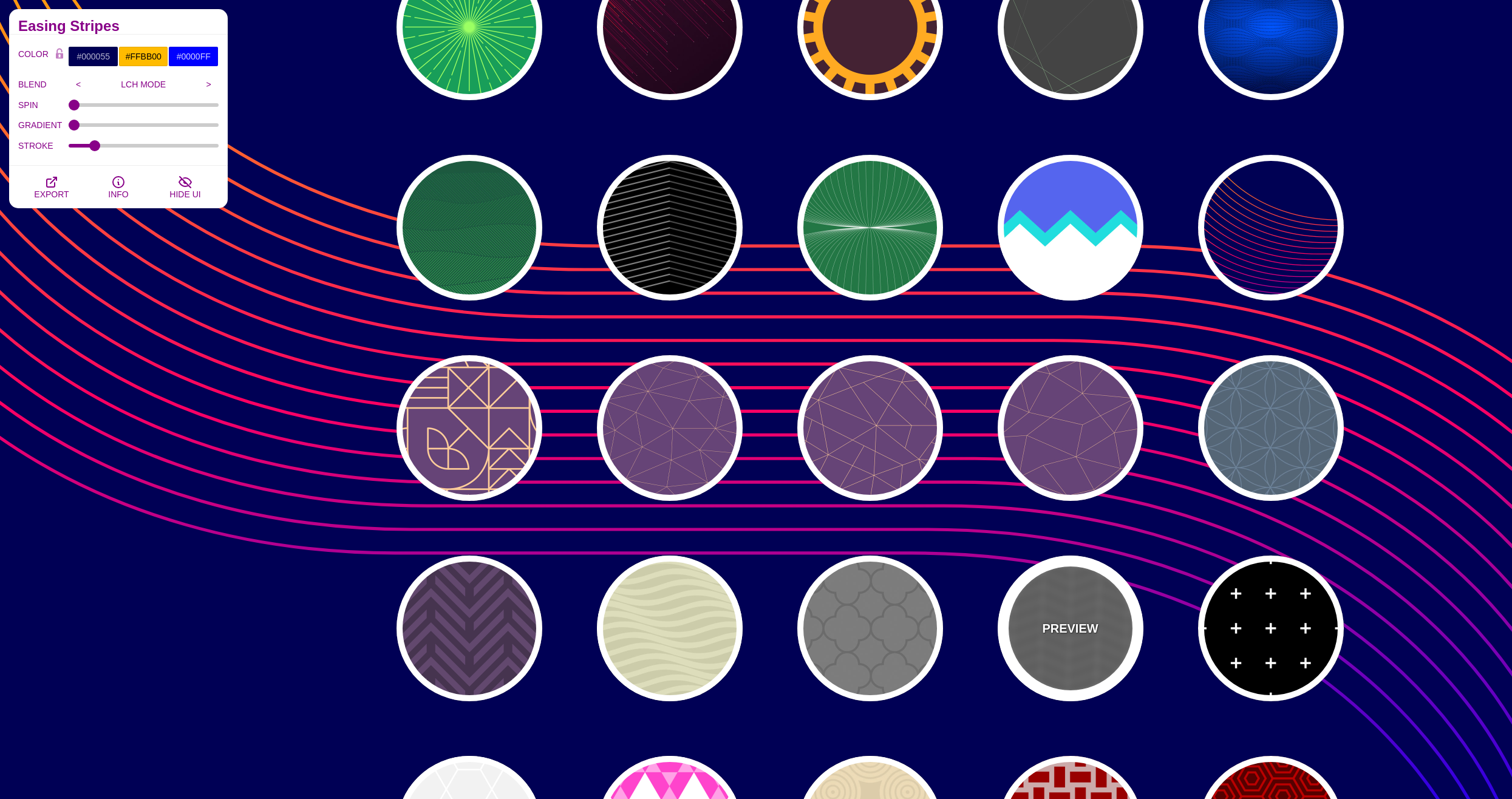
click at [1026, 632] on div "PREVIEW" at bounding box center [1070, 628] width 146 height 146
type input "#555555"
type input "#888888"
type input "20"
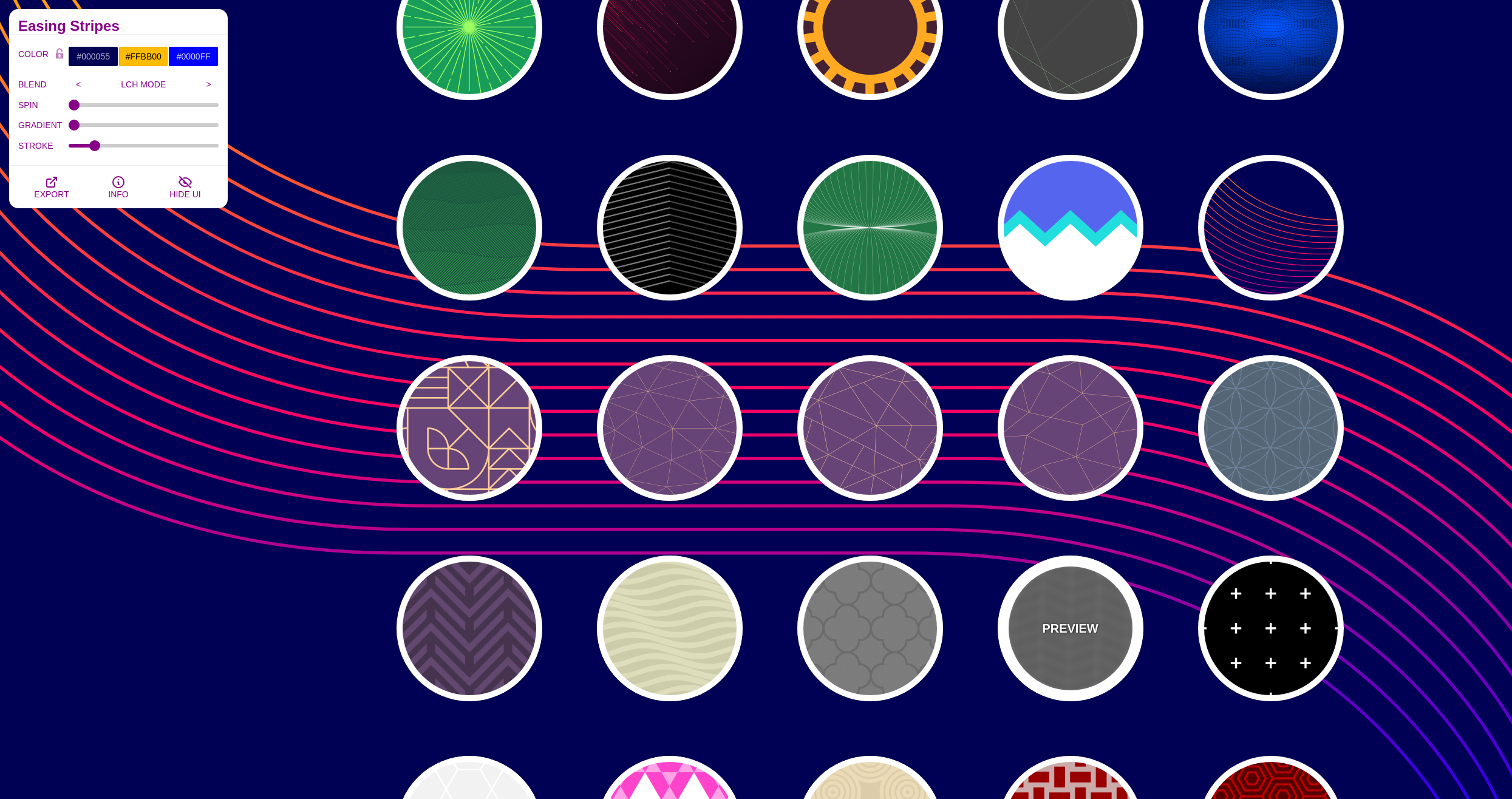
type input "5"
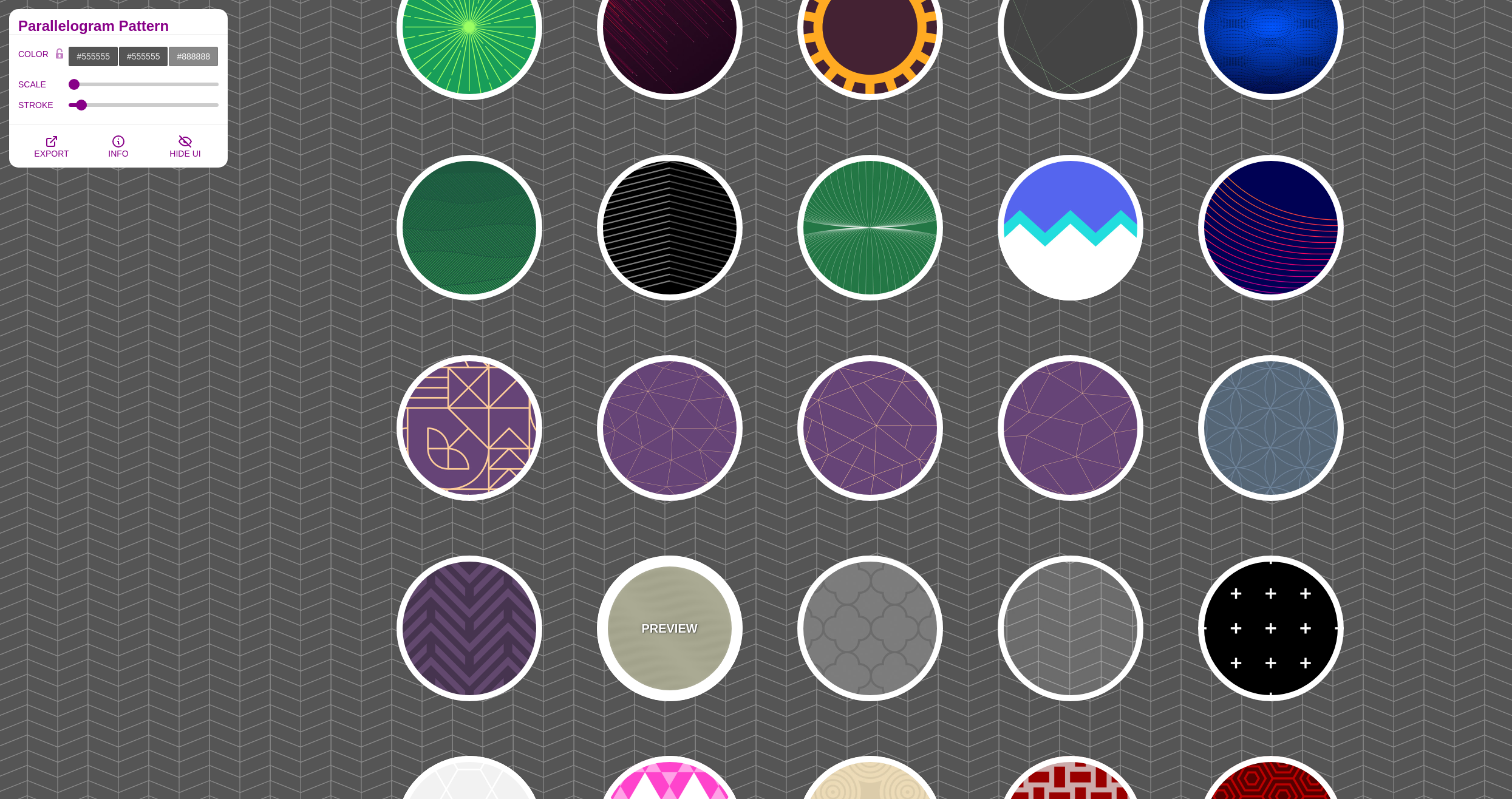
click at [697, 638] on div "PREVIEW" at bounding box center [670, 628] width 146 height 146
type input "#DDDDBB"
type input "#CCCCAA"
type input "0"
type input "0.25"
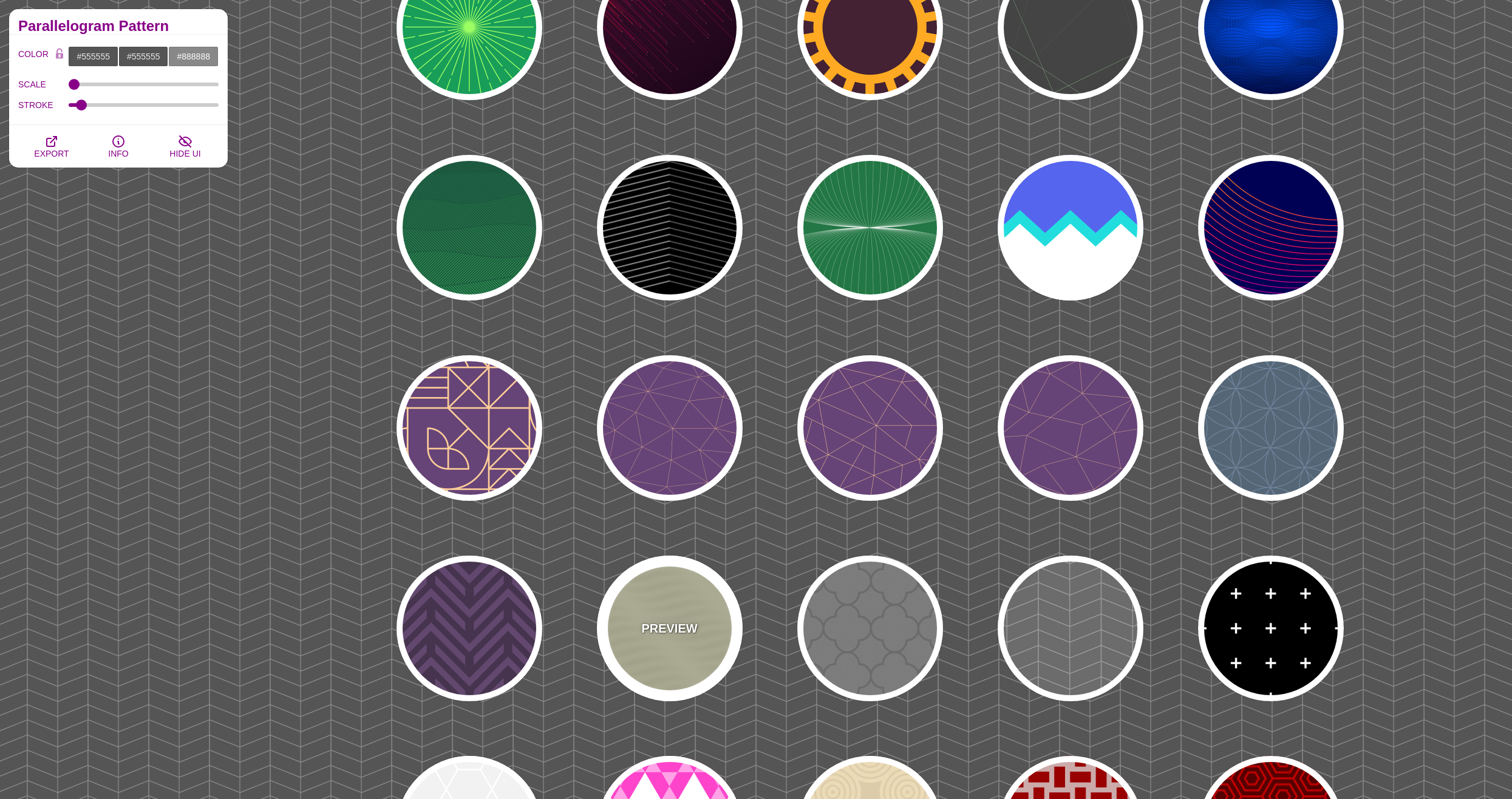
type input "10"
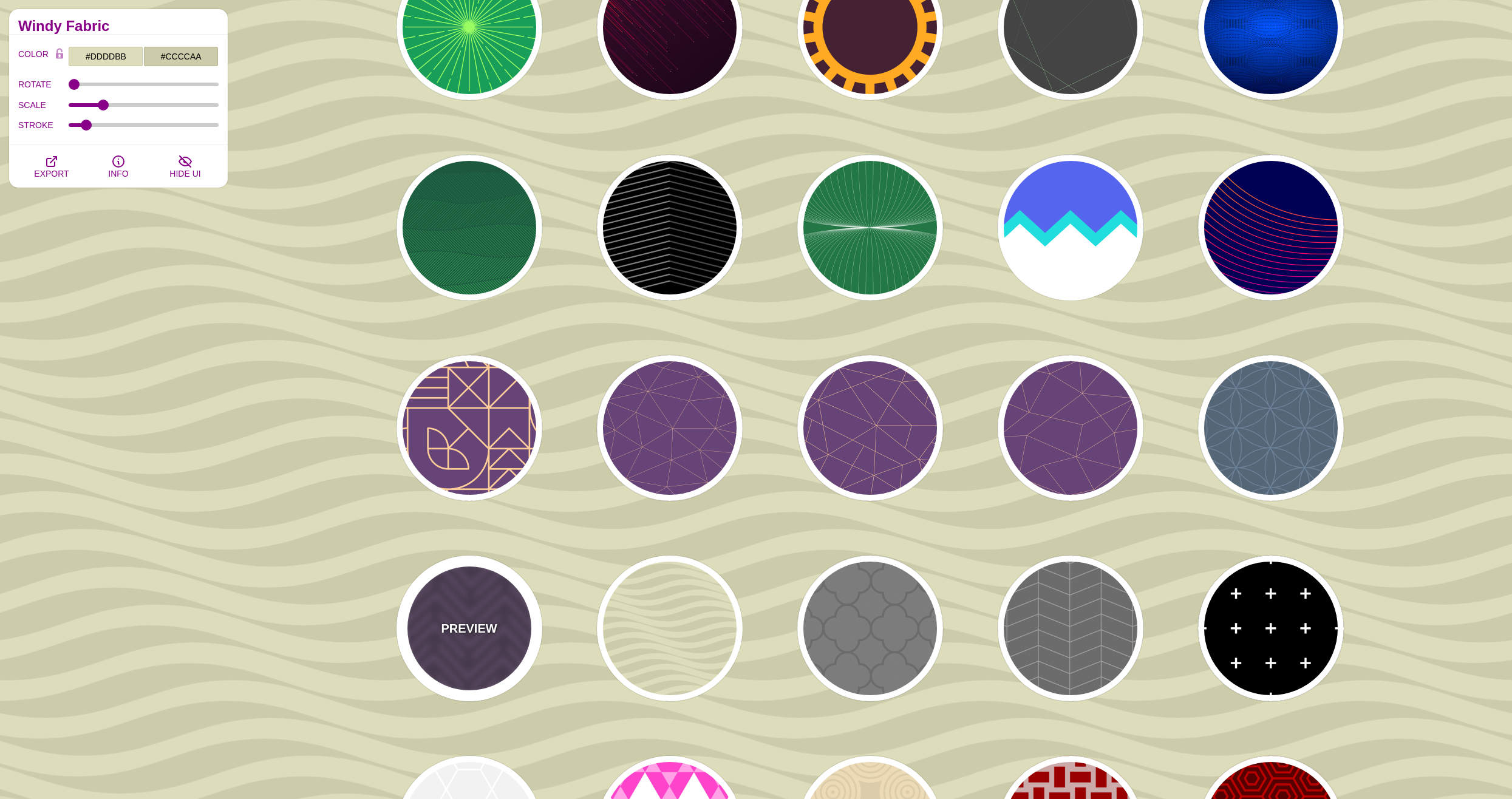
click at [462, 652] on div "PREVIEW" at bounding box center [470, 628] width 146 height 146
type input "#46344F"
type input "#62486E"
type input "#FF7300"
type input "0.2"
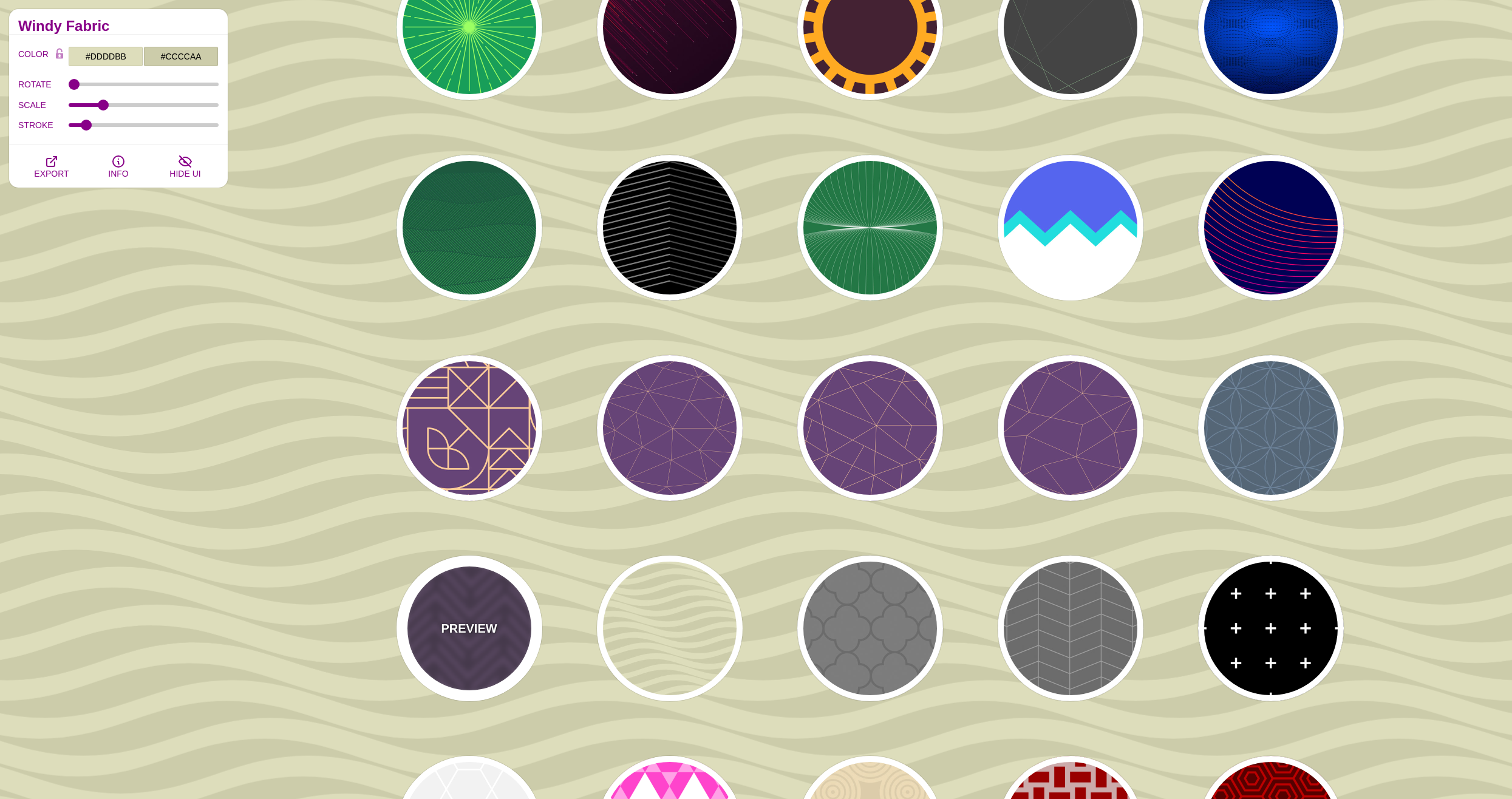
type input "0"
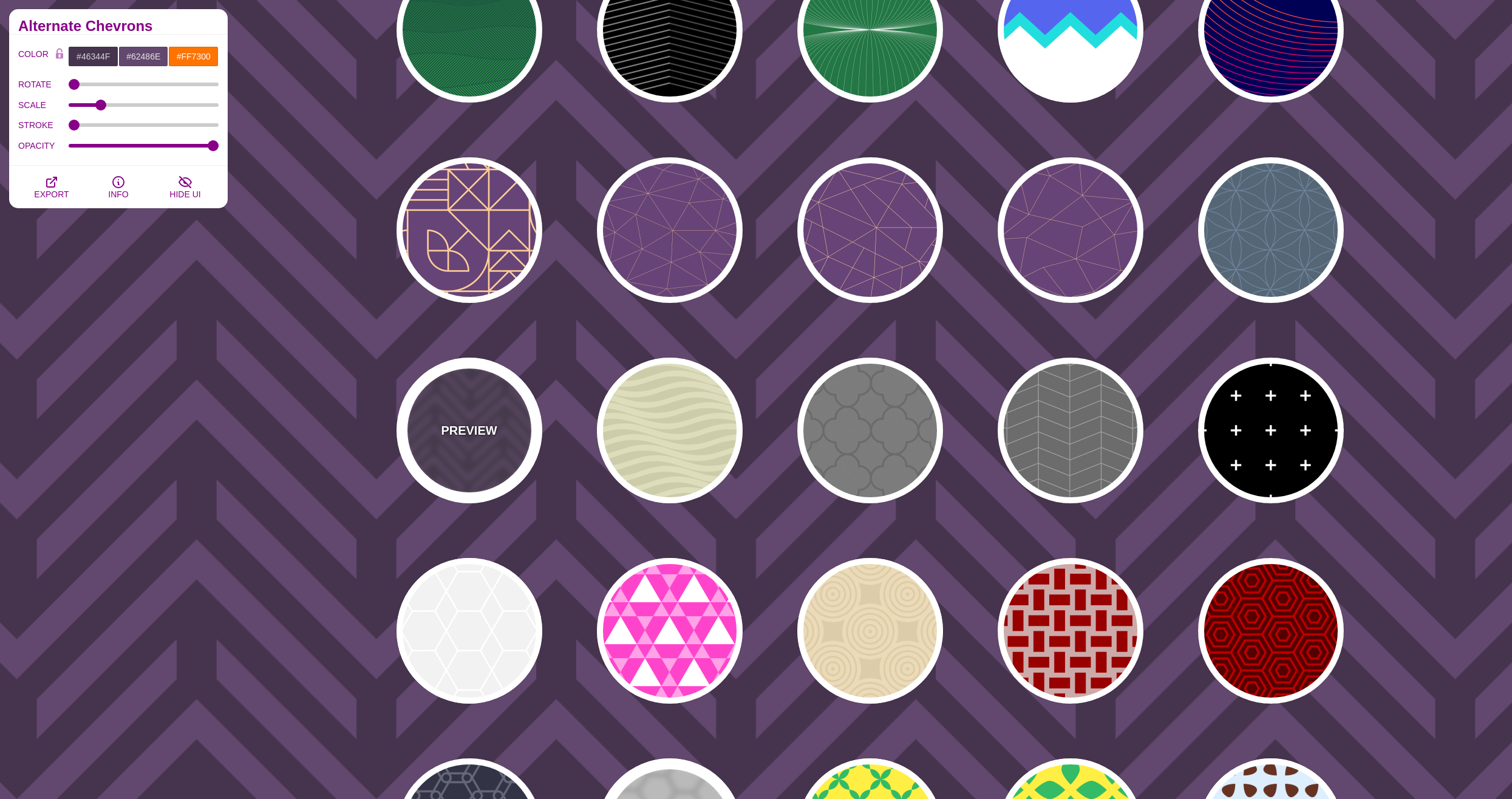
scroll to position [5222, 0]
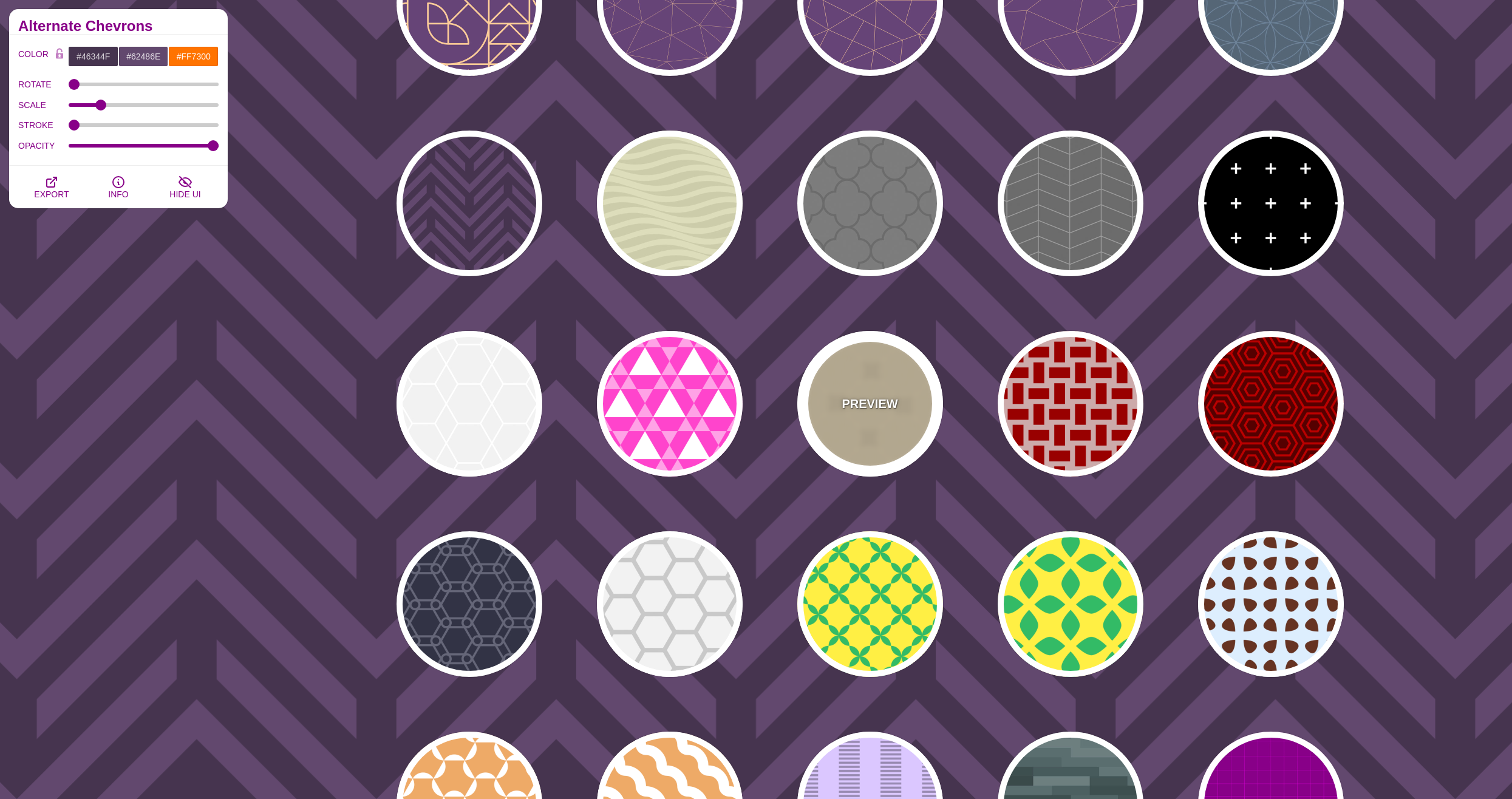
click at [868, 388] on div "PREVIEW" at bounding box center [870, 404] width 146 height 146
type input "#DDCCAA"
type input "#ECDAB6"
type input "0.5"
type input "25"
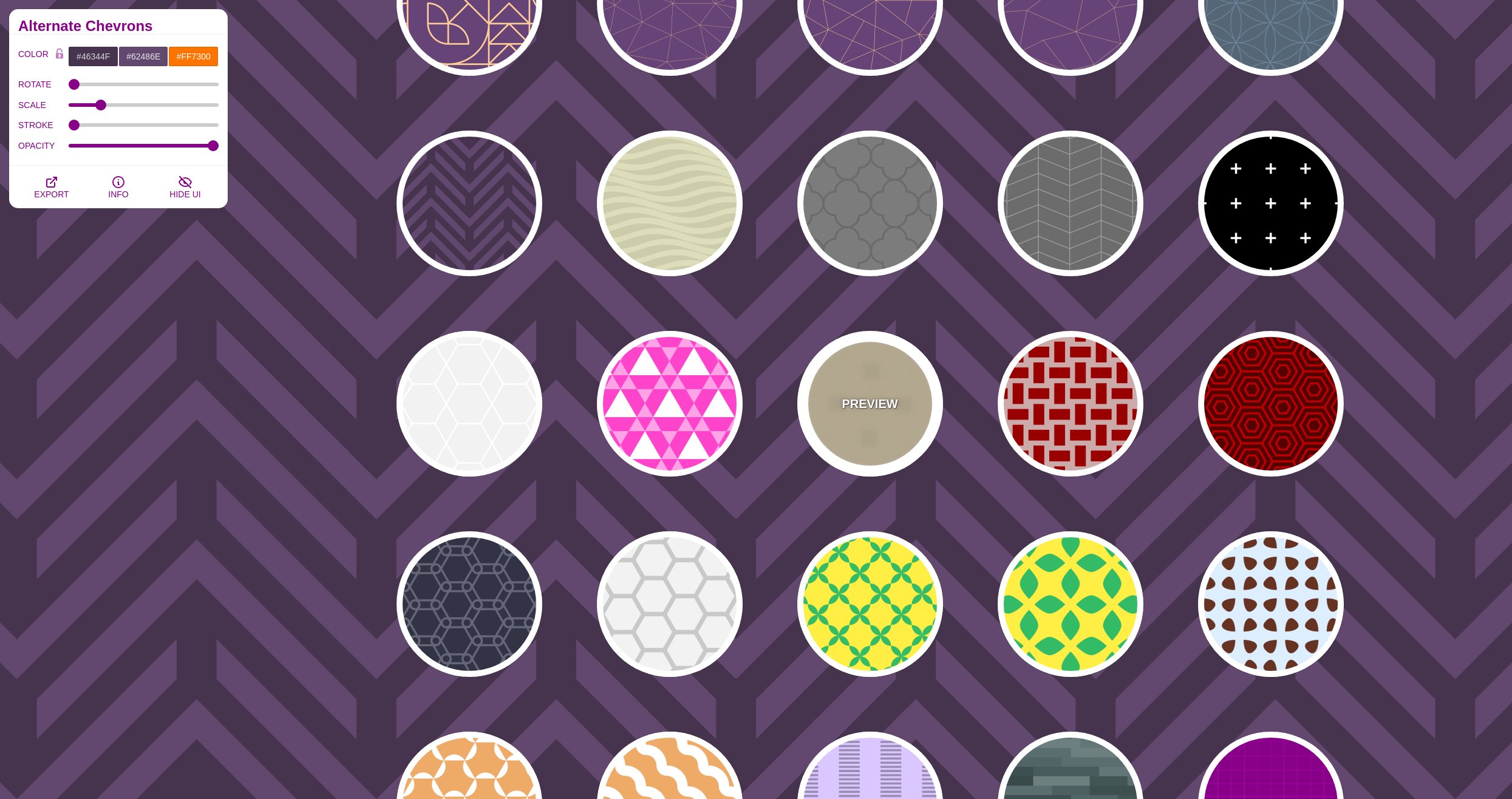
type input "0"
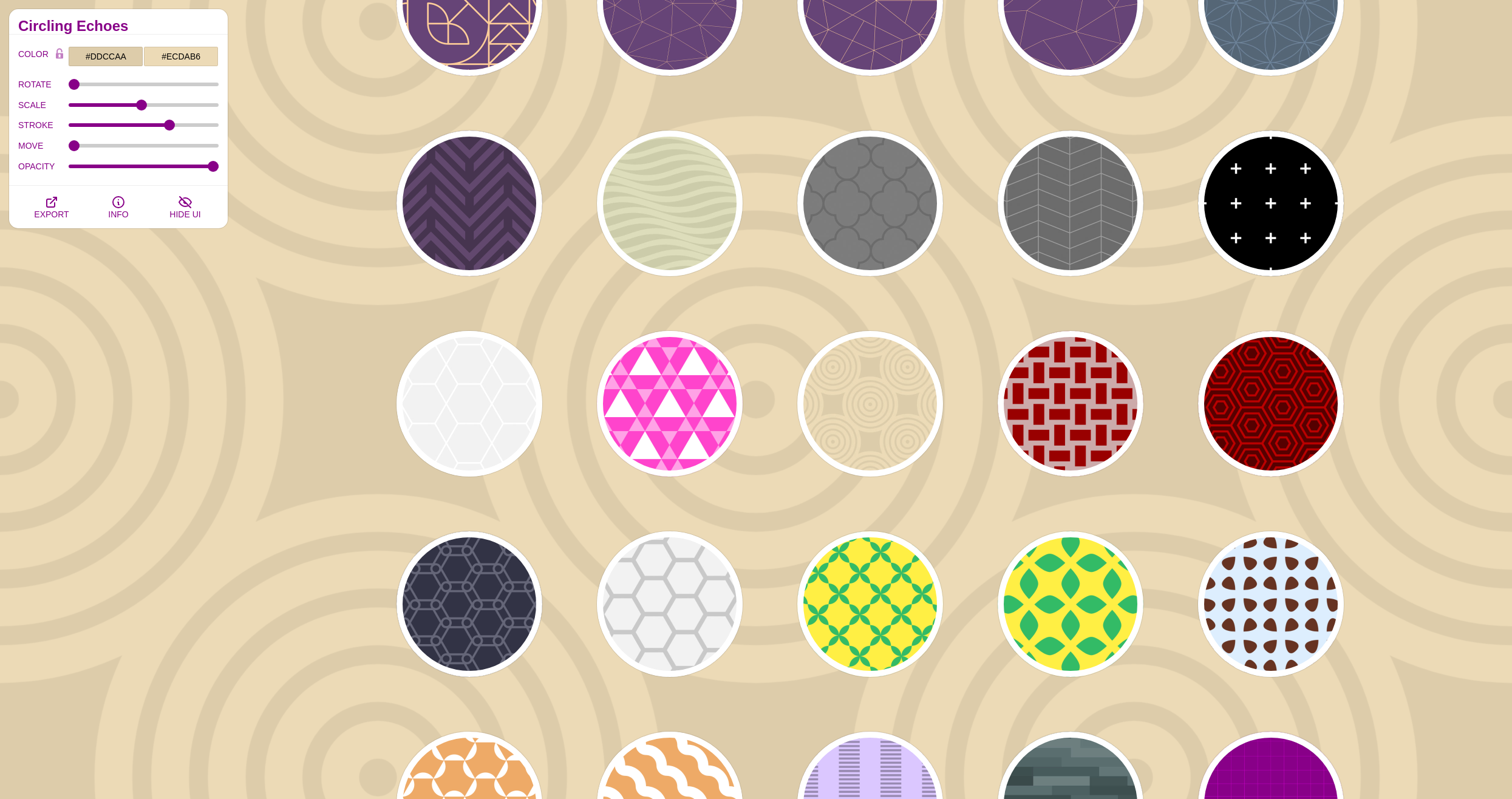
click at [418, 422] on div "PREVIEW" at bounding box center [470, 404] width 146 height 146
type input "#EEEEEE"
type input "#FFFFFF"
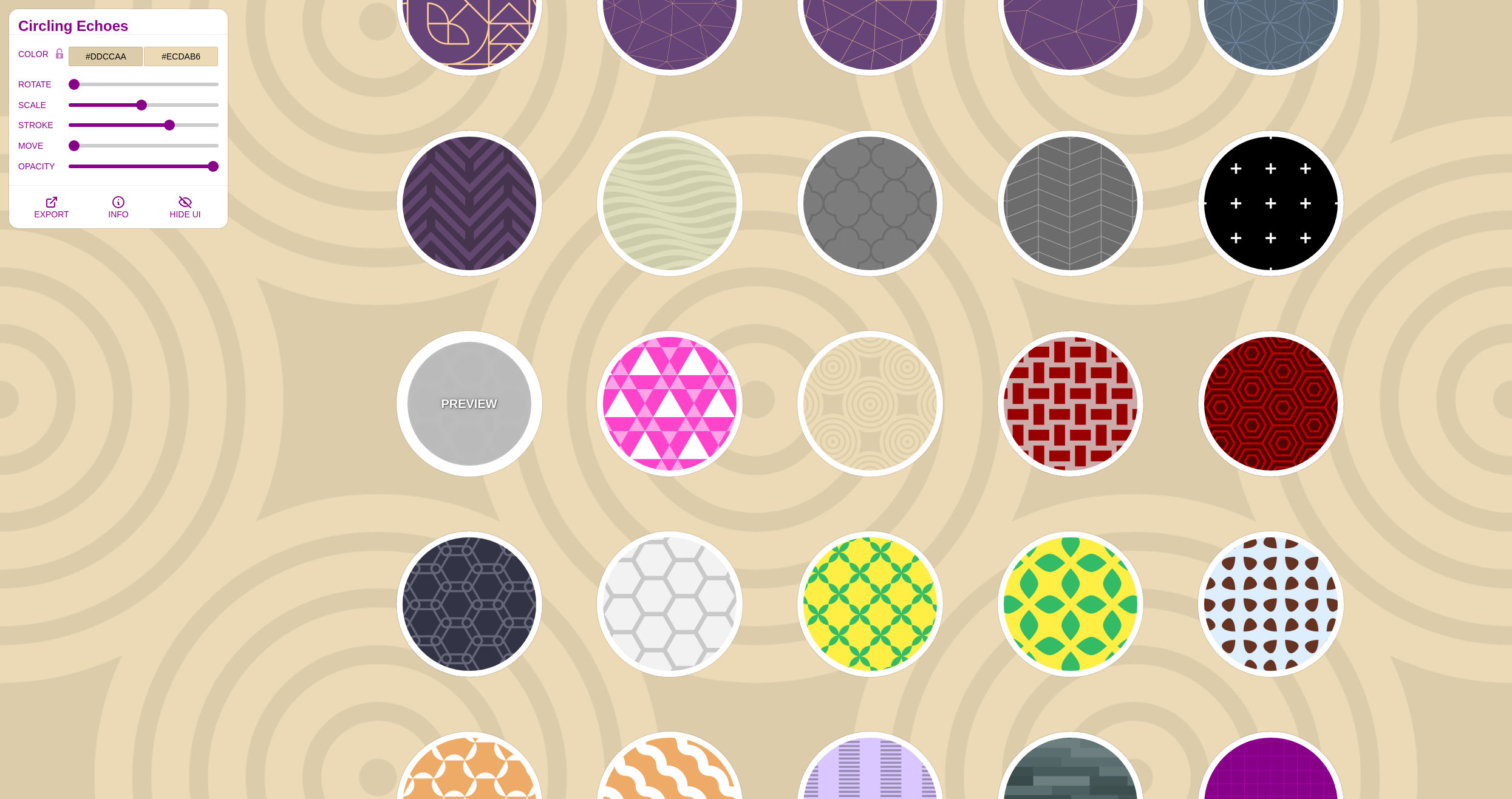
type input "1"
type input "5"
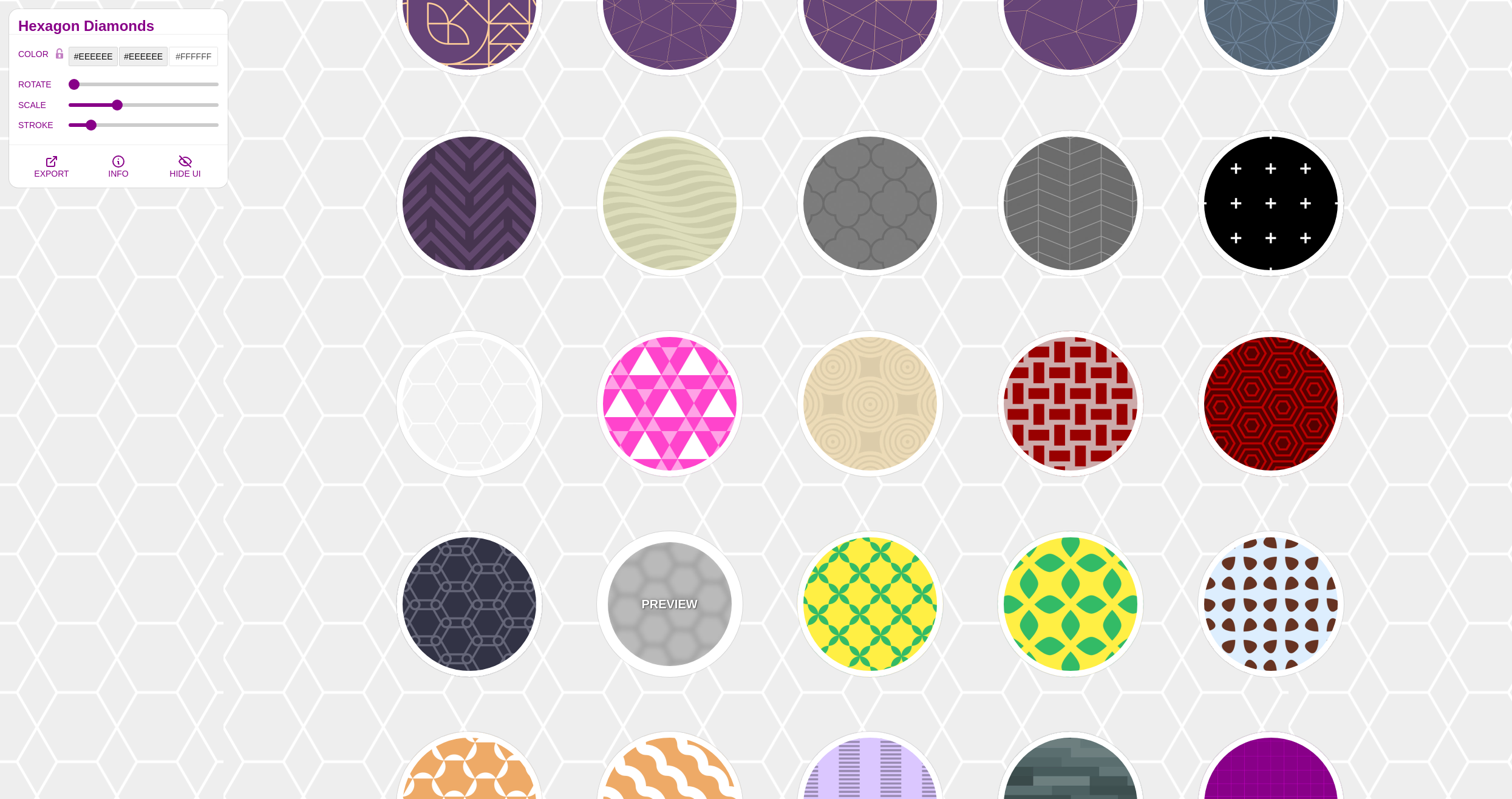
click at [638, 556] on div "PREVIEW" at bounding box center [670, 604] width 146 height 146
type input "#BBBBBB"
type input "75"
type input "1"
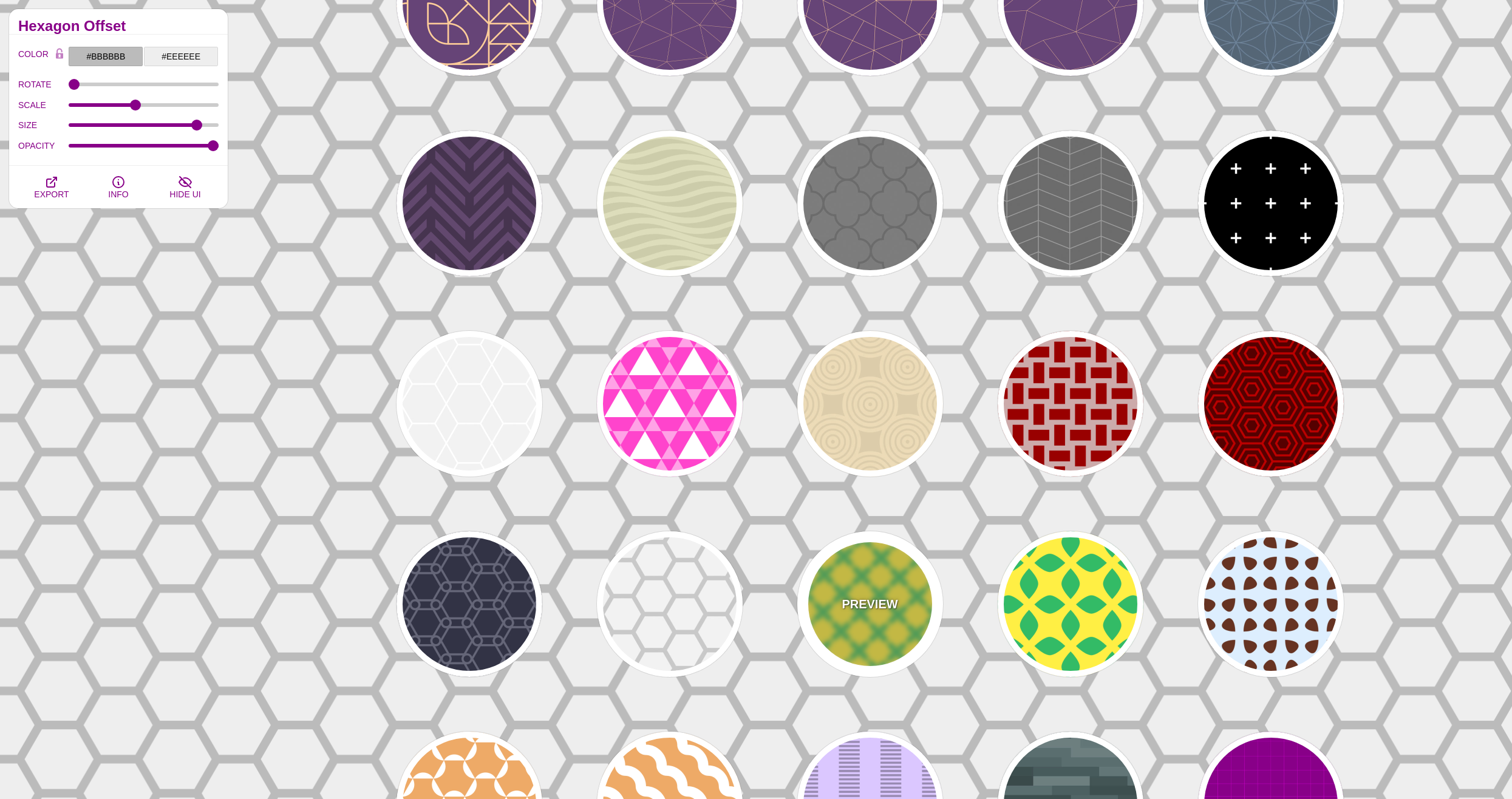
click at [855, 615] on div "PREVIEW" at bounding box center [870, 604] width 146 height 146
type input "#FFEE44"
type input "#33BB66"
type input "0"
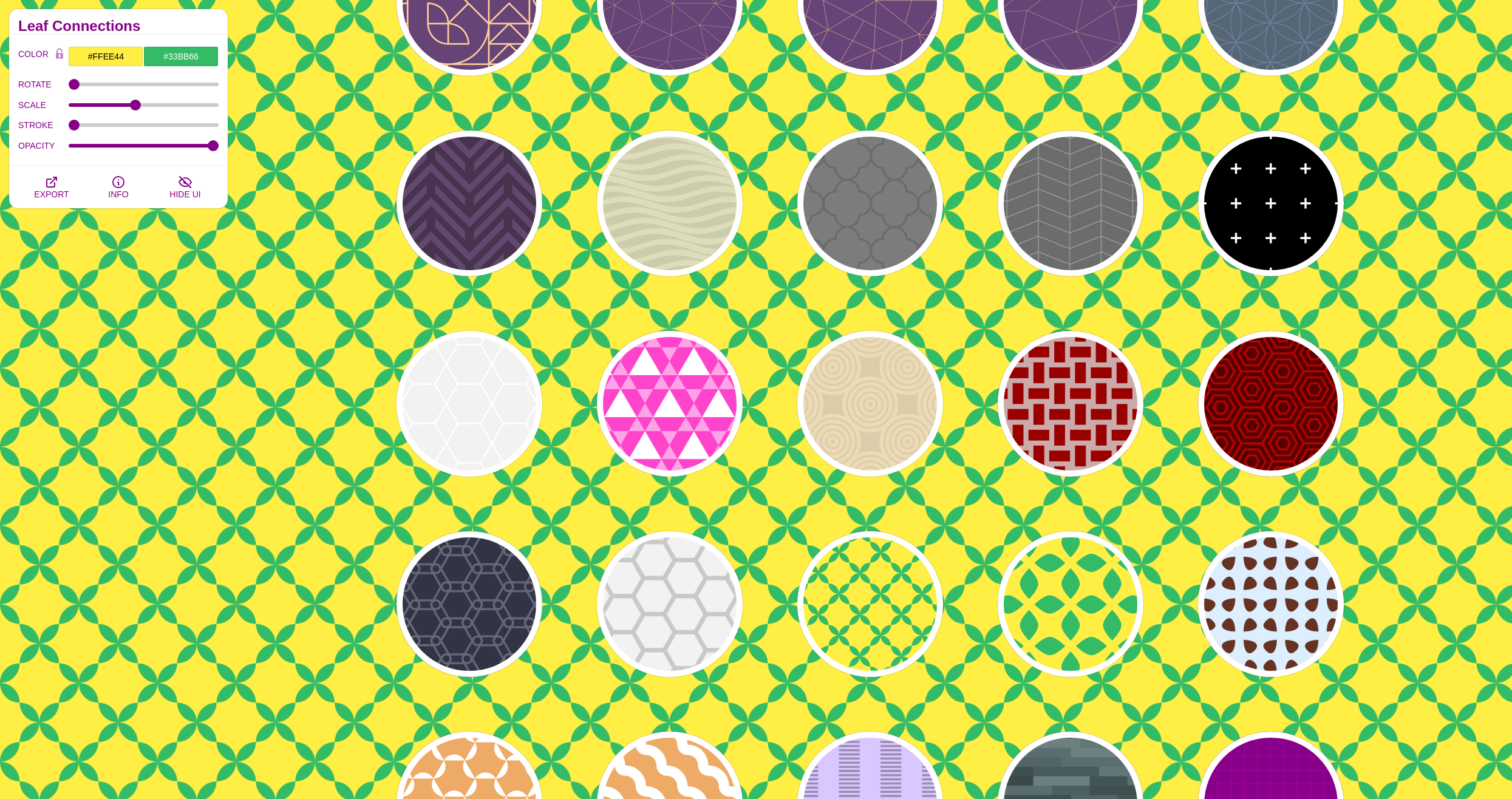
click at [1205, 625] on div "PREVIEW" at bounding box center [1270, 604] width 146 height 146
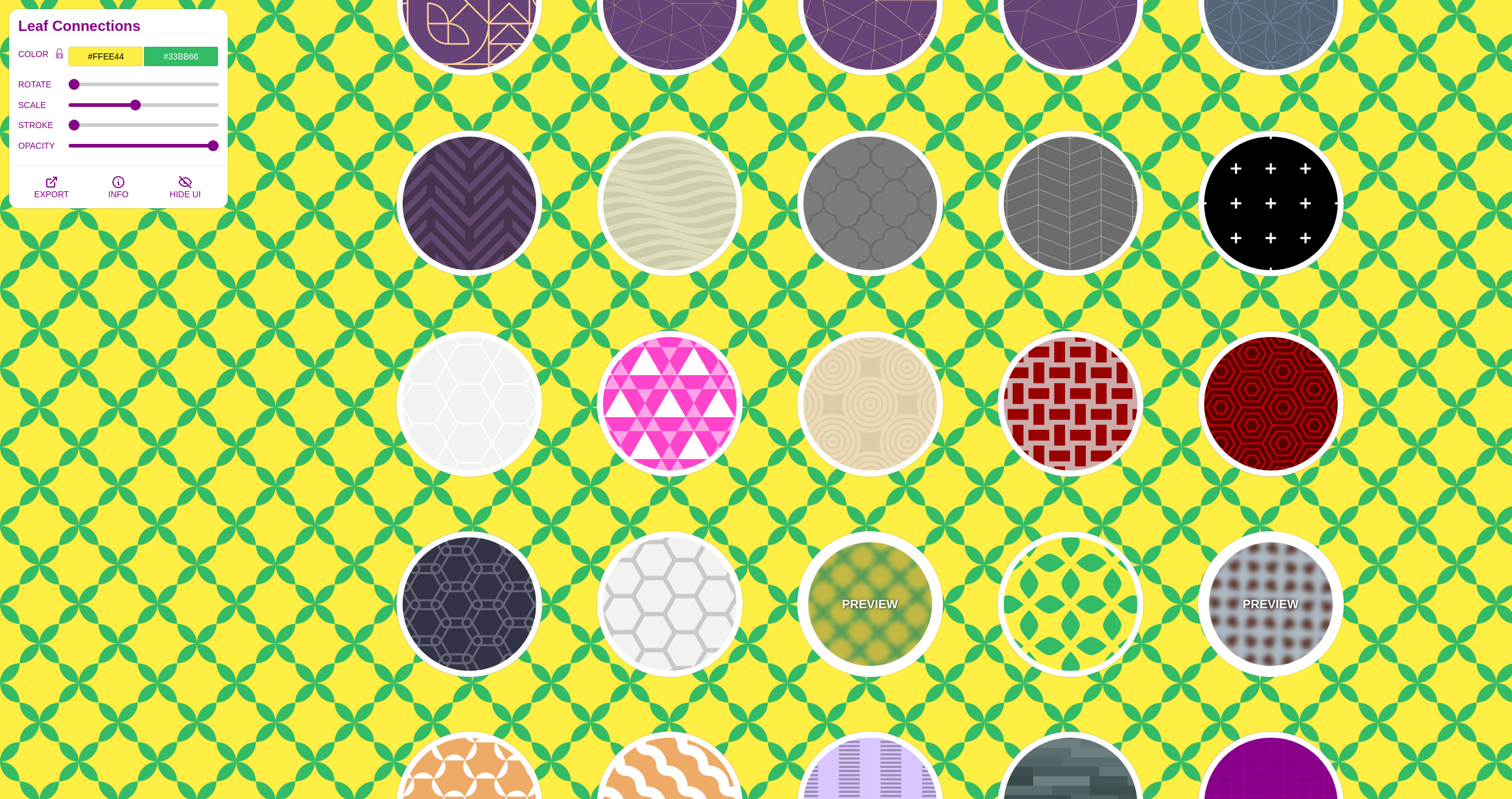
type input "#DDEEFF"
type input "#663322"
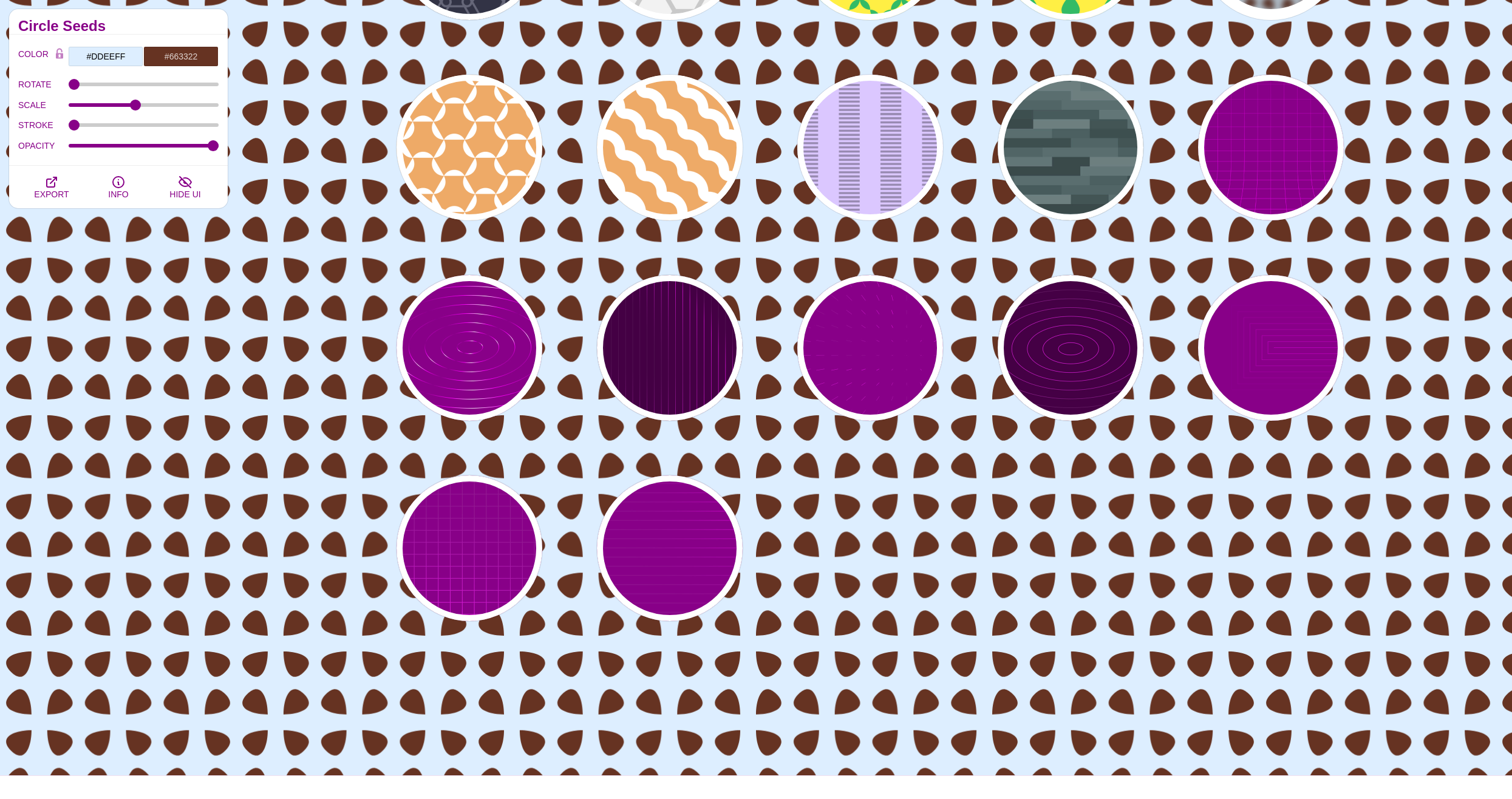
scroll to position [5890, 0]
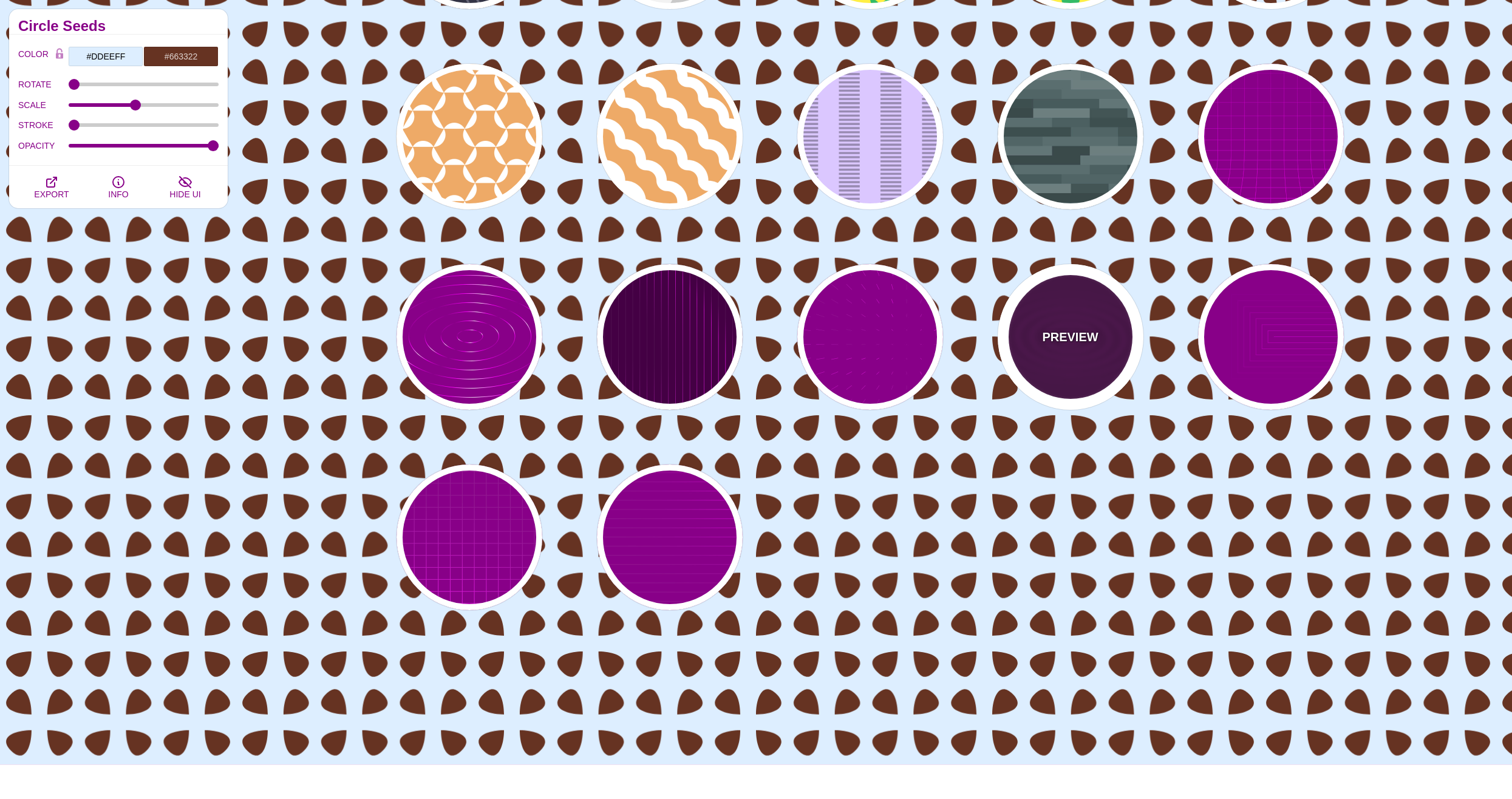
click at [1102, 321] on div "PREVIEW" at bounding box center [1070, 337] width 146 height 146
type input "#440044"
type input "#FF00FF"
type input "5"
type input "999"
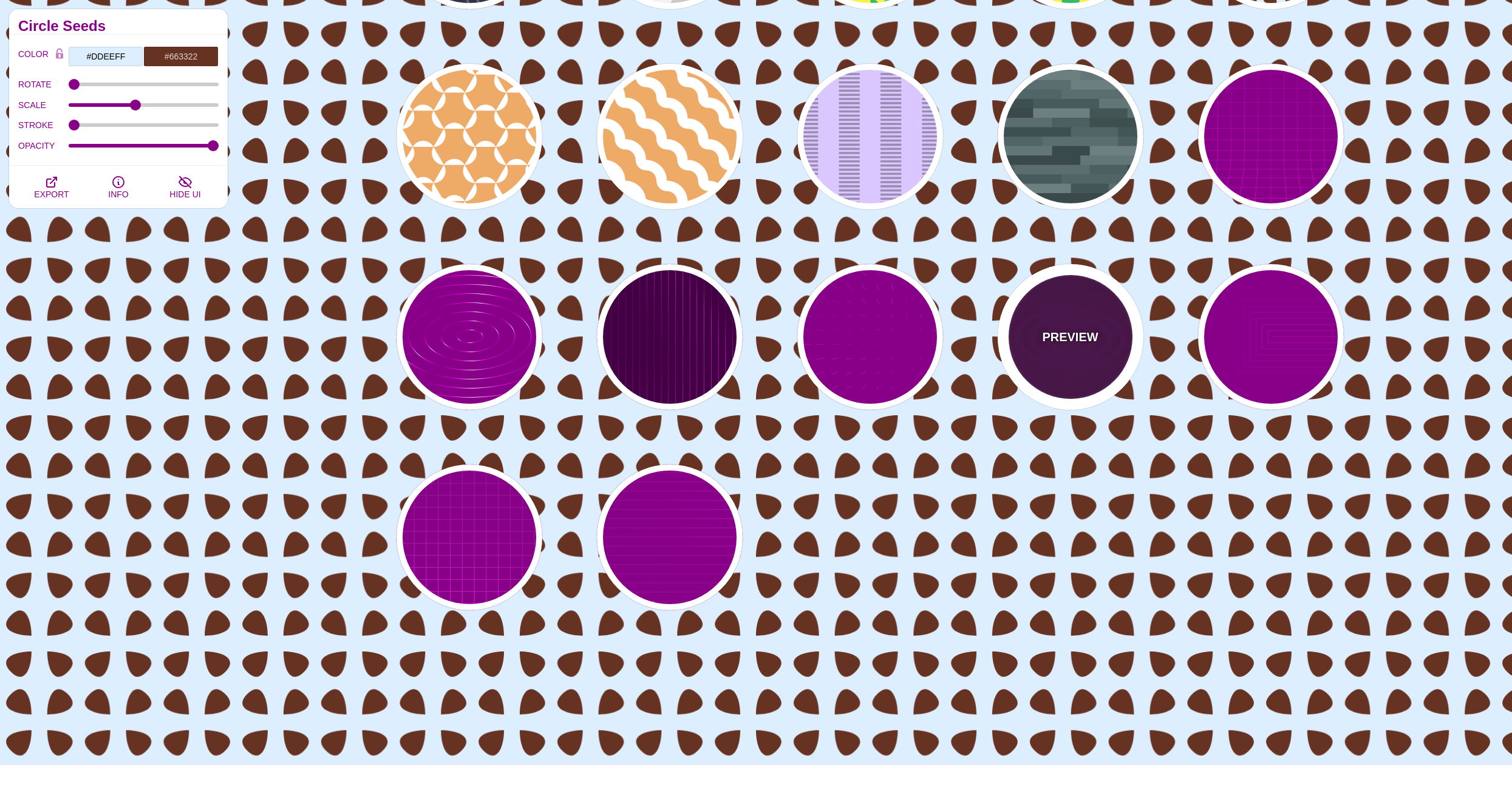
type input "0.1"
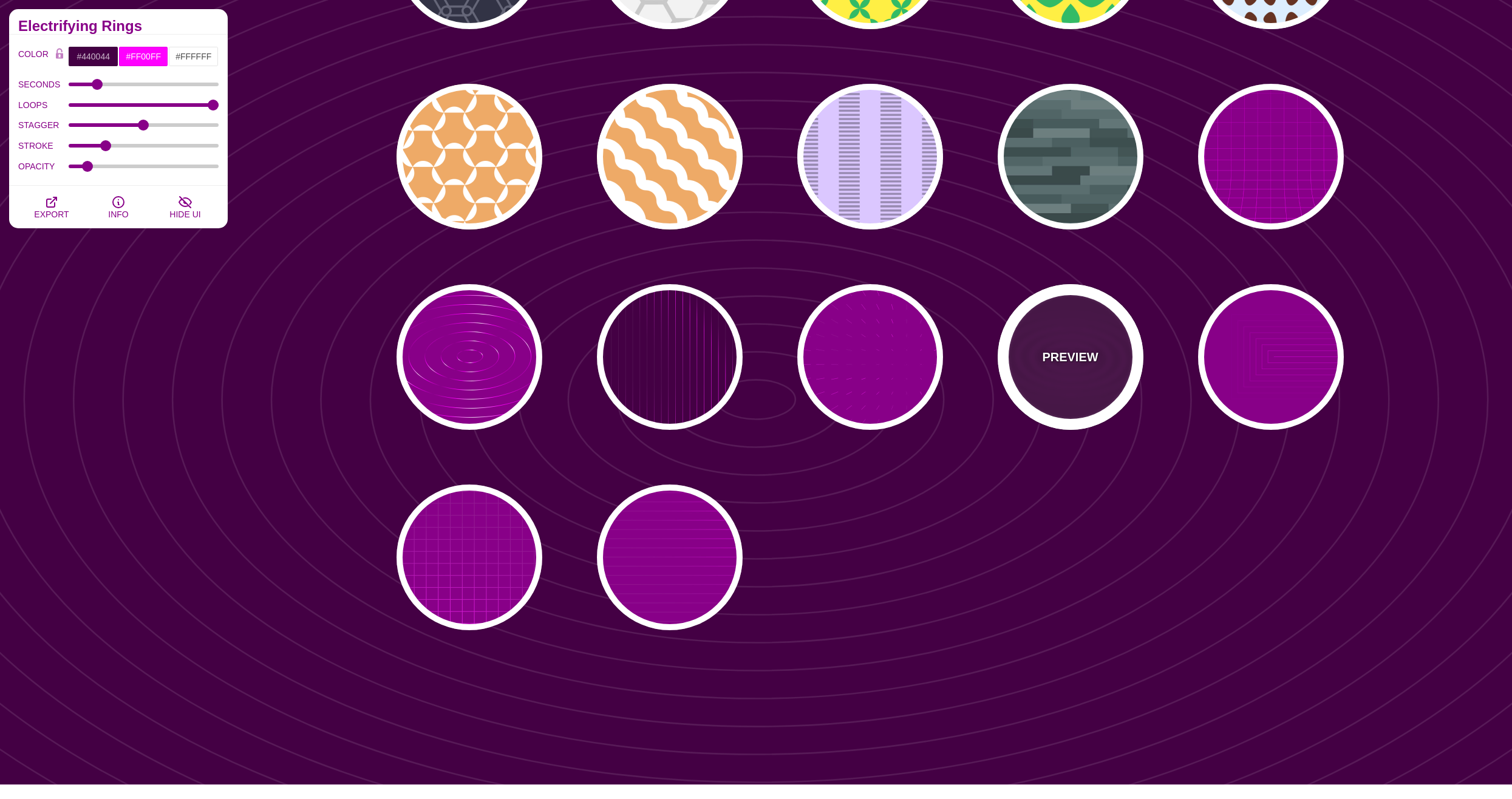
scroll to position [6072, 0]
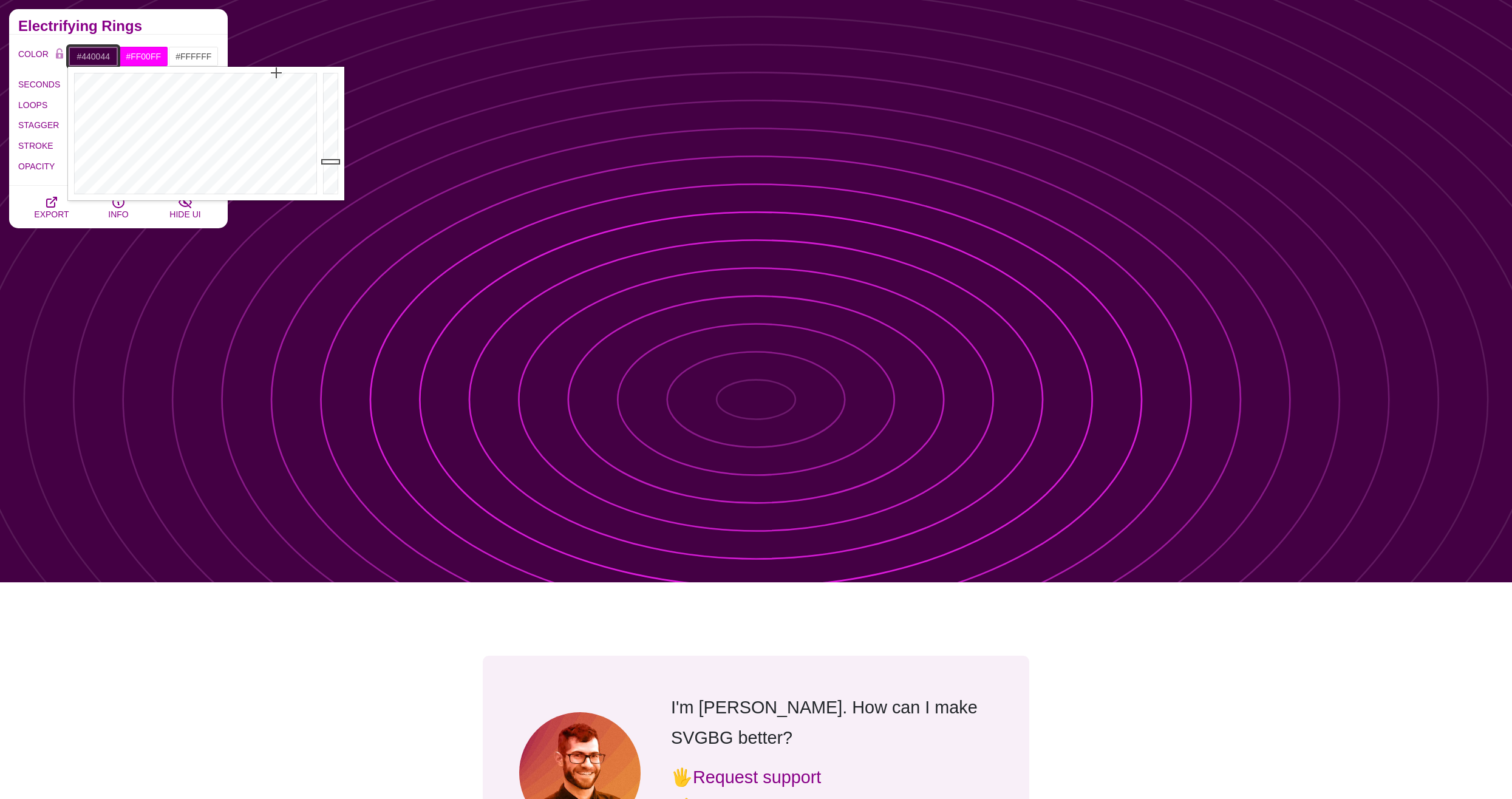
click at [90, 57] on input "#440044" at bounding box center [93, 56] width 51 height 20
drag, startPoint x: 139, startPoint y: 102, endPoint x: 218, endPoint y: 87, distance: 80.4
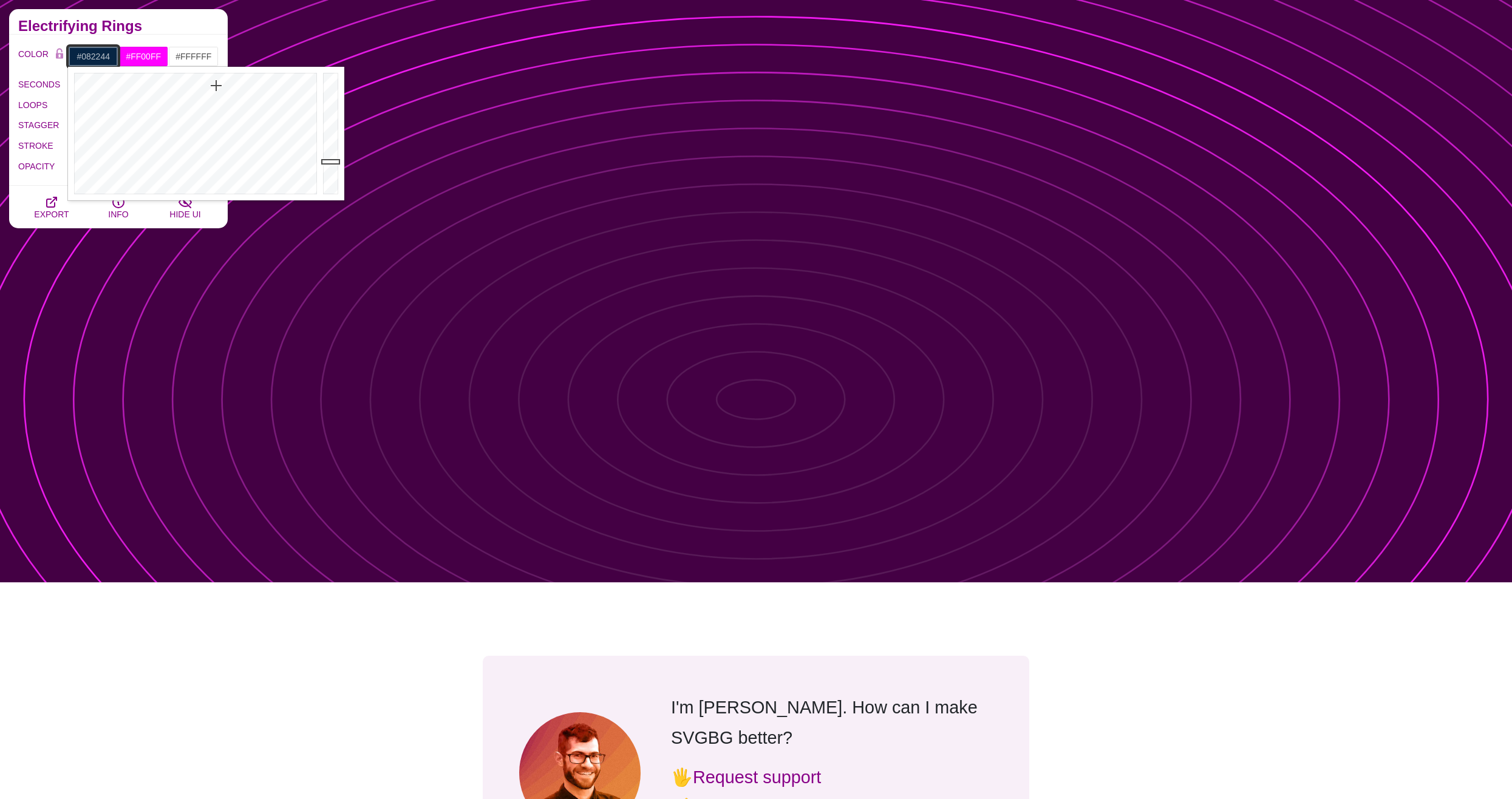
click at [218, 86] on div at bounding box center [194, 133] width 252 height 134
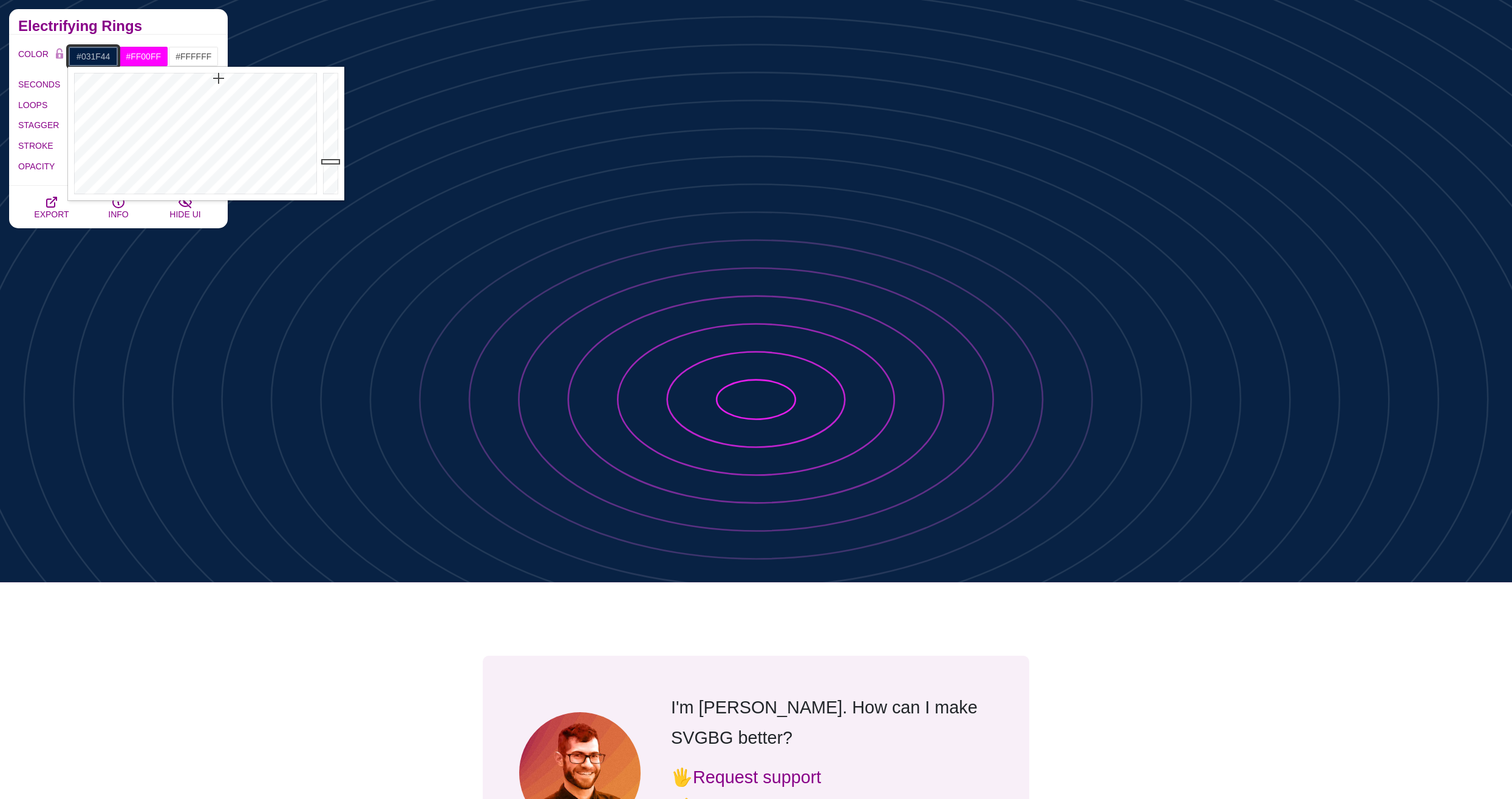
drag, startPoint x: 220, startPoint y: 95, endPoint x: 219, endPoint y: 78, distance: 17.0
click at [219, 78] on div at bounding box center [194, 133] width 252 height 134
type input "#0C2644"
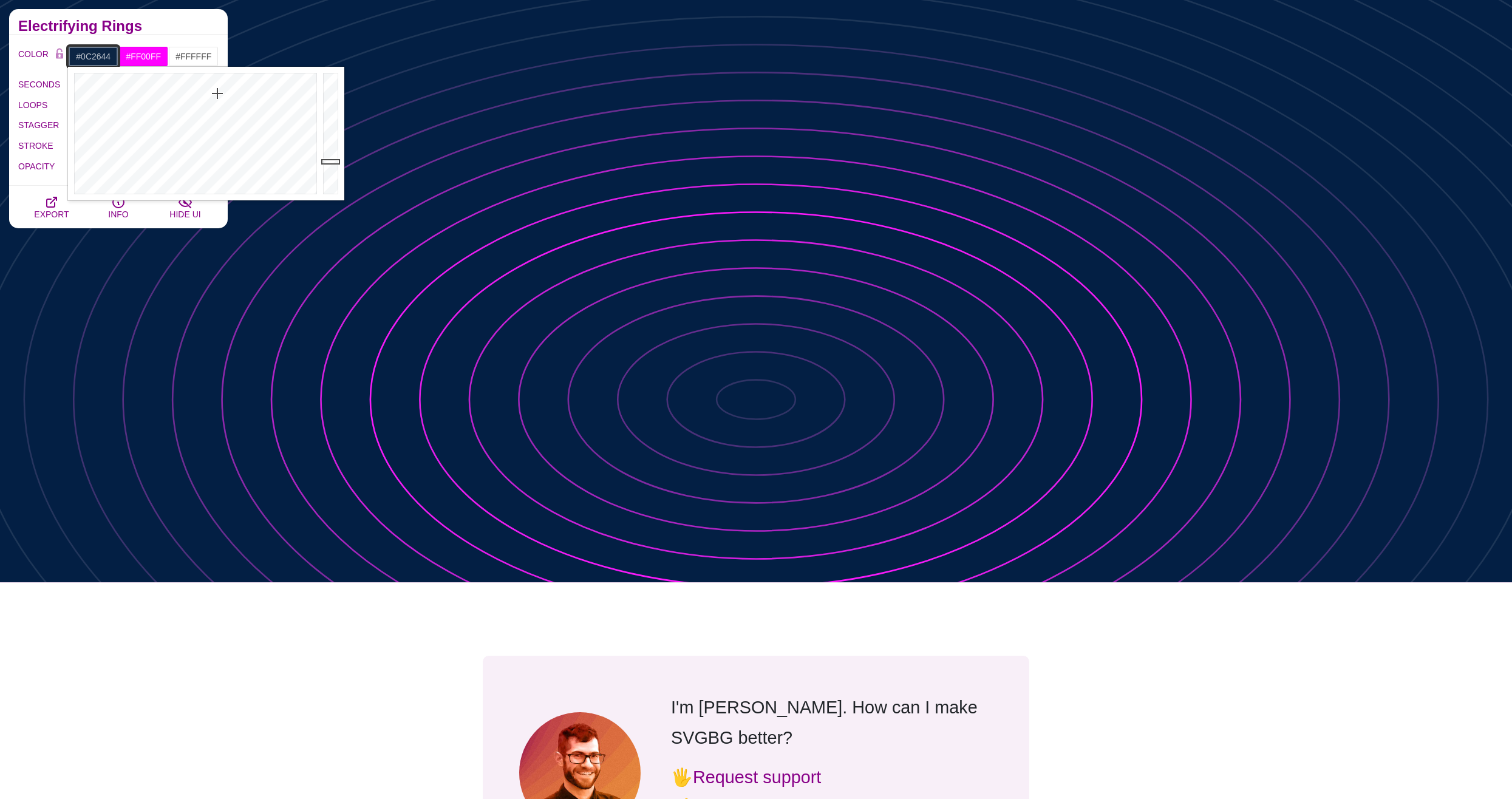
drag, startPoint x: 218, startPoint y: 88, endPoint x: 218, endPoint y: 94, distance: 6.0
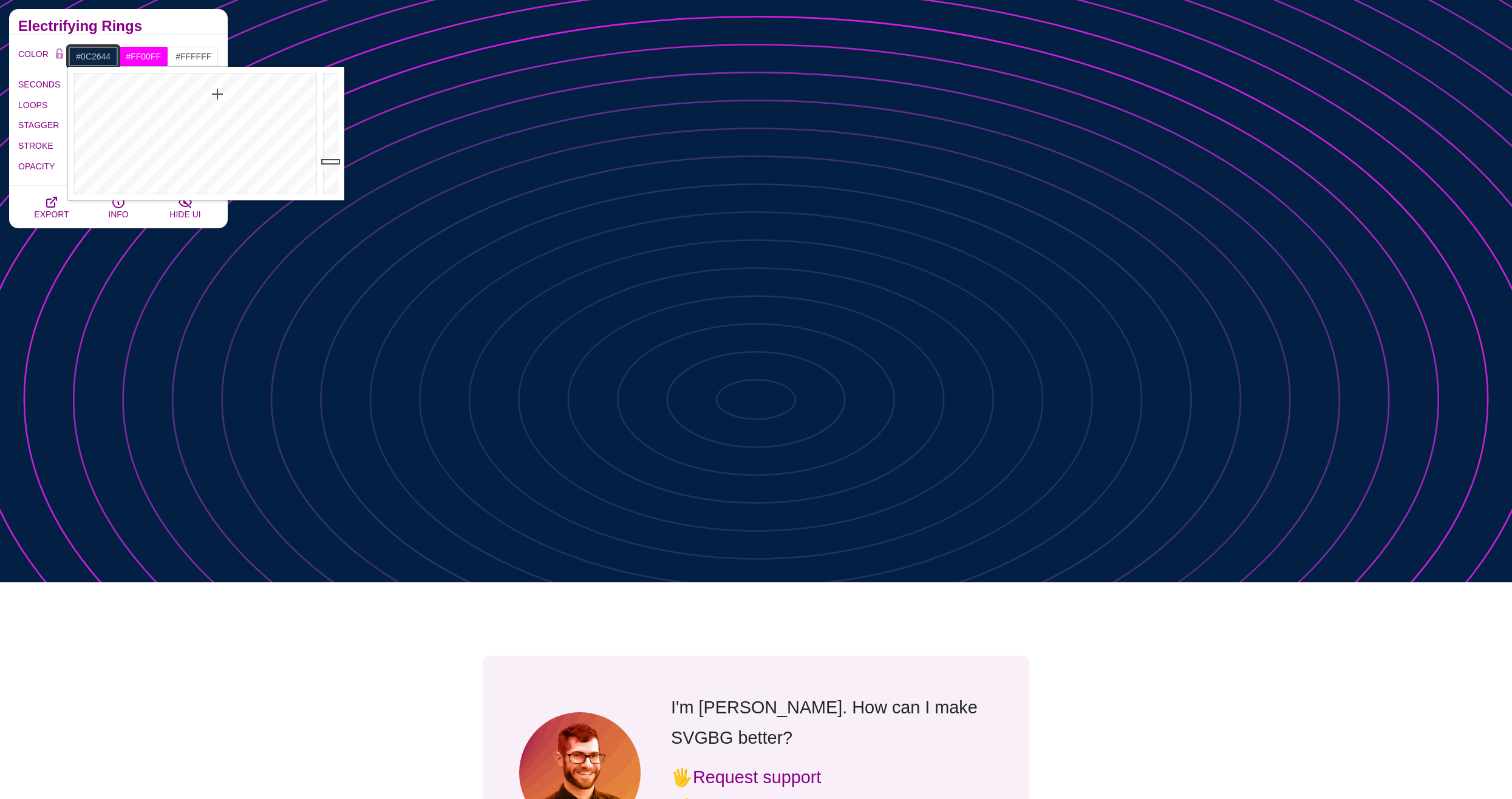
click at [218, 94] on div at bounding box center [194, 133] width 252 height 134
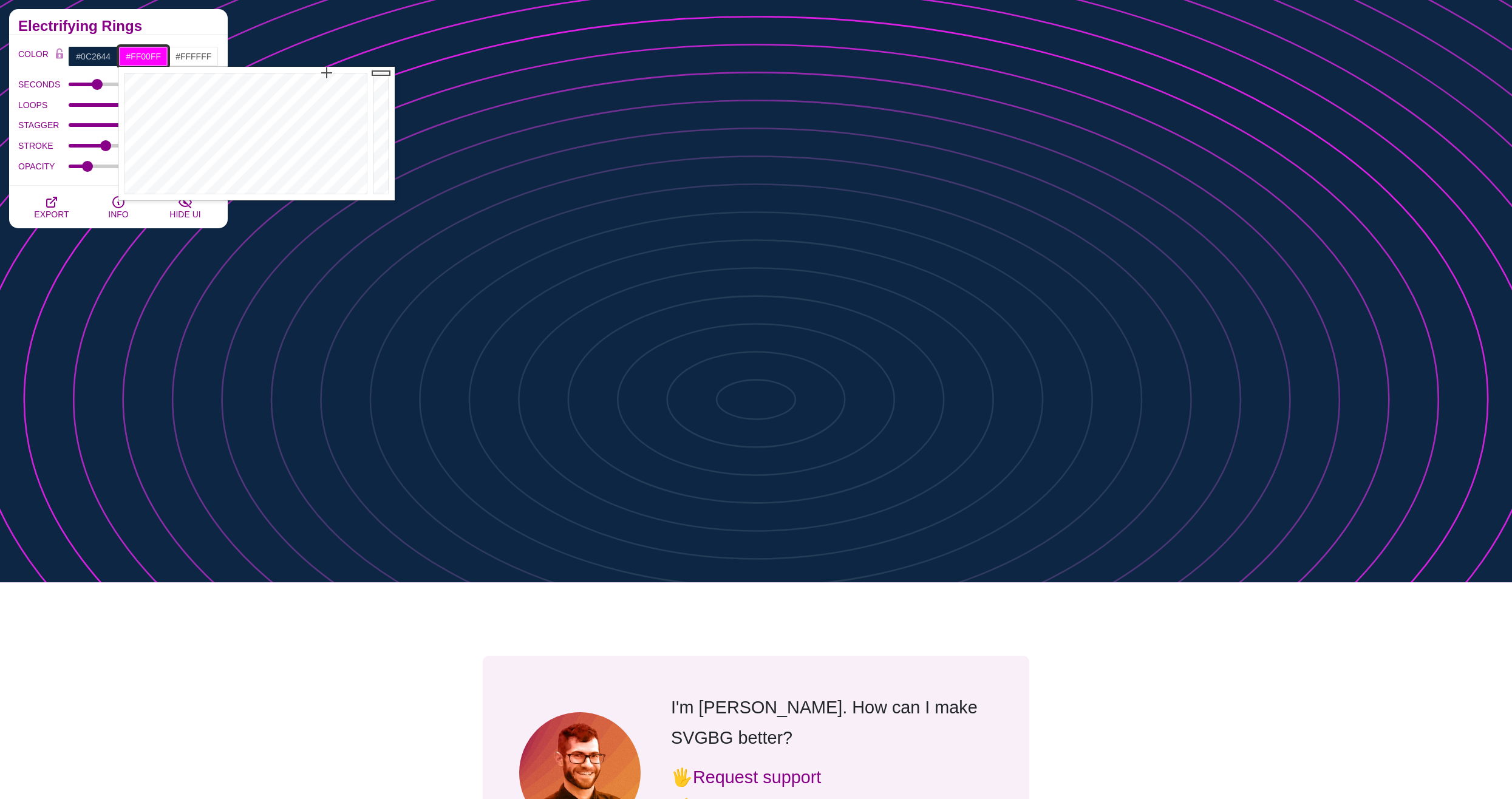
click at [133, 53] on input "#FF00FF" at bounding box center [143, 56] width 51 height 20
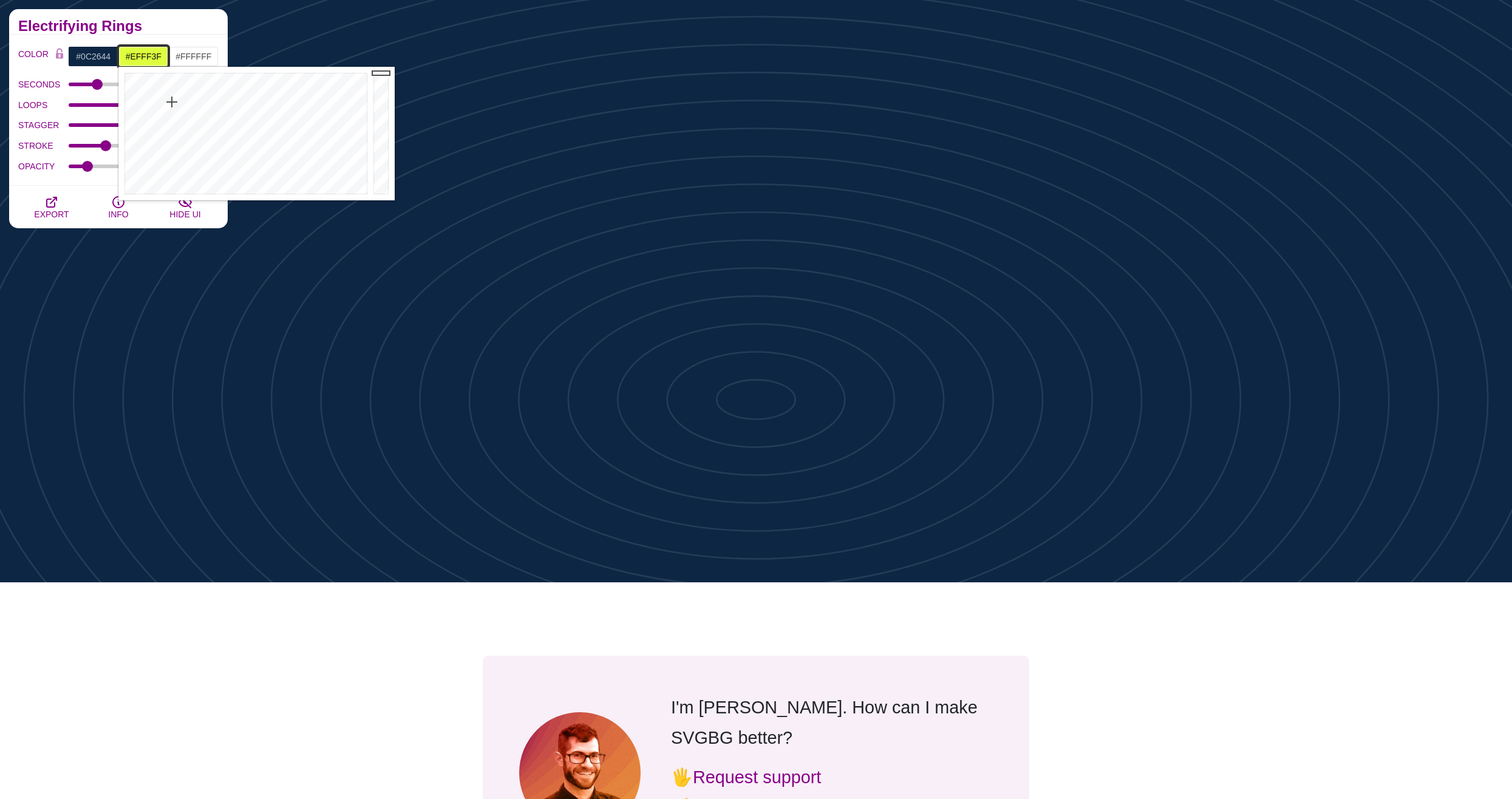
type input "#FFFE3F"
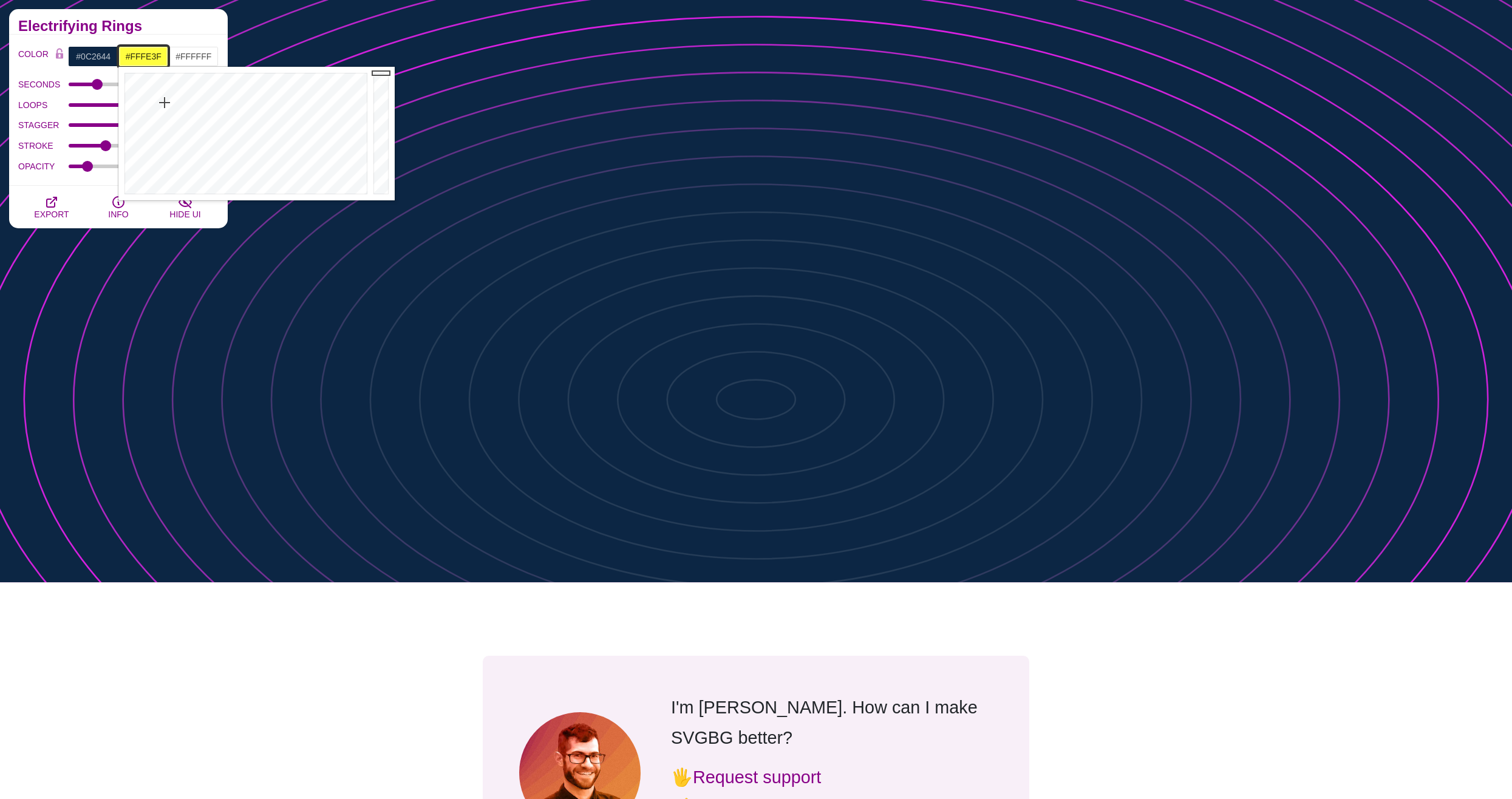
drag, startPoint x: 184, startPoint y: 100, endPoint x: 164, endPoint y: 102, distance: 20.1
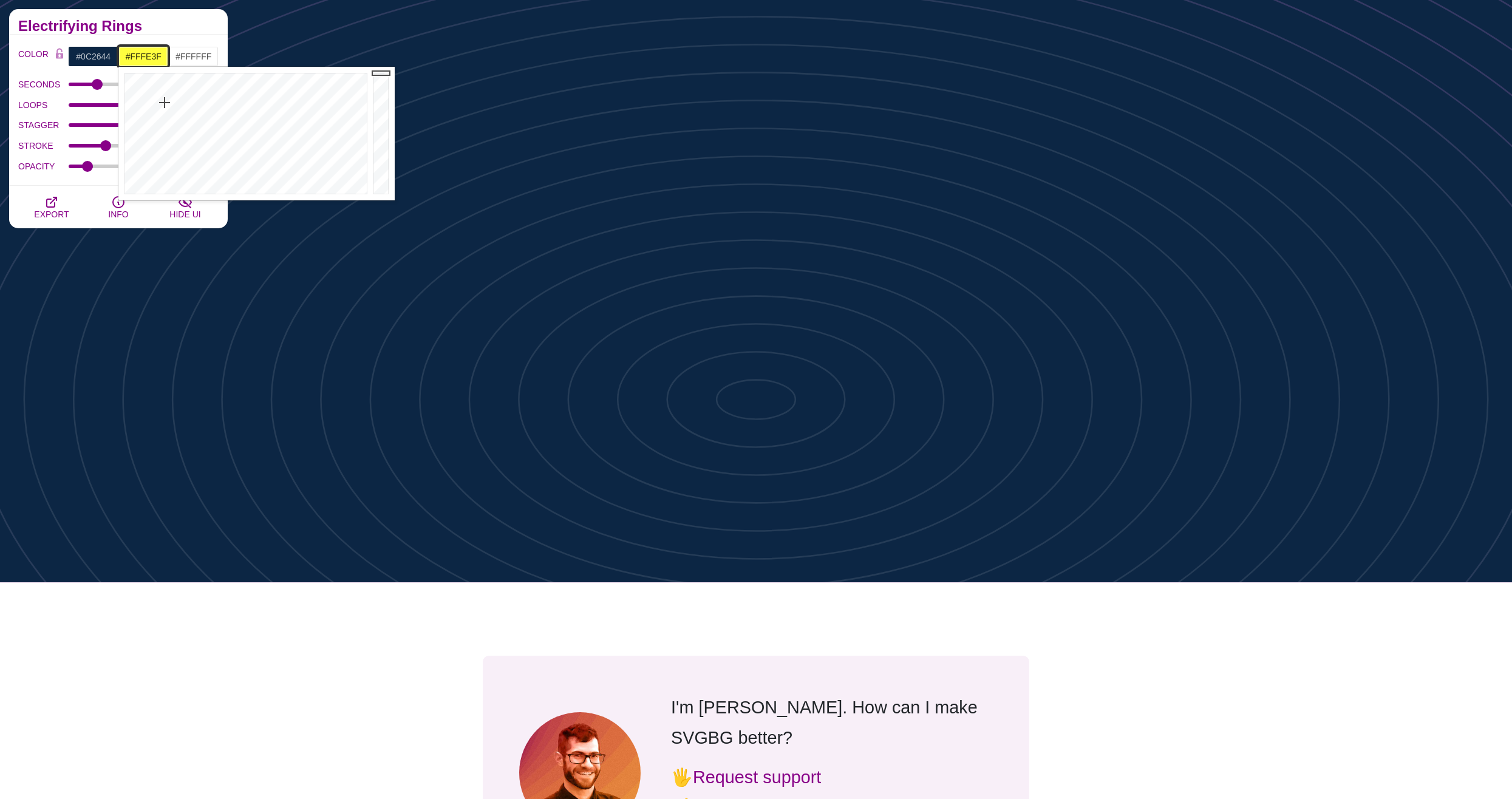
click at [164, 102] on div at bounding box center [244, 133] width 252 height 134
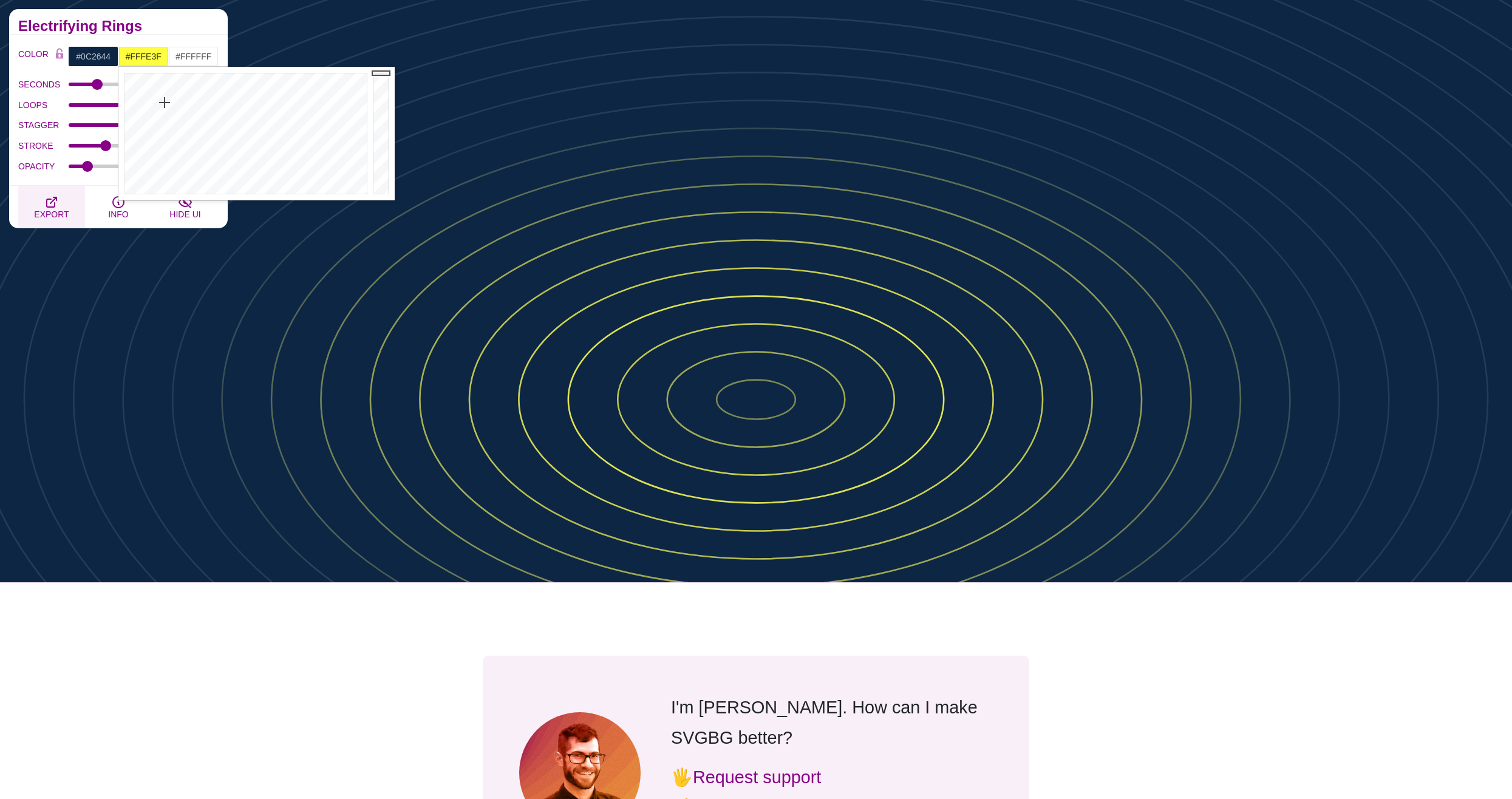
click at [47, 204] on icon "button" at bounding box center [52, 202] width 10 height 10
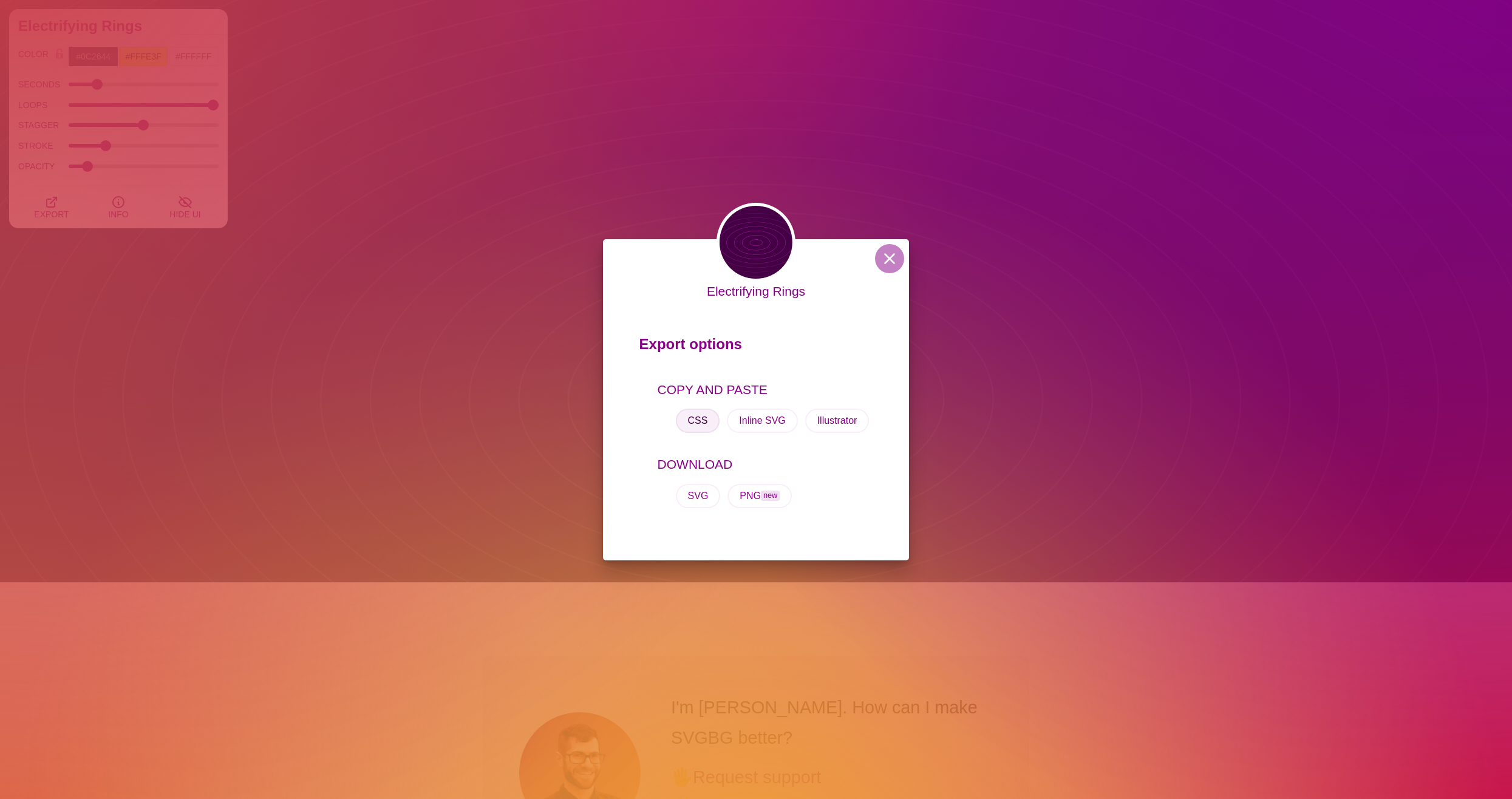
click at [696, 424] on button "CSS" at bounding box center [697, 421] width 44 height 24
click at [897, 264] on button at bounding box center [889, 259] width 30 height 30
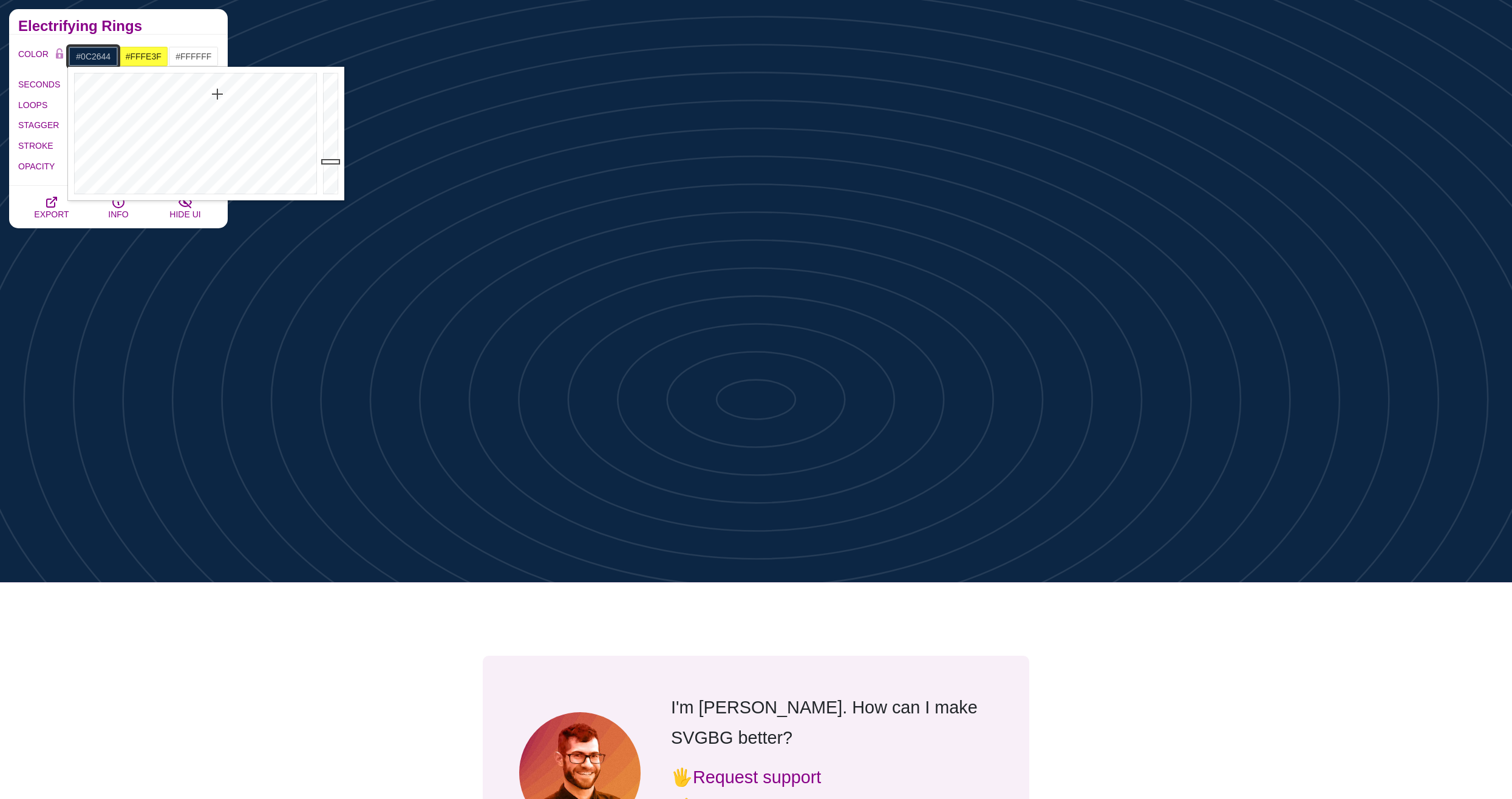
click at [84, 56] on input "#0C2644" at bounding box center [93, 56] width 51 height 20
type input "#287EE4"
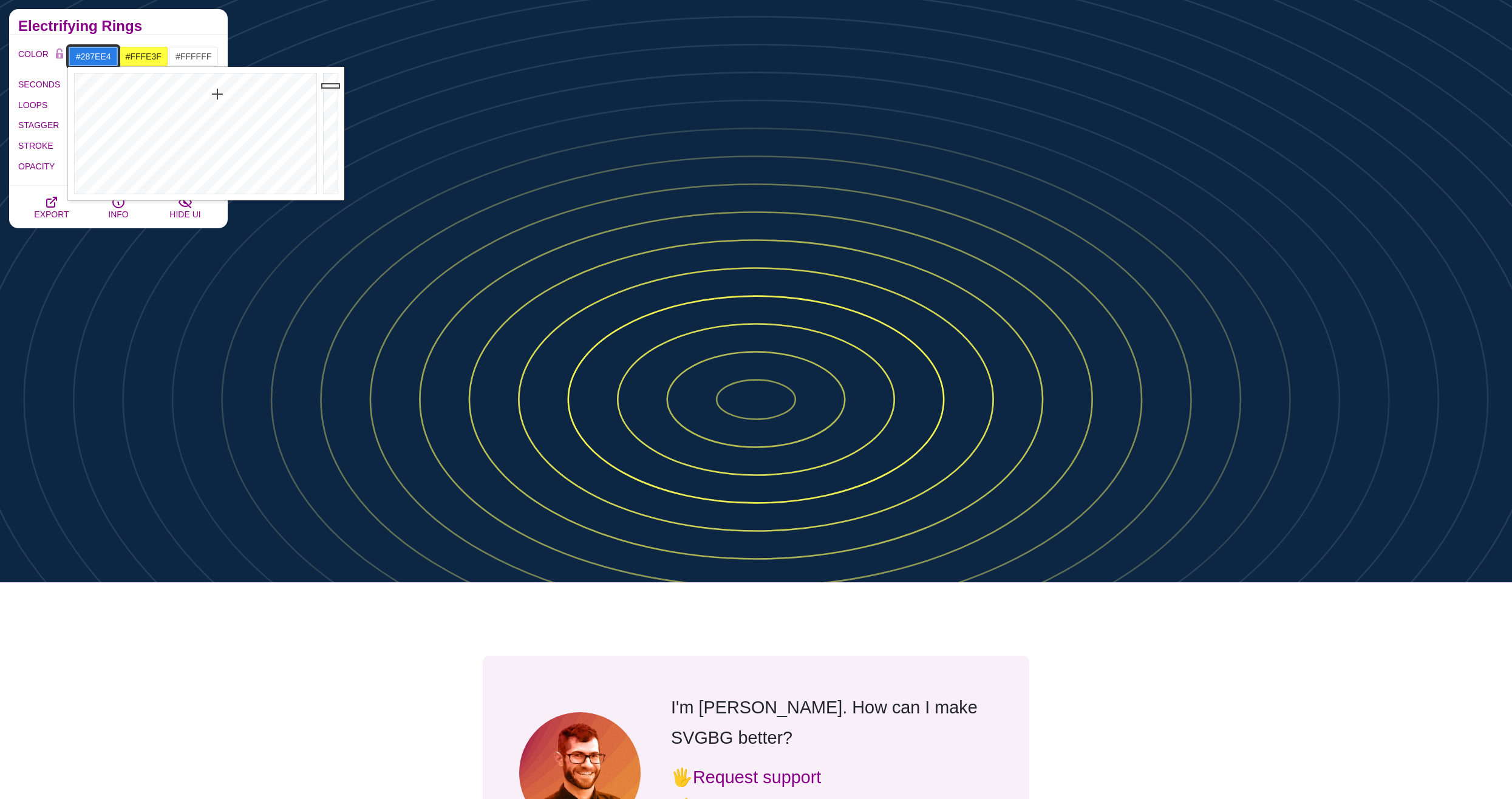
drag, startPoint x: 333, startPoint y: 115, endPoint x: 333, endPoint y: 86, distance: 29.0
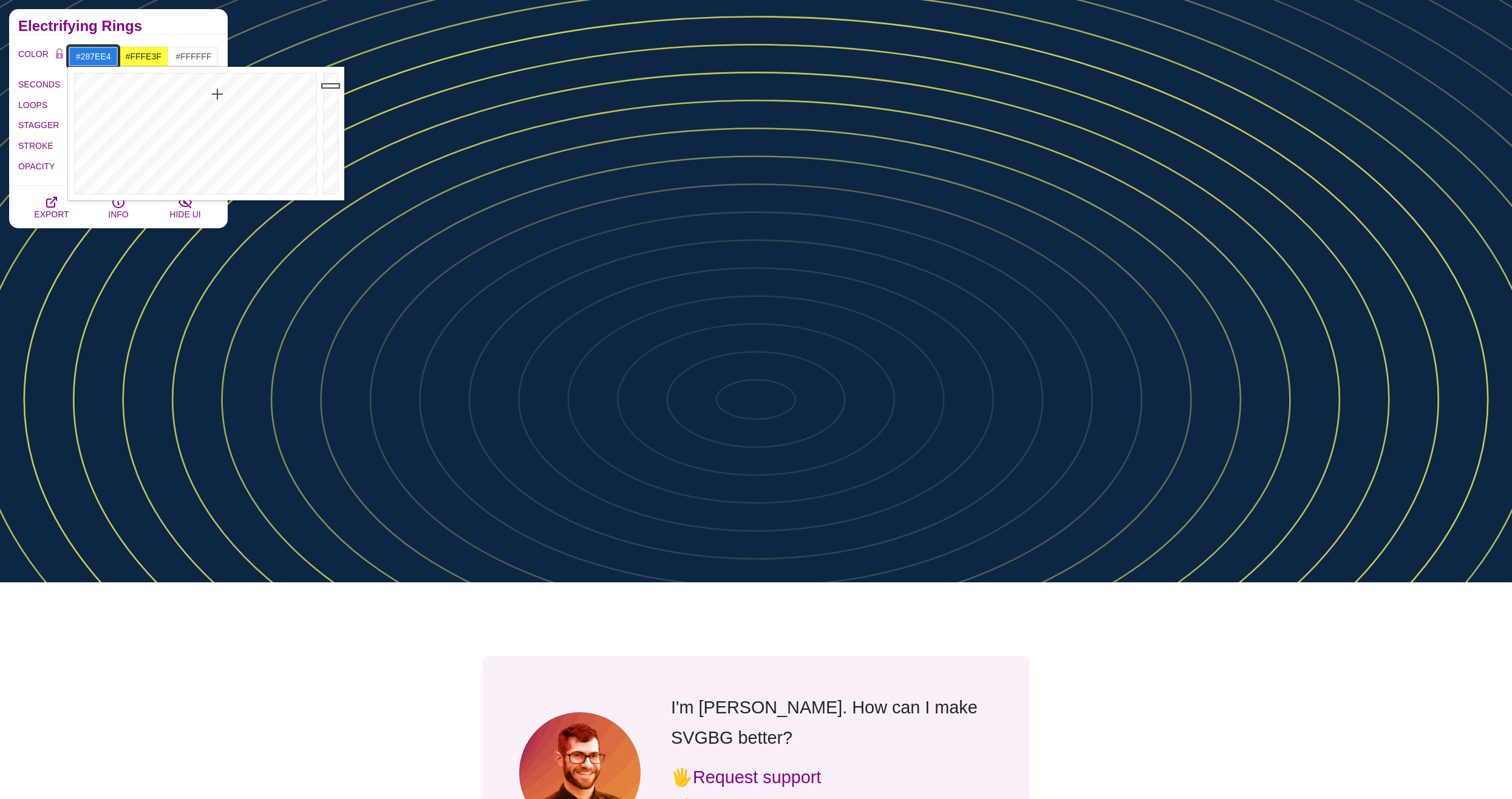
click at [333, 86] on div at bounding box center [332, 133] width 24 height 134
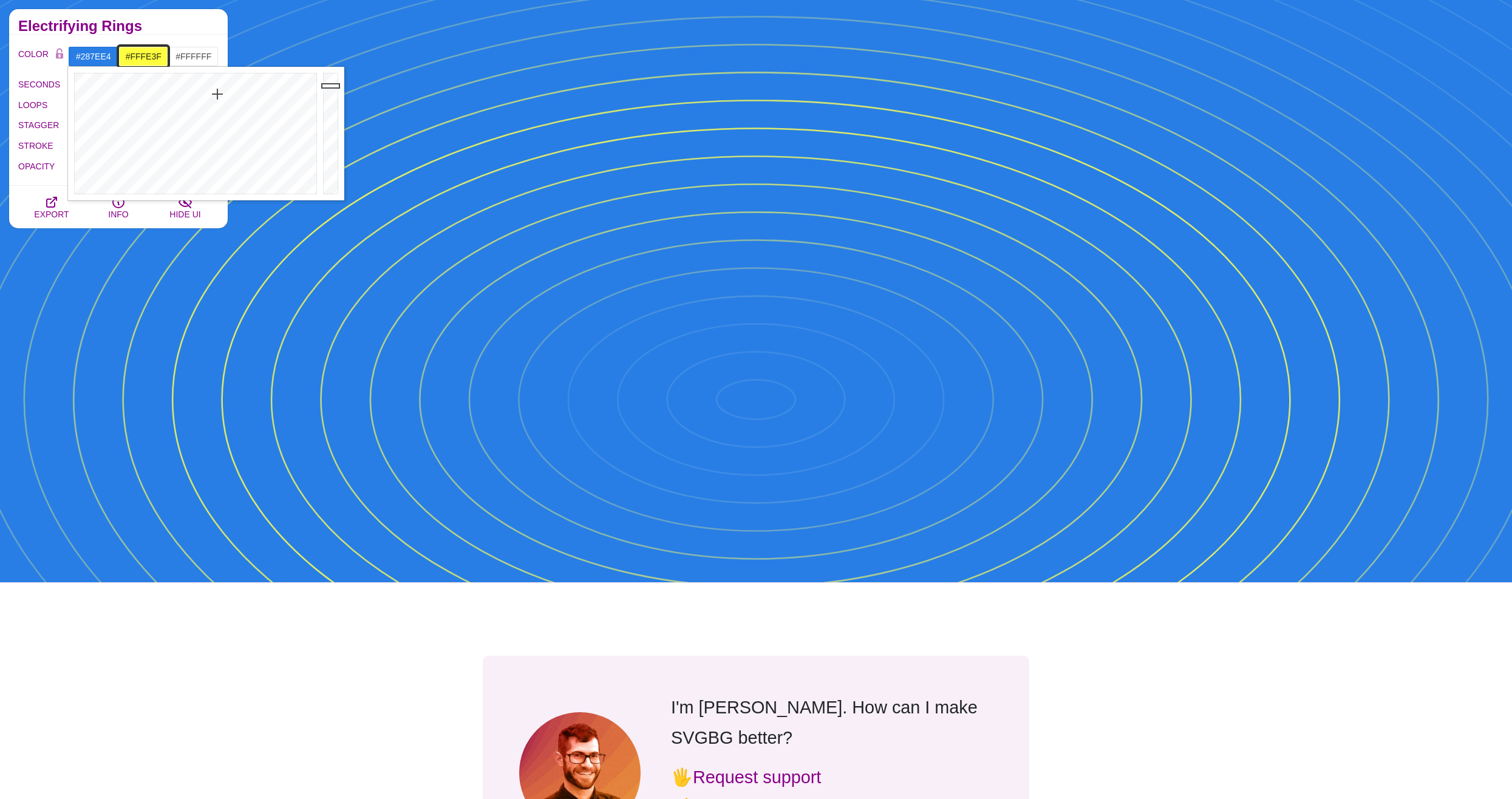
click at [147, 54] on input "#FFFE3F" at bounding box center [143, 56] width 51 height 20
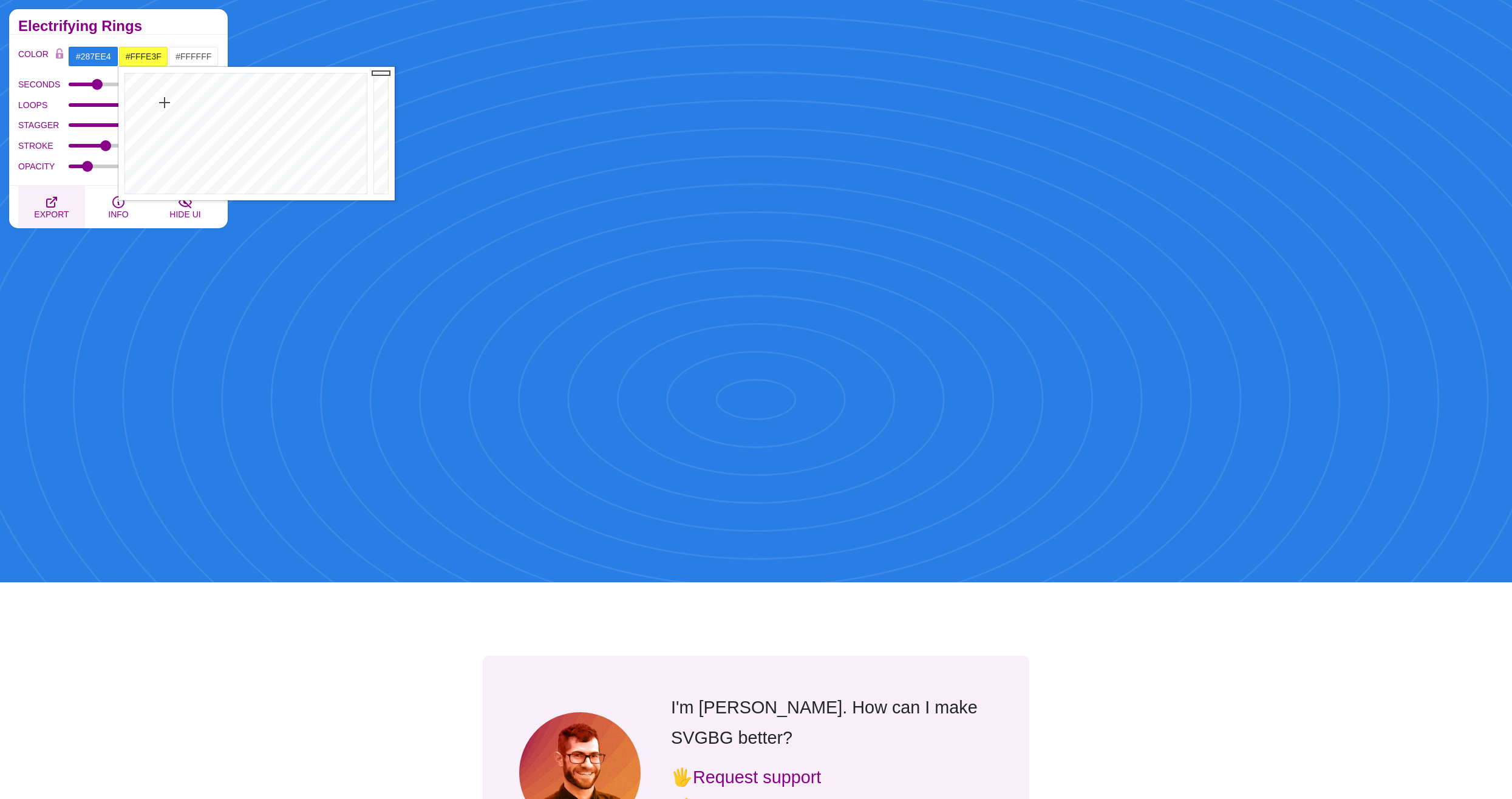
click at [59, 197] on button "EXPORT" at bounding box center [52, 207] width 66 height 42
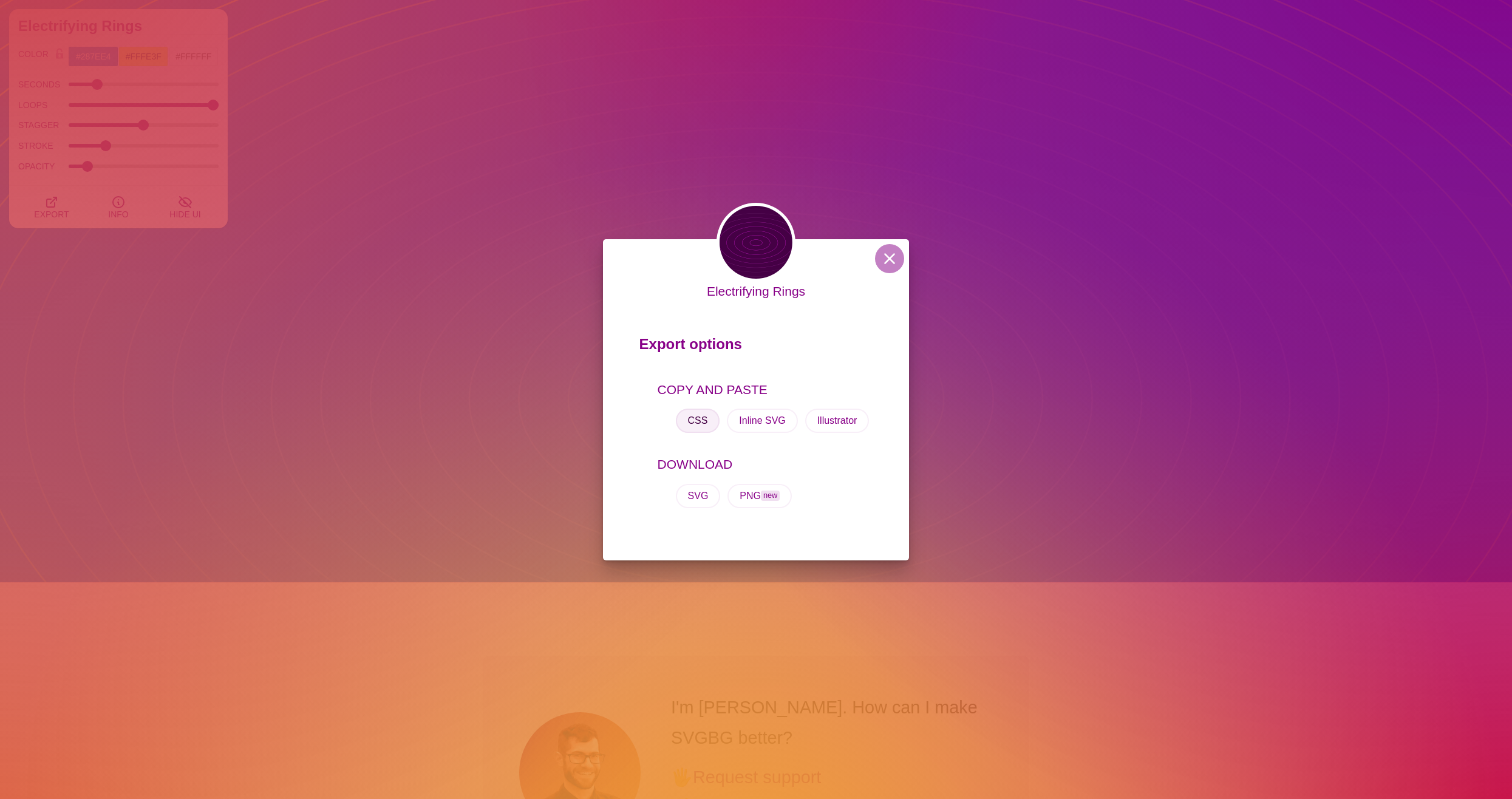
click at [702, 413] on button "CSS" at bounding box center [697, 421] width 44 height 24
